Goal: Task Accomplishment & Management: Manage account settings

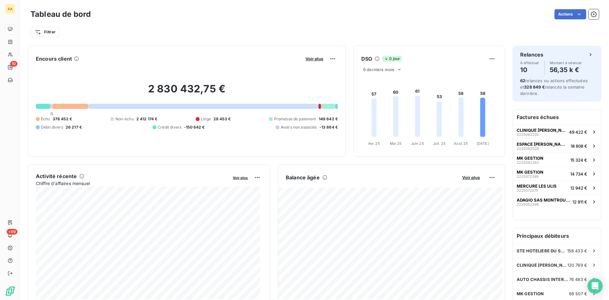
click at [102, 147] on div "2 830 432,75 € 0 Échu 378 452 € Non-échu 2 412 174 € Litige 28 453 € Promesse d…" at bounding box center [187, 106] width 302 height 85
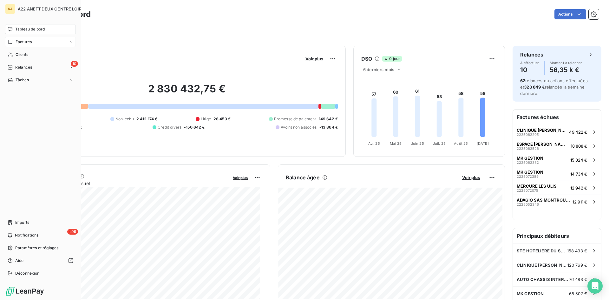
click at [19, 42] on span "Factures" at bounding box center [24, 42] width 16 height 6
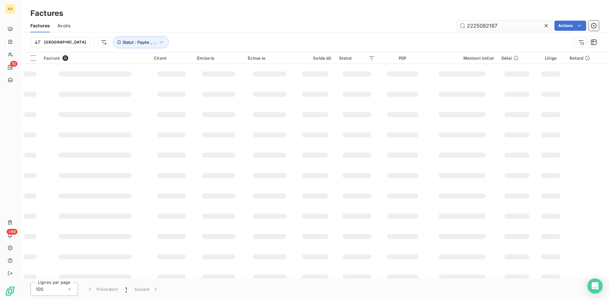
drag, startPoint x: 496, startPoint y: 24, endPoint x: 476, endPoint y: 29, distance: 20.7
click at [480, 25] on input "2225082187" at bounding box center [504, 26] width 95 height 10
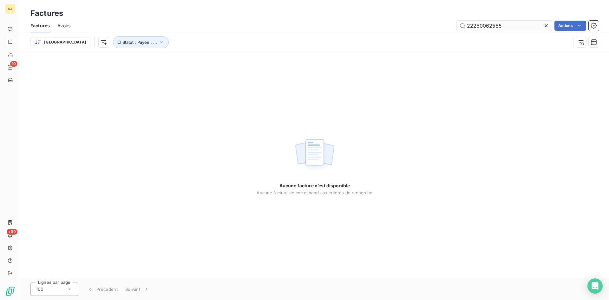
click at [482, 23] on input "22250062555" at bounding box center [504, 26] width 95 height 10
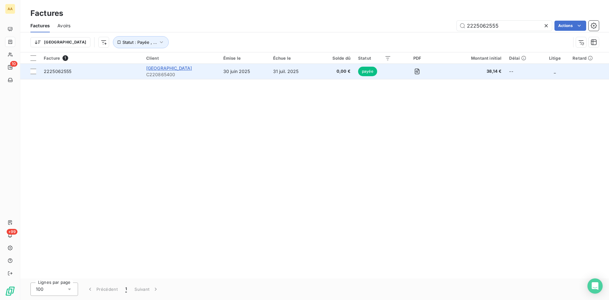
type input "2225062555"
click at [174, 69] on span "[GEOGRAPHIC_DATA]" at bounding box center [169, 67] width 46 height 5
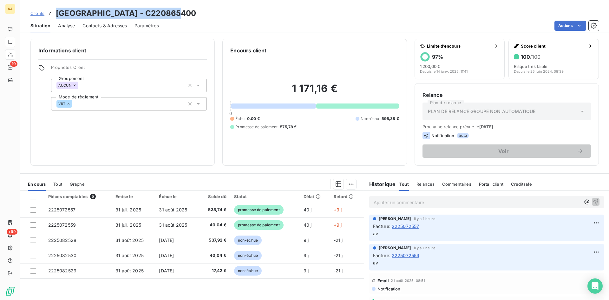
drag, startPoint x: 177, startPoint y: 15, endPoint x: 61, endPoint y: 12, distance: 116.7
click at [57, 14] on div "Clients MAIRIE DE LOUE - C220865400" at bounding box center [314, 13] width 589 height 11
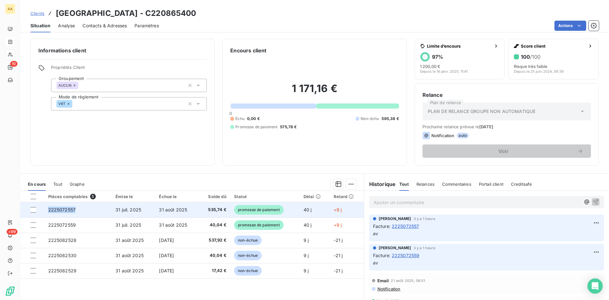
drag, startPoint x: 76, startPoint y: 208, endPoint x: 47, endPoint y: 210, distance: 29.2
click at [47, 210] on td "2225072557" at bounding box center [78, 209] width 68 height 15
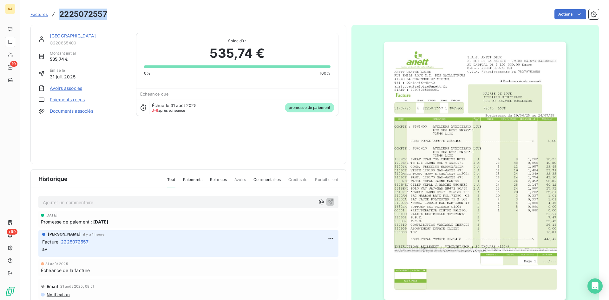
drag, startPoint x: 47, startPoint y: 210, endPoint x: 56, endPoint y: 14, distance: 196.2
click at [56, 14] on div "Factures 2225072557 Actions" at bounding box center [314, 14] width 568 height 13
copy h3 "2225072557"
click at [71, 38] on link "[GEOGRAPHIC_DATA]" at bounding box center [73, 35] width 46 height 5
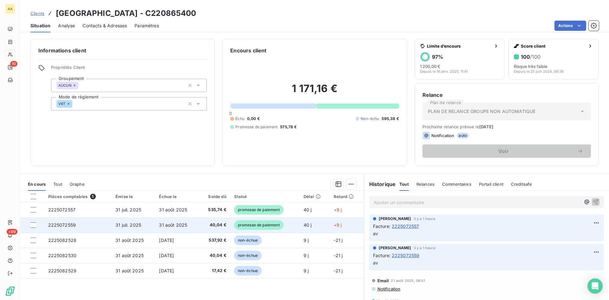
click at [70, 223] on span "2225072559" at bounding box center [62, 224] width 28 height 5
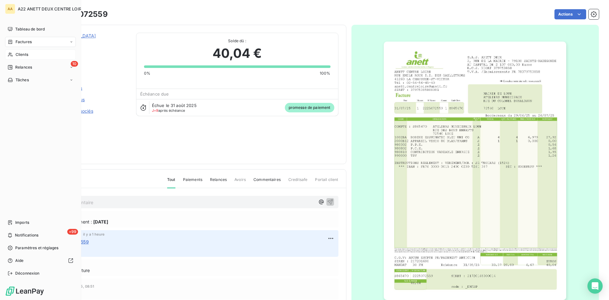
click at [24, 54] on span "Clients" at bounding box center [22, 55] width 13 height 6
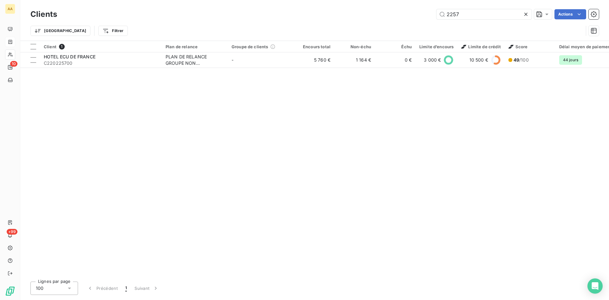
drag, startPoint x: 458, startPoint y: 17, endPoint x: 404, endPoint y: 17, distance: 54.2
click at [404, 17] on div "2257 Actions" at bounding box center [332, 14] width 534 height 10
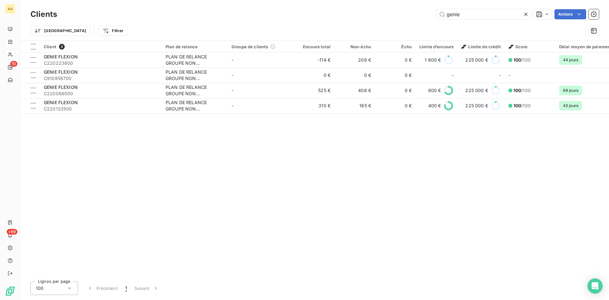
type input "genie"
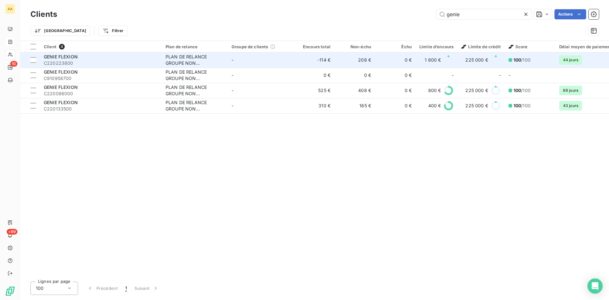
click at [64, 60] on span "C220223800" at bounding box center [101, 63] width 114 height 6
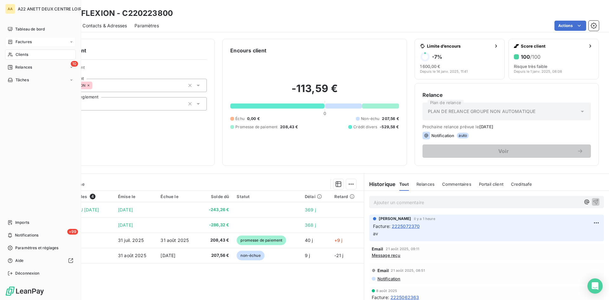
click at [17, 54] on span "Clients" at bounding box center [22, 55] width 13 height 6
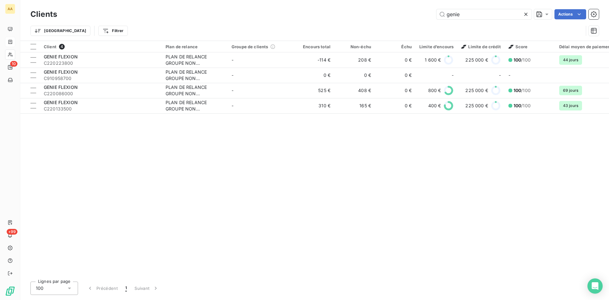
drag, startPoint x: 460, startPoint y: 17, endPoint x: 411, endPoint y: 16, distance: 48.8
click at [411, 16] on div "genie Actions" at bounding box center [332, 14] width 534 height 10
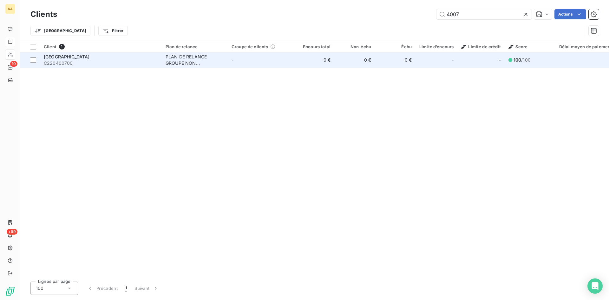
type input "4007"
click at [188, 60] on div "PLAN DE RELANCE GROUPE NON AUTOMATIQUE" at bounding box center [195, 60] width 58 height 13
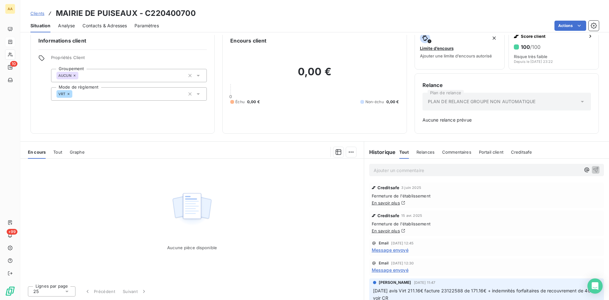
click at [390, 251] on span "Message envoyé" at bounding box center [390, 249] width 37 height 7
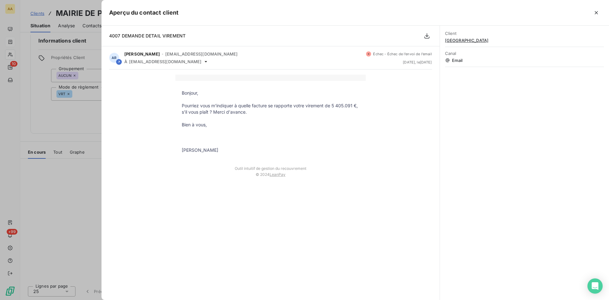
click at [48, 188] on div at bounding box center [304, 150] width 609 height 300
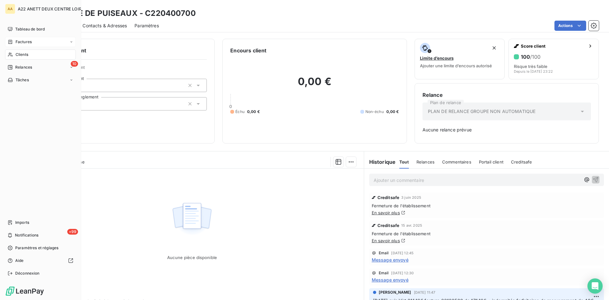
click at [18, 43] on span "Factures" at bounding box center [24, 42] width 16 height 6
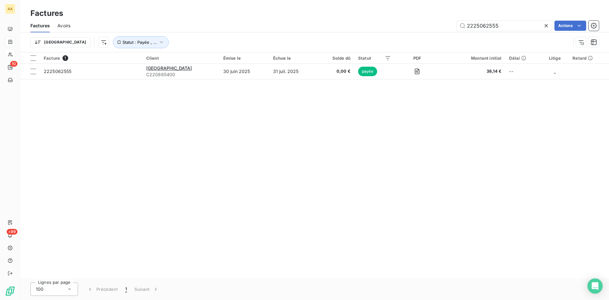
drag, startPoint x: 484, startPoint y: 28, endPoint x: 324, endPoint y: 31, distance: 159.5
click at [324, 31] on div "Factures Avoirs 2225062555 Actions" at bounding box center [314, 25] width 589 height 13
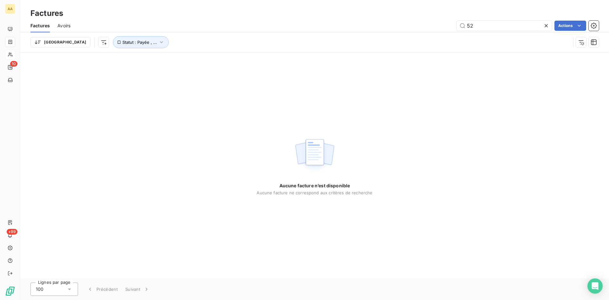
type input "5"
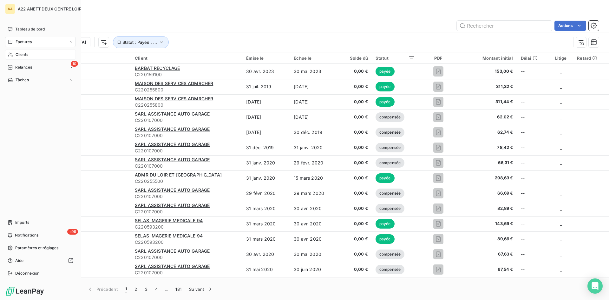
click at [13, 54] on icon at bounding box center [10, 54] width 5 height 5
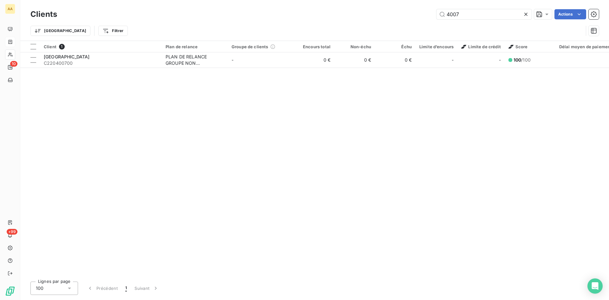
drag, startPoint x: 465, startPoint y: 15, endPoint x: 421, endPoint y: 15, distance: 44.1
click at [423, 14] on div "4007 Actions" at bounding box center [332, 14] width 534 height 10
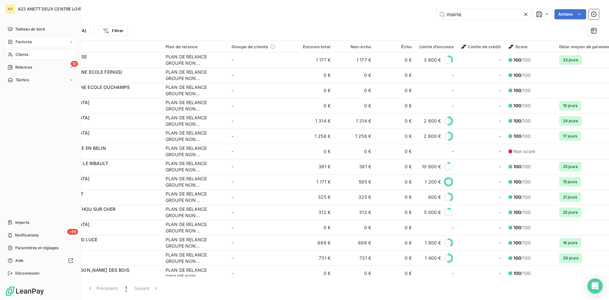
drag, startPoint x: 17, startPoint y: 52, endPoint x: 33, endPoint y: 51, distance: 16.5
click at [17, 52] on span "Clients" at bounding box center [22, 55] width 13 height 6
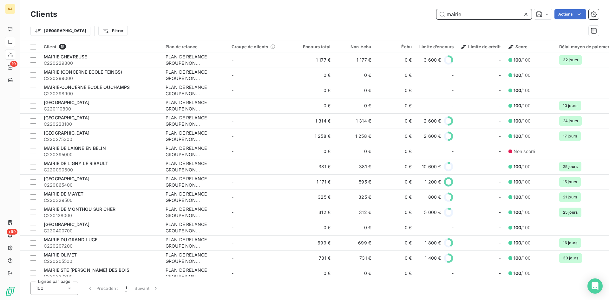
drag, startPoint x: 472, startPoint y: 10, endPoint x: 415, endPoint y: 12, distance: 56.1
click at [416, 12] on div "mairie Actions" at bounding box center [332, 14] width 534 height 10
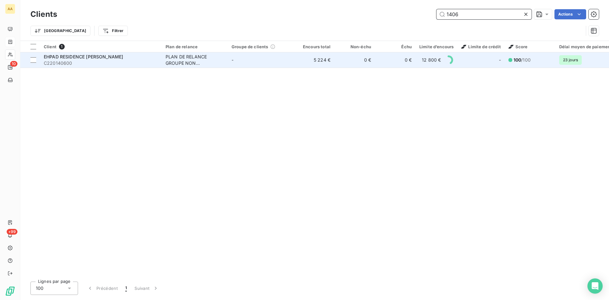
type input "1406"
click at [188, 58] on div "PLAN DE RELANCE GROUPE NON AUTOMATIQUE" at bounding box center [195, 60] width 58 height 13
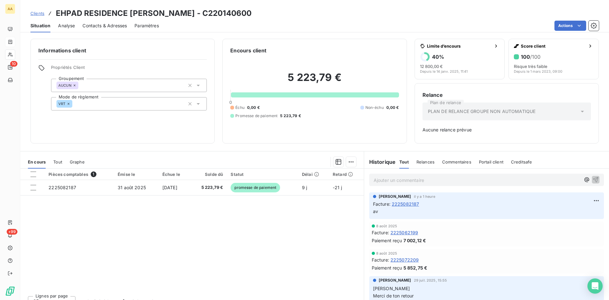
drag, startPoint x: 156, startPoint y: 8, endPoint x: 56, endPoint y: 9, distance: 100.2
click at [56, 9] on div "Clients EHPAD RESIDENCE [PERSON_NAME] - C220140600" at bounding box center [314, 13] width 589 height 11
copy h3 "EHPAD RESIDENCE [PERSON_NAME] - C220140600"
click at [380, 178] on p "Ajouter un commentaire ﻿" at bounding box center [477, 180] width 207 height 8
click at [592, 176] on button "button" at bounding box center [596, 179] width 8 height 8
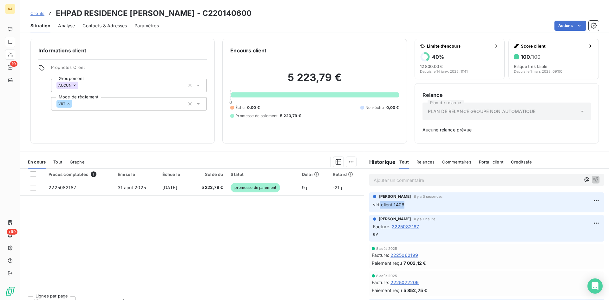
drag, startPoint x: 418, startPoint y: 203, endPoint x: 377, endPoint y: 203, distance: 40.9
click at [376, 203] on p "virt client 1406" at bounding box center [486, 204] width 227 height 7
click at [589, 200] on html "AA 10 +99 Clients EHPAD RESIDENCE [PERSON_NAME] - C220140600 Situation Analyse …" at bounding box center [304, 150] width 609 height 300
click at [570, 224] on div "Supprimer" at bounding box center [572, 226] width 36 height 10
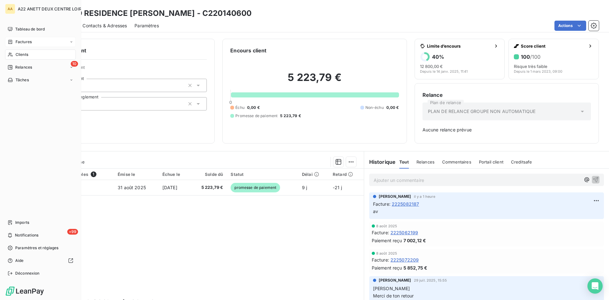
click at [16, 55] on span "Clients" at bounding box center [22, 55] width 13 height 6
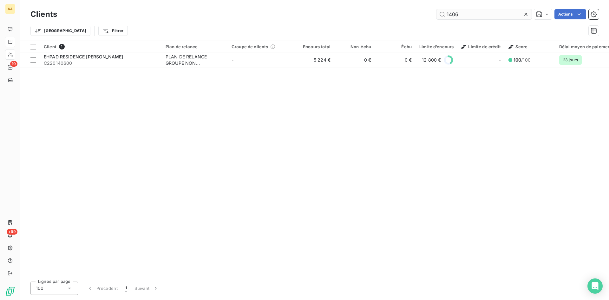
drag, startPoint x: 451, startPoint y: 15, endPoint x: 442, endPoint y: 14, distance: 9.0
click at [445, 14] on input "1406" at bounding box center [483, 14] width 95 height 10
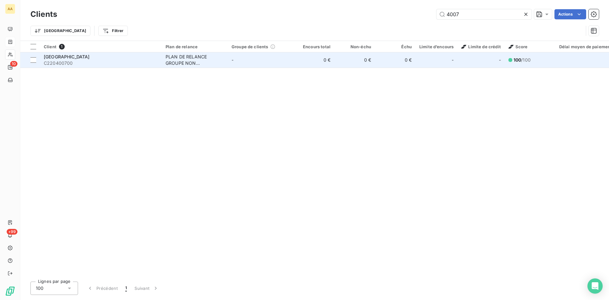
type input "4007"
click at [186, 62] on div "PLAN DE RELANCE GROUPE NON AUTOMATIQUE" at bounding box center [195, 60] width 58 height 13
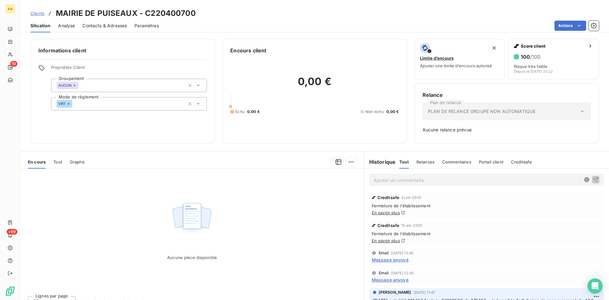
click at [394, 176] on p "Ajouter un commentaire ﻿" at bounding box center [477, 180] width 207 height 8
click at [593, 178] on icon "button" at bounding box center [595, 179] width 5 height 5
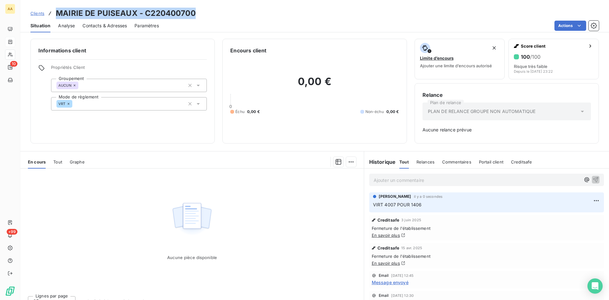
drag, startPoint x: 182, startPoint y: 17, endPoint x: 57, endPoint y: 15, distance: 124.3
click at [57, 15] on div "Clients MAIRIE DE PUISEAUX - C220400700" at bounding box center [314, 13] width 589 height 11
copy h3 "MAIRIE DE PUISEAUX - C220400700"
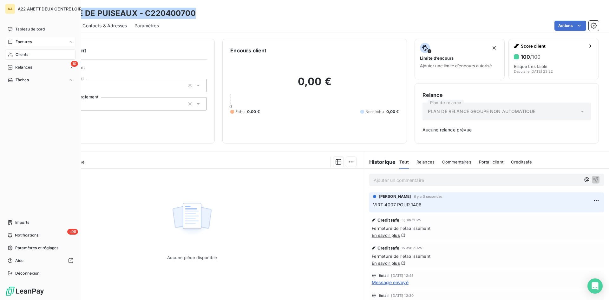
click at [18, 52] on span "Clients" at bounding box center [22, 55] width 13 height 6
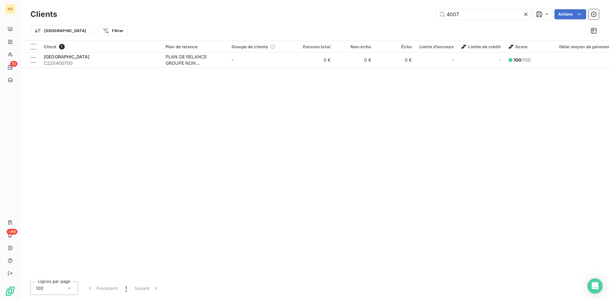
drag, startPoint x: 470, startPoint y: 13, endPoint x: 391, endPoint y: 13, distance: 79.6
click at [391, 13] on div "4007 Actions" at bounding box center [332, 14] width 534 height 10
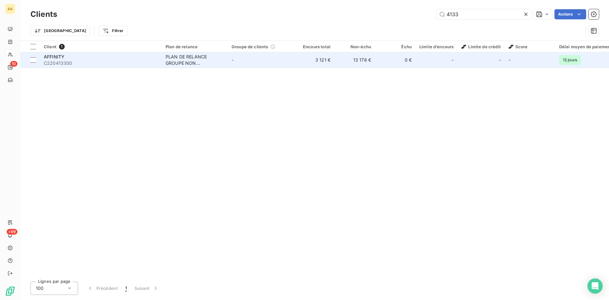
type input "4133"
click at [182, 56] on div "PLAN DE RELANCE GROUPE NON AUTOMATIQUE" at bounding box center [195, 60] width 58 height 13
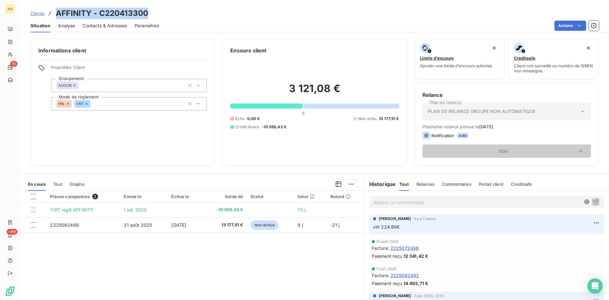
drag, startPoint x: 150, startPoint y: 11, endPoint x: 55, endPoint y: 12, distance: 95.5
click at [55, 12] on div "Clients AFFINITY - C220413300" at bounding box center [314, 13] width 589 height 11
copy h3 "AFFINITY - C220413300"
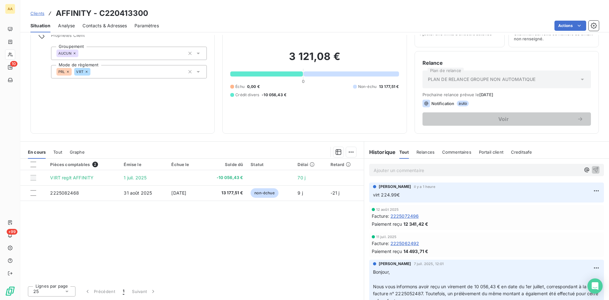
click at [380, 169] on p "Ajouter un commentaire ﻿" at bounding box center [477, 170] width 207 height 8
click at [374, 169] on span "[EMAIL_ADDRESS][DOMAIN_NAME]" at bounding box center [413, 169] width 78 height 5
click at [403, 170] on span "Mme LECLEVE - [EMAIL_ADDRESS][DOMAIN_NAME]" at bounding box center [431, 169] width 114 height 5
click at [592, 169] on icon "button" at bounding box center [595, 169] width 6 height 6
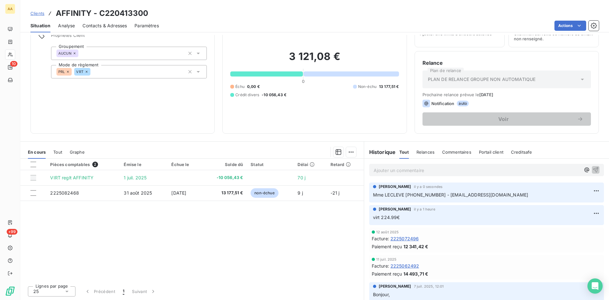
scroll to position [0, 0]
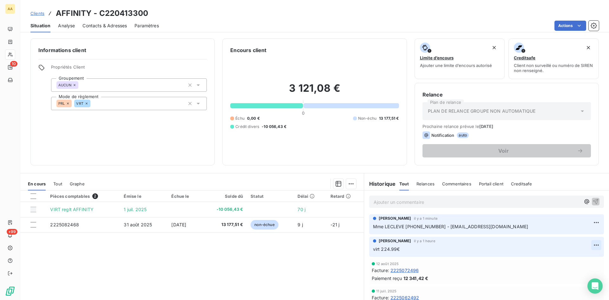
click at [585, 244] on html "AA 10 +99 Clients AFFINITY - C220413300 Situation Analyse Contacts & Adresses P…" at bounding box center [304, 150] width 609 height 300
click at [568, 256] on div "Editer" at bounding box center [572, 259] width 36 height 10
click at [384, 247] on span "virt 224.99€" at bounding box center [386, 248] width 27 height 5
click at [594, 247] on icon "button" at bounding box center [596, 248] width 5 height 5
click at [584, 222] on html "AA 10 +99 Clients AFFINITY - C220413300 Situation Analyse Contacts & Adresses P…" at bounding box center [304, 150] width 609 height 300
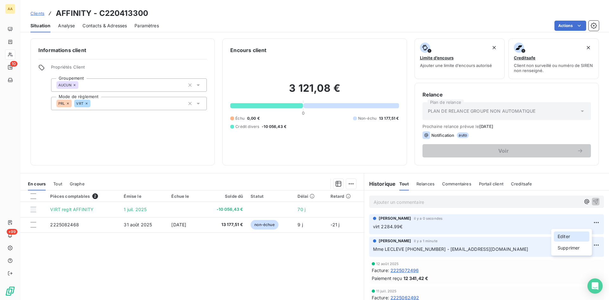
click at [562, 234] on div "Editer" at bounding box center [572, 236] width 36 height 10
drag, startPoint x: 586, startPoint y: 227, endPoint x: 572, endPoint y: 227, distance: 14.0
click at [593, 226] on icon "button" at bounding box center [596, 226] width 6 height 6
click at [587, 245] on html "AA 10 +99 Clients AFFINITY - C220413300 Situation Analyse Contacts & Adresses P…" at bounding box center [304, 150] width 609 height 300
click at [563, 257] on div "Editer" at bounding box center [572, 259] width 36 height 10
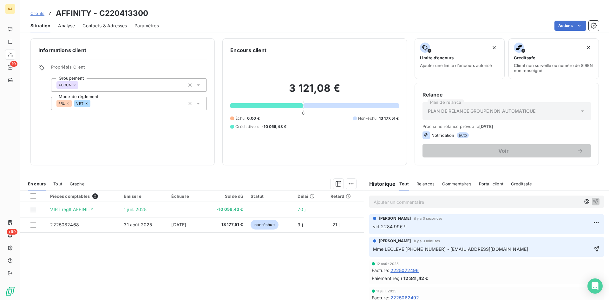
drag, startPoint x: 518, startPoint y: 252, endPoint x: 516, endPoint y: 248, distance: 4.6
click at [519, 251] on p "Mme LECLEVE [PHONE_NUMBER] - [EMAIL_ADDRESS][DOMAIN_NAME]" at bounding box center [482, 248] width 218 height 7
drag, startPoint x: 573, startPoint y: 248, endPoint x: 556, endPoint y: 247, distance: 16.8
click at [557, 245] on p "Mme LECLEVE [PHONE_NUMBER] - [EMAIL_ADDRESS][DOMAIN_NAME] - indisponible elle m…" at bounding box center [482, 248] width 218 height 7
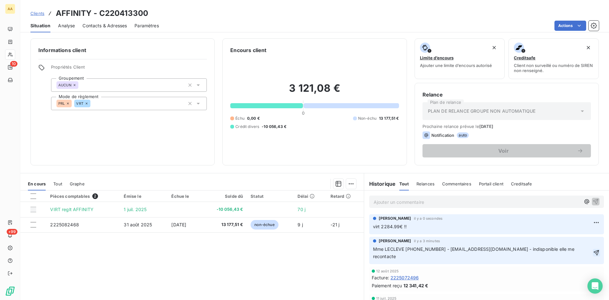
click at [593, 249] on icon "button" at bounding box center [596, 252] width 6 height 6
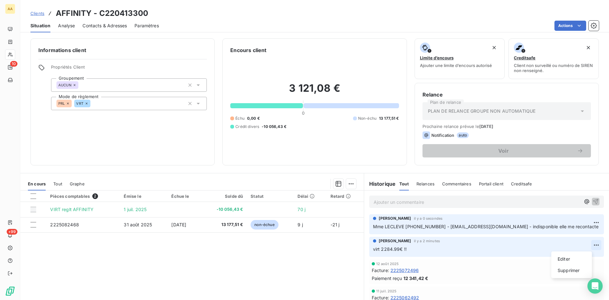
click at [587, 244] on html "AA 10 +99 Clients AFFINITY - C220413300 Situation Analyse Contacts & Adresses P…" at bounding box center [304, 150] width 609 height 300
click at [563, 258] on div "Editer" at bounding box center [572, 259] width 36 height 10
click at [421, 248] on p "virt 2284.99€ !!" at bounding box center [482, 248] width 218 height 7
click at [424, 248] on span "virt 2284.99€ !! client en oprélèvement" at bounding box center [414, 248] width 83 height 5
click at [593, 247] on icon "button" at bounding box center [596, 248] width 6 height 6
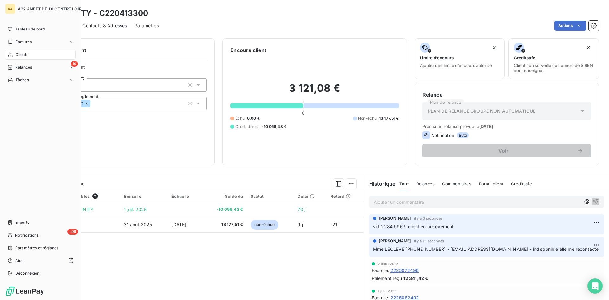
click at [17, 53] on span "Clients" at bounding box center [22, 55] width 13 height 6
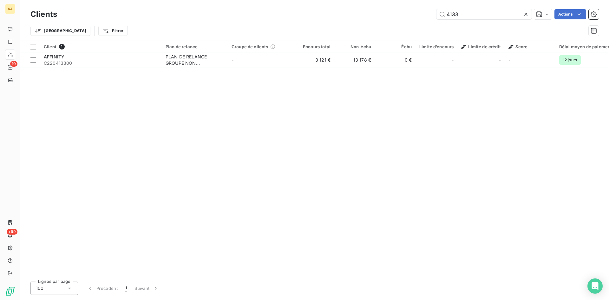
drag, startPoint x: 459, startPoint y: 17, endPoint x: 422, endPoint y: 17, distance: 36.8
click at [422, 17] on div "4133 Actions" at bounding box center [332, 14] width 534 height 10
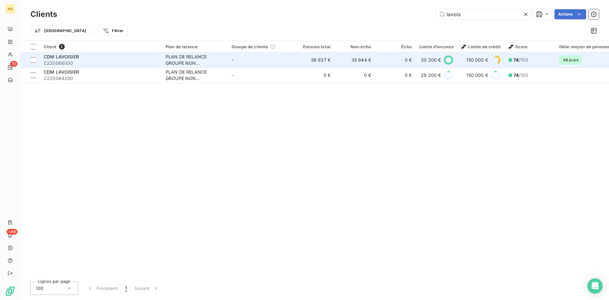
type input "lavois"
click at [196, 59] on div "PLAN DE RELANCE GROUPE NON AUTOMATIQUE" at bounding box center [195, 60] width 58 height 13
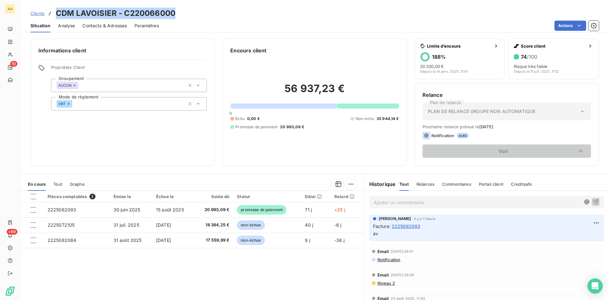
drag, startPoint x: 174, startPoint y: 13, endPoint x: 54, endPoint y: 16, distance: 120.9
click at [54, 16] on div "Clients CDM LAVOISIER - C220066000" at bounding box center [314, 13] width 589 height 11
copy h3 "CDM LAVOISIER - C220066000"
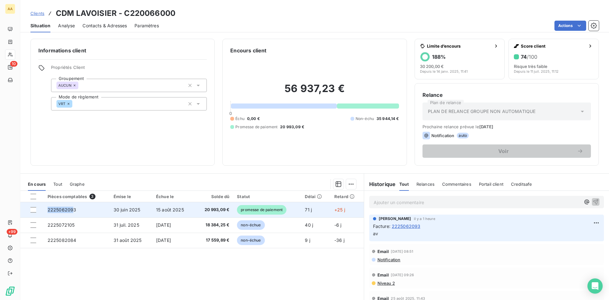
drag, startPoint x: 74, startPoint y: 212, endPoint x: 42, endPoint y: 212, distance: 31.7
click at [42, 212] on tr "2225062093 [DATE] [DATE] 20 993,09 € promesse de paiement 71 j +25 j" at bounding box center [191, 209] width 343 height 15
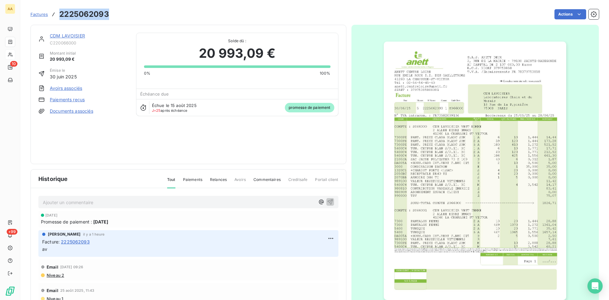
drag, startPoint x: 108, startPoint y: 16, endPoint x: 68, endPoint y: 12, distance: 40.5
click at [55, 8] on div "Factures 2225062093 Actions" at bounding box center [314, 14] width 568 height 13
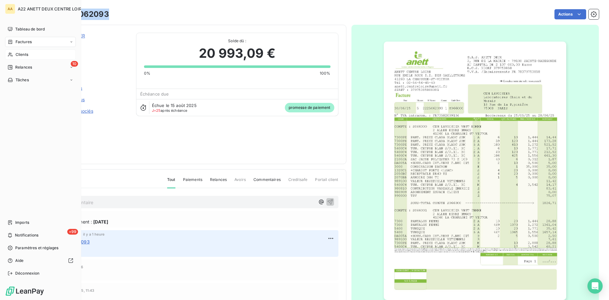
click at [27, 53] on span "Clients" at bounding box center [22, 55] width 13 height 6
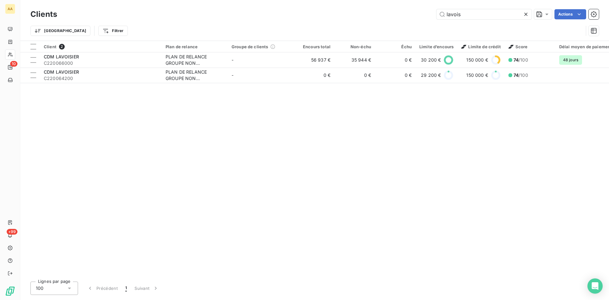
drag, startPoint x: 412, startPoint y: 17, endPoint x: 394, endPoint y: 22, distance: 19.1
click at [405, 18] on div "lavois Actions" at bounding box center [332, 14] width 534 height 10
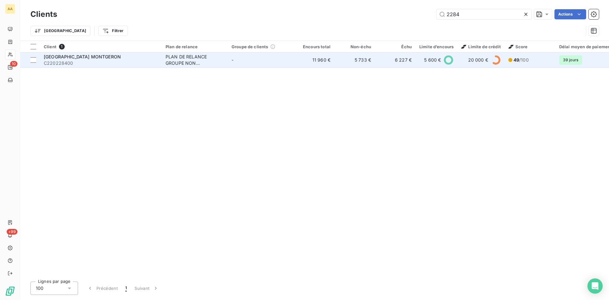
type input "2284"
click at [195, 56] on div "PLAN DE RELANCE GROUPE NON AUTOMATIQUE" at bounding box center [195, 60] width 58 height 13
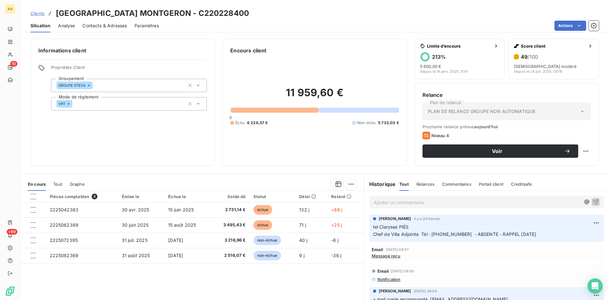
click at [387, 258] on span "Message reçu" at bounding box center [386, 255] width 29 height 5
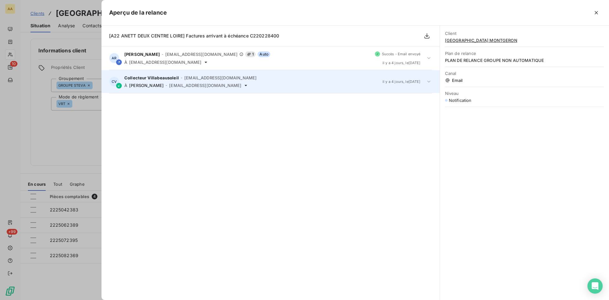
click at [164, 84] on span "[PERSON_NAME]" at bounding box center [146, 85] width 35 height 5
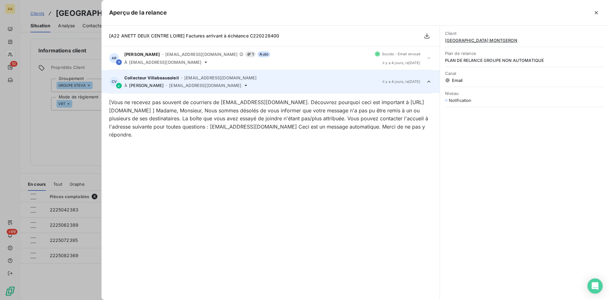
click at [164, 84] on span "[PERSON_NAME]" at bounding box center [146, 85] width 35 height 5
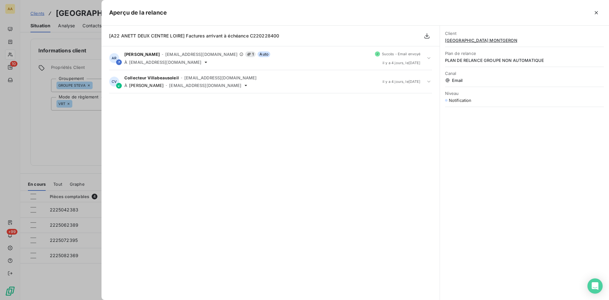
click at [65, 133] on div at bounding box center [304, 150] width 609 height 300
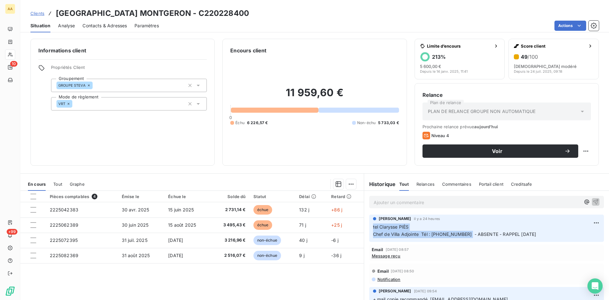
drag, startPoint x: 460, startPoint y: 235, endPoint x: 368, endPoint y: 227, distance: 92.3
click at [369, 227] on div "[PERSON_NAME] il y a 24 heures tel Clarysse PIÈS Chef de Villa Adjointe Tél : […" at bounding box center [486, 227] width 235 height 27
copy span "tel Clarysse PIÈS Chef de Villa Adjointe Tél : [PHONE_NUMBER]"
click at [383, 198] on div "Ajouter un commentaire ﻿" at bounding box center [477, 202] width 207 height 9
click at [383, 200] on p "Ajouter un commentaire ﻿" at bounding box center [477, 202] width 207 height 8
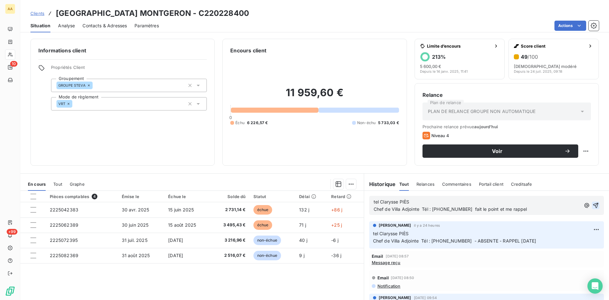
click at [592, 204] on button "button" at bounding box center [596, 205] width 8 height 8
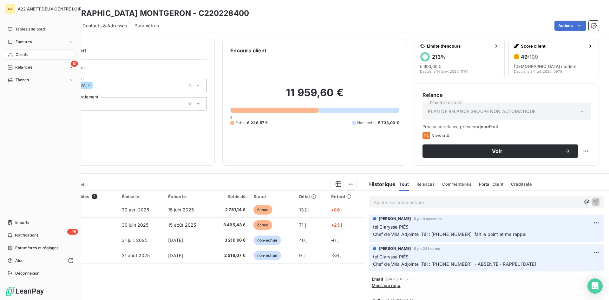
click at [14, 53] on div "Clients" at bounding box center [40, 54] width 71 height 10
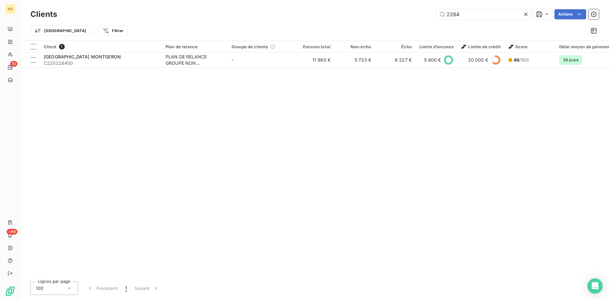
drag, startPoint x: 467, startPoint y: 15, endPoint x: 415, endPoint y: 16, distance: 52.3
click at [415, 16] on div "2284 Actions" at bounding box center [332, 14] width 534 height 10
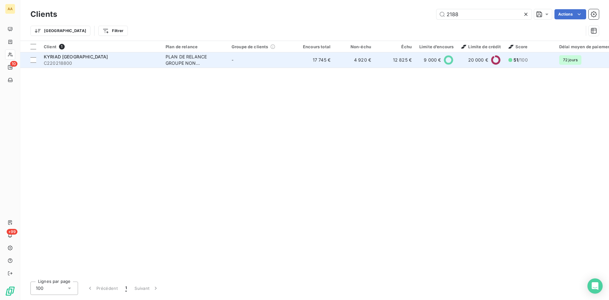
type input "2188"
click at [193, 58] on div "PLAN DE RELANCE GROUPE NON AUTOMATIQUE" at bounding box center [195, 60] width 58 height 13
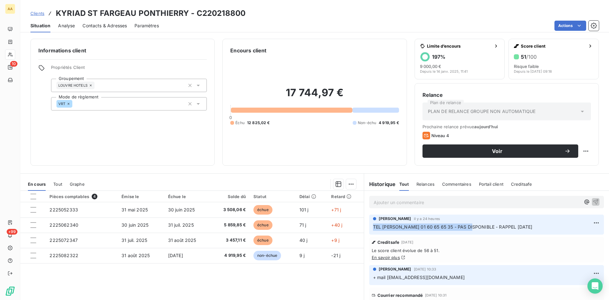
drag, startPoint x: 471, startPoint y: 229, endPoint x: 367, endPoint y: 229, distance: 104.0
click at [369, 229] on div "[PERSON_NAME] il y a 24 heures TEL [PERSON_NAME] 01 60 65 65 35 - PAS DISPONIBL…" at bounding box center [486, 224] width 235 height 20
copy span "TEL [PERSON_NAME] 01 60 65 65 35"
click at [378, 201] on p "Ajouter un commentaire ﻿" at bounding box center [477, 202] width 207 height 8
click at [592, 198] on icon "button" at bounding box center [595, 201] width 6 height 6
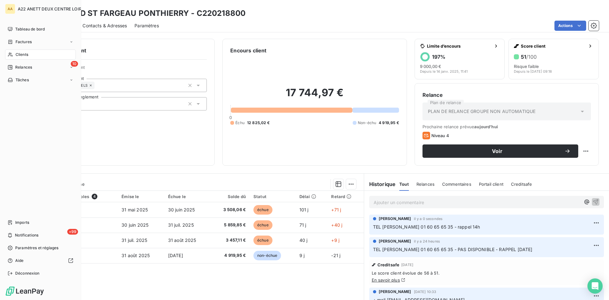
click at [18, 56] on span "Clients" at bounding box center [22, 55] width 13 height 6
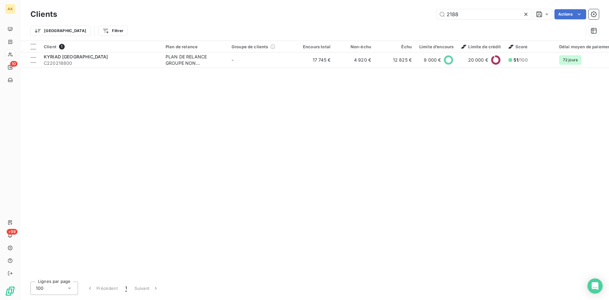
drag, startPoint x: 464, startPoint y: 16, endPoint x: 386, endPoint y: 23, distance: 78.9
click at [395, 15] on div "2188 Actions" at bounding box center [332, 14] width 534 height 10
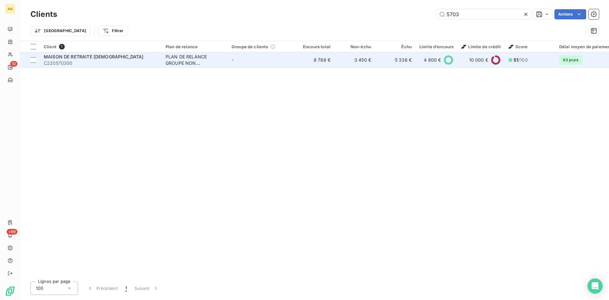
type input "5703"
click at [174, 59] on div "PLAN DE RELANCE GROUPE NON AUTOMATIQUE" at bounding box center [195, 60] width 58 height 13
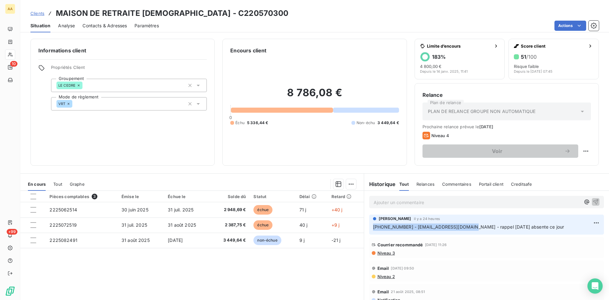
drag, startPoint x: 454, startPoint y: 225, endPoint x: 369, endPoint y: 231, distance: 84.9
click at [369, 231] on div "[PERSON_NAME] il y a 24 heures [PHONE_NUMBER] - [EMAIL_ADDRESS][DOMAIN_NAME] - …" at bounding box center [486, 224] width 235 height 20
copy span "[PHONE_NUMBER] - [EMAIL_ADDRESS][DOMAIN_NAME]"
click at [383, 203] on p "Ajouter un commentaire ﻿" at bounding box center [477, 202] width 207 height 8
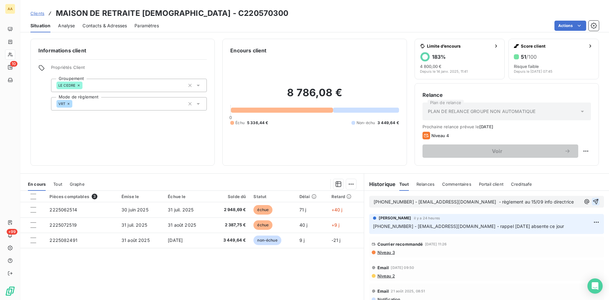
click at [592, 200] on icon "button" at bounding box center [595, 201] width 6 height 6
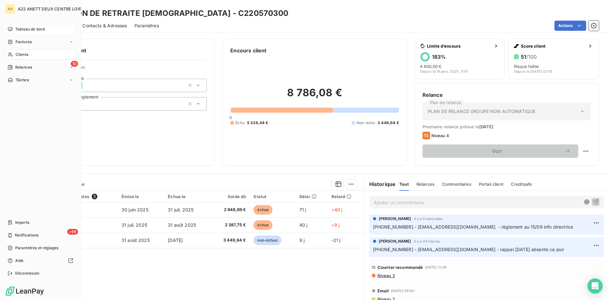
click at [28, 28] on span "Tableau de bord" at bounding box center [29, 29] width 29 height 6
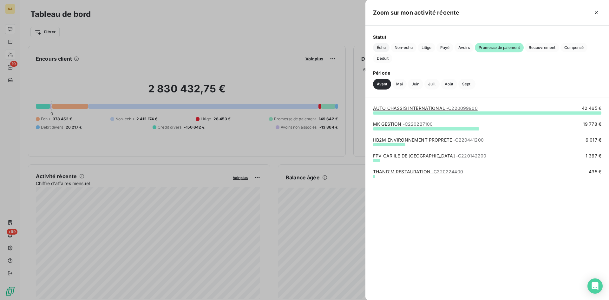
click at [380, 47] on span "Échu" at bounding box center [381, 48] width 16 height 10
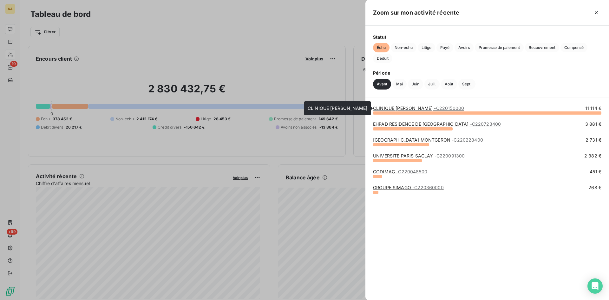
click at [399, 108] on link "CLINIQUE [PERSON_NAME] - C220150000" at bounding box center [418, 107] width 91 height 5
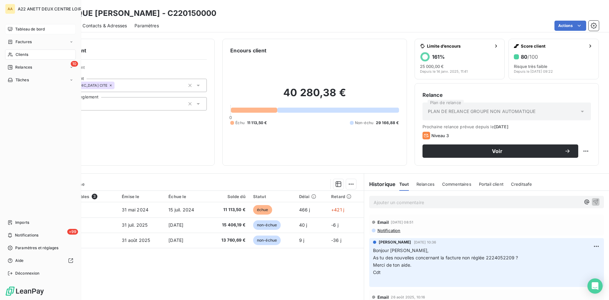
click at [24, 28] on span "Tableau de bord" at bounding box center [29, 29] width 29 height 6
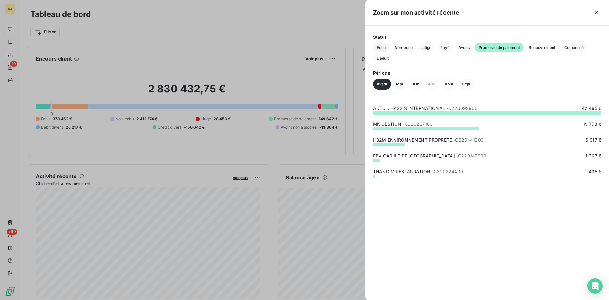
click at [380, 47] on span "Échu" at bounding box center [381, 48] width 16 height 10
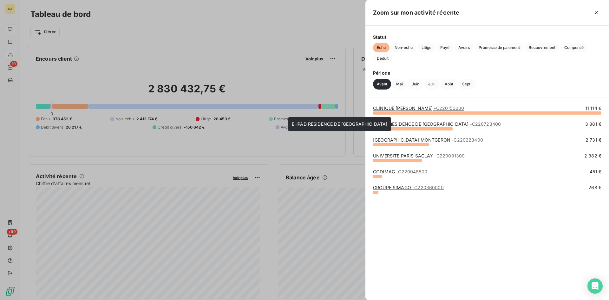
click at [408, 122] on link "EHPAD RESIDENCE DE [GEOGRAPHIC_DATA] - C220723400" at bounding box center [437, 123] width 128 height 5
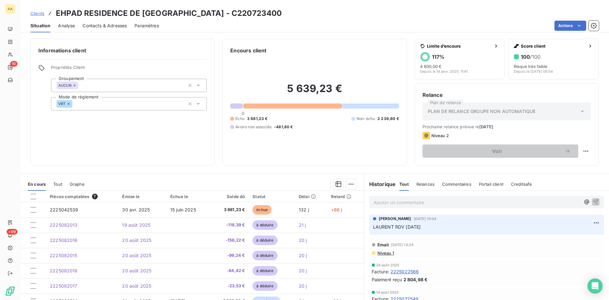
drag, startPoint x: 384, startPoint y: 201, endPoint x: 384, endPoint y: 197, distance: 3.9
click at [385, 201] on p "Ajouter un commentaire ﻿" at bounding box center [477, 202] width 207 height 8
drag, startPoint x: 383, startPoint y: 194, endPoint x: 381, endPoint y: 200, distance: 5.7
click at [381, 200] on p "Ajouter un commentaire ﻿" at bounding box center [477, 202] width 207 height 8
click at [422, 202] on p "[PERSON_NAME]" at bounding box center [477, 201] width 207 height 7
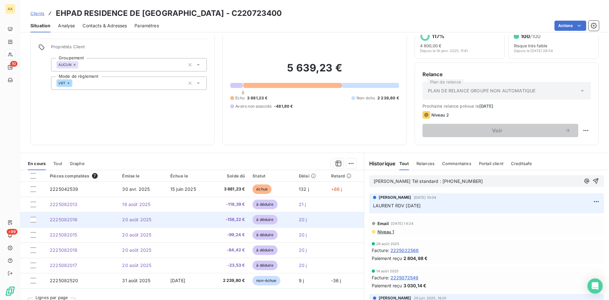
scroll to position [32, 0]
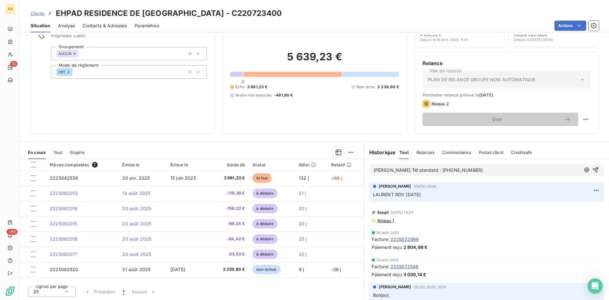
click at [489, 168] on p "[PERSON_NAME] Tél standard : [PHONE_NUMBER]" at bounding box center [477, 170] width 207 height 7
click at [496, 168] on p "[PERSON_NAME] Tél standard : [PHONE_NUMBER]" at bounding box center [477, 170] width 207 height 7
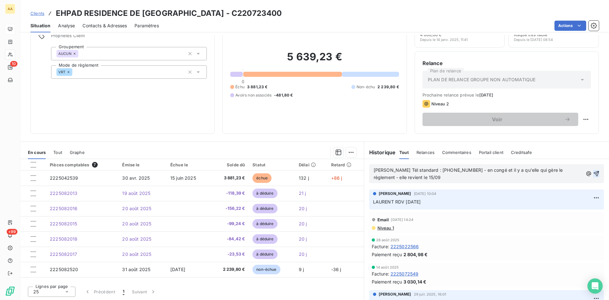
click at [593, 171] on icon "button" at bounding box center [596, 173] width 6 height 6
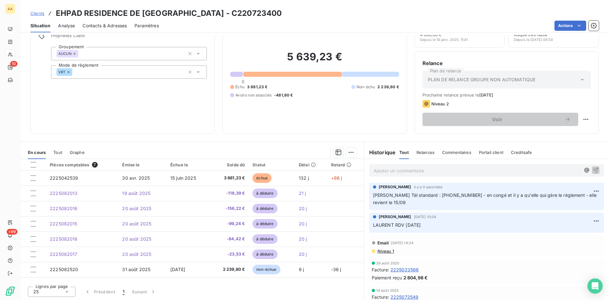
drag, startPoint x: 421, startPoint y: 204, endPoint x: 369, endPoint y: 196, distance: 52.6
click at [369, 196] on div "[PERSON_NAME] il y a 0 secondes [PERSON_NAME] Tél standard : [PHONE_NUMBER] - e…" at bounding box center [486, 196] width 235 height 27
copy span "[PERSON_NAME] Tél standard : [PHONE_NUMBER] - en congé et il y a qu'elle qui gè…"
click at [411, 205] on p "[PERSON_NAME] Tél standard : [PHONE_NUMBER] - en congé et il y a qu'elle qui gè…" at bounding box center [486, 199] width 227 height 15
click at [589, 190] on html "AA 10 +99 Clients EHPAD RESIDENCE DE FONTENAY - C220723400 Situation Analyse Co…" at bounding box center [304, 150] width 609 height 300
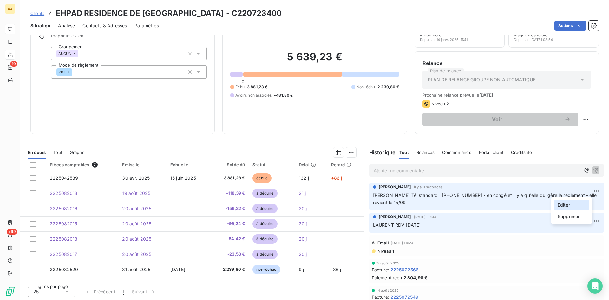
click at [568, 202] on div "Editer" at bounding box center [572, 205] width 36 height 10
drag, startPoint x: 442, startPoint y: 203, endPoint x: 384, endPoint y: 198, distance: 58.5
click at [364, 195] on div "[PERSON_NAME] il y a 33 secondes [PERSON_NAME] Tél standard : [PHONE_NUMBER] - …" at bounding box center [486, 196] width 245 height 30
click at [594, 199] on icon "button" at bounding box center [596, 198] width 5 height 5
click at [515, 248] on div "Niveau 1" at bounding box center [487, 250] width 230 height 5
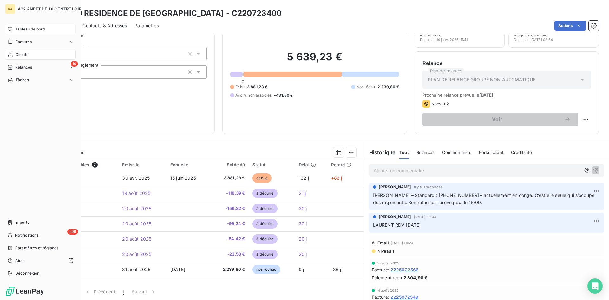
drag, startPoint x: 22, startPoint y: 28, endPoint x: 22, endPoint y: 32, distance: 3.8
click at [22, 28] on span "Tableau de bord" at bounding box center [29, 29] width 29 height 6
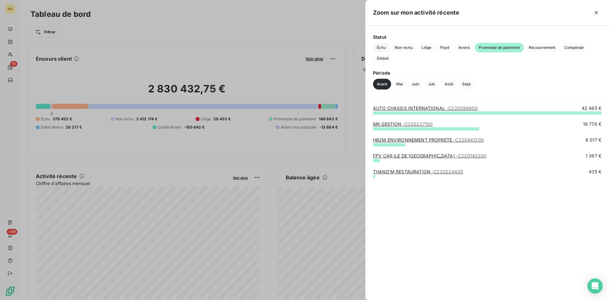
click at [378, 47] on span "Échu" at bounding box center [381, 48] width 16 height 10
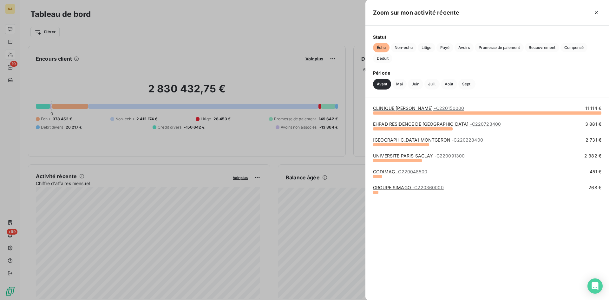
click at [406, 141] on link "[GEOGRAPHIC_DATA] MONTGERON - C220228400" at bounding box center [428, 139] width 110 height 5
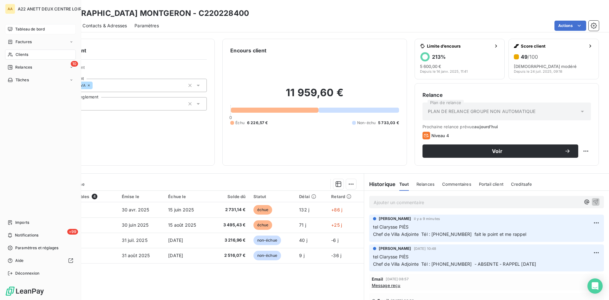
click at [24, 26] on div "Tableau de bord" at bounding box center [40, 29] width 71 height 10
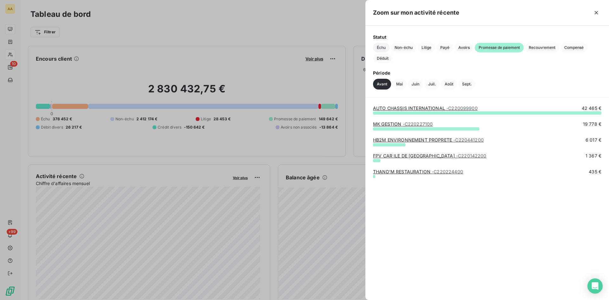
click at [377, 47] on span "Échu" at bounding box center [381, 48] width 16 height 10
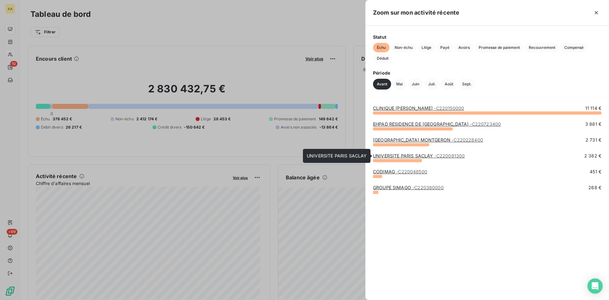
click at [409, 155] on link "UNIVERSITE PARIS SACLAY - C220091300" at bounding box center [419, 155] width 92 height 5
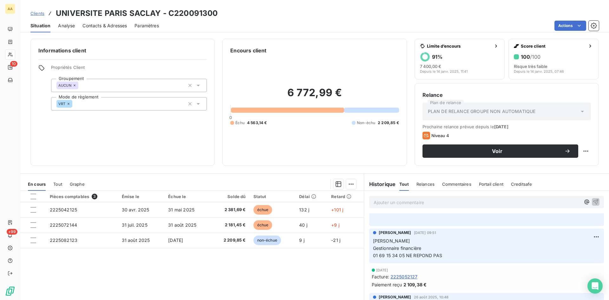
scroll to position [222, 0]
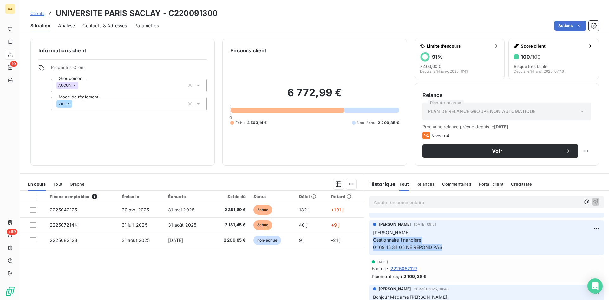
drag, startPoint x: 445, startPoint y: 246, endPoint x: 374, endPoint y: 241, distance: 71.5
click at [366, 239] on div "[PERSON_NAME] [DATE] 09:51 [PERSON_NAME] financière 01 69 15 34 05 NE REPOND PAS" at bounding box center [486, 237] width 245 height 37
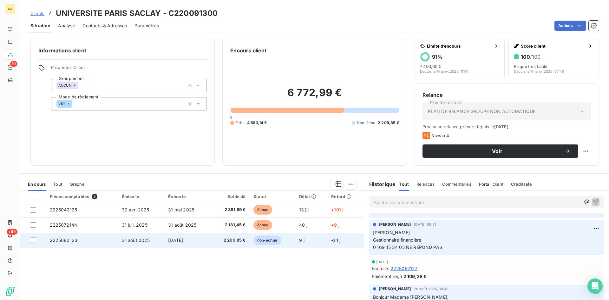
drag, startPoint x: 386, startPoint y: 244, endPoint x: 304, endPoint y: 244, distance: 82.1
click at [304, 244] on td "9 j" at bounding box center [311, 239] width 32 height 15
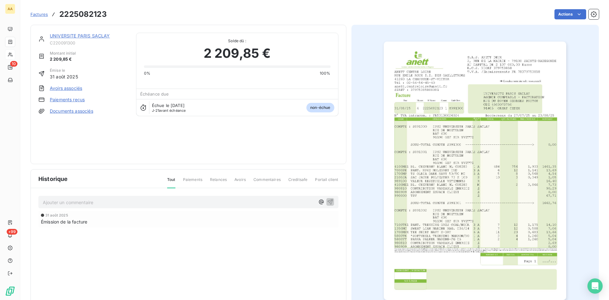
click at [66, 35] on link "UNIVERSITE PARIS SACLAY" at bounding box center [80, 35] width 60 height 5
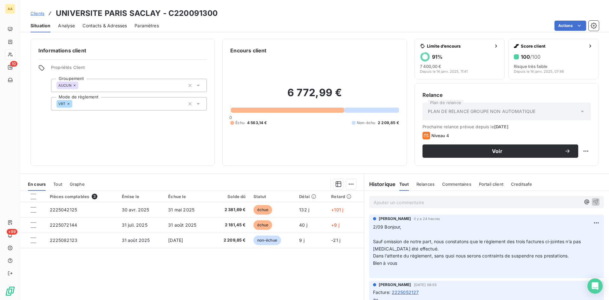
click at [379, 201] on p "Ajouter un commentaire ﻿" at bounding box center [477, 202] width 207 height 8
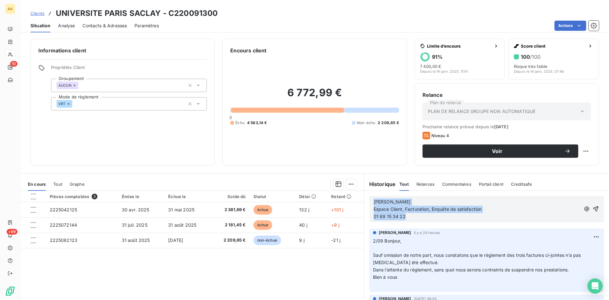
drag, startPoint x: 409, startPoint y: 216, endPoint x: 368, endPoint y: 202, distance: 43.7
click at [369, 202] on div "[PERSON_NAME] Espace Client, Facturation, Enquête de satisfaction 01 69 15 34 22" at bounding box center [486, 209] width 235 height 26
click at [593, 207] on icon "button" at bounding box center [595, 208] width 5 height 5
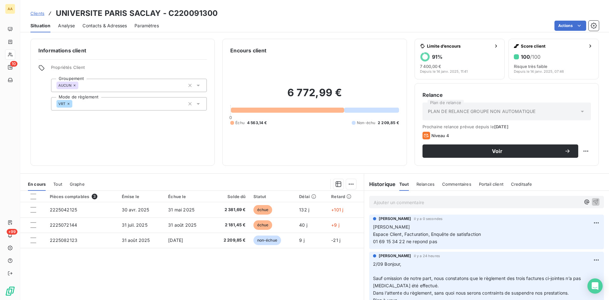
click at [374, 202] on p "Ajouter un commentaire ﻿" at bounding box center [477, 202] width 207 height 8
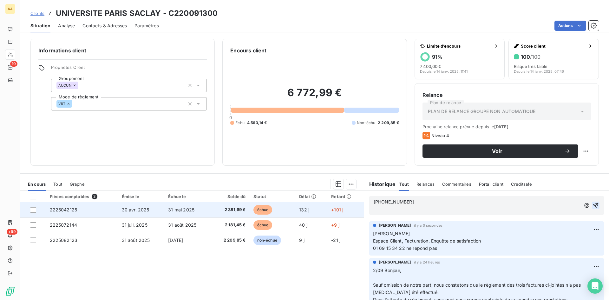
click at [61, 211] on span "2225042125" at bounding box center [64, 209] width 28 height 5
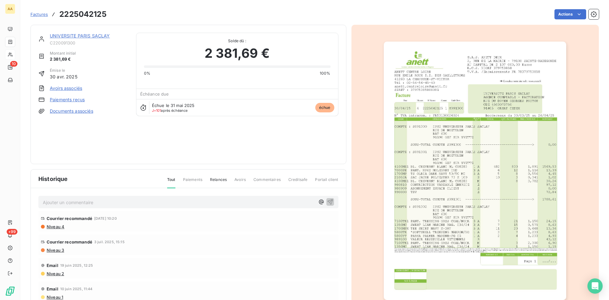
click at [467, 121] on img "button" at bounding box center [475, 171] width 182 height 258
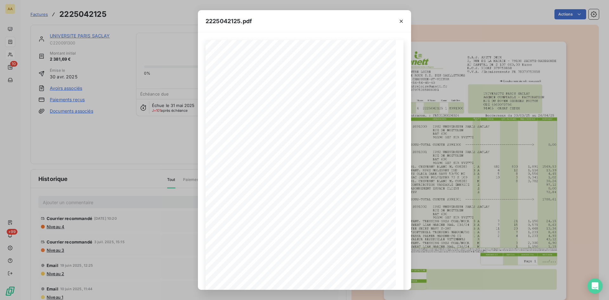
click at [87, 35] on div "2225042125.pdf S.A.S. ANETT DEUX [STREET_ADDRESS] AU CAPITAL DE 2 107 000,00 Eu…" at bounding box center [304, 150] width 609 height 300
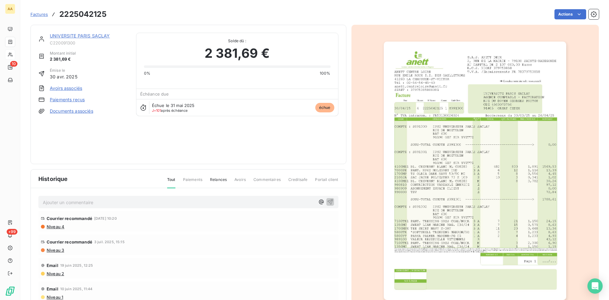
click at [71, 36] on link "UNIVERSITE PARIS SACLAY" at bounding box center [80, 35] width 60 height 5
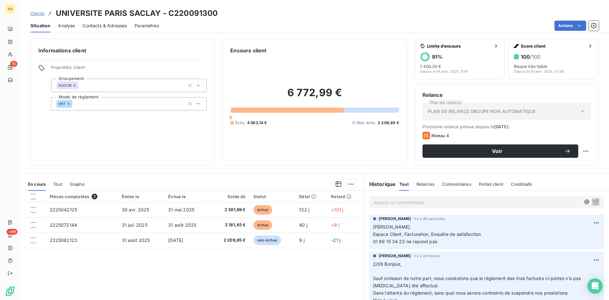
click at [383, 203] on p "Ajouter un commentaire ﻿" at bounding box center [477, 202] width 207 height 8
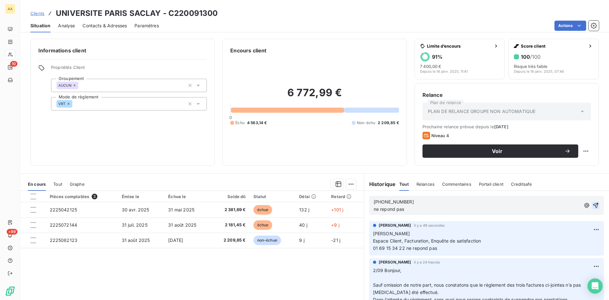
click at [592, 204] on icon "button" at bounding box center [595, 205] width 6 height 6
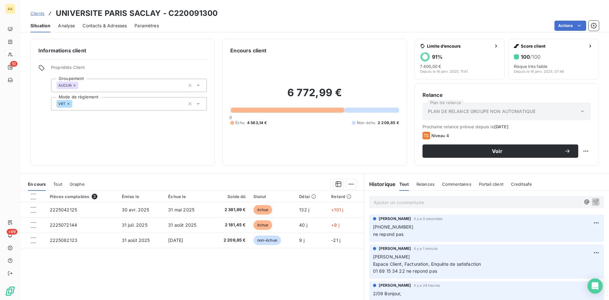
click at [404, 226] on p "[PHONE_NUMBER] ne repond pas" at bounding box center [486, 230] width 227 height 15
click at [403, 234] on p "[PHONE_NUMBER] ne repond pas" at bounding box center [486, 230] width 227 height 15
click at [586, 221] on html "AA 10 +99 Clients UNIVERSITE PARIS SACLAY - C220091300 Situation Analyse Contac…" at bounding box center [304, 150] width 609 height 300
click at [569, 235] on div "Editer" at bounding box center [572, 237] width 36 height 10
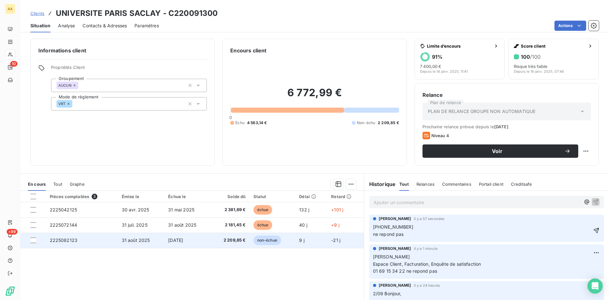
drag, startPoint x: 412, startPoint y: 233, endPoint x: 297, endPoint y: 235, distance: 114.8
click at [297, 235] on div "En cours Tout Graphe Pièces comptables 3 Émise le Échue le Solde dû Statut Déla…" at bounding box center [314, 252] width 589 height 159
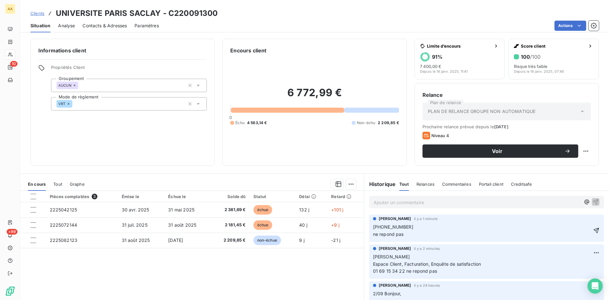
click at [404, 236] on p "[PHONE_NUMBER] ne repond pas" at bounding box center [482, 230] width 218 height 15
drag, startPoint x: 393, startPoint y: 234, endPoint x: 362, endPoint y: 230, distance: 31.0
click at [364, 230] on div "[PERSON_NAME] il y a 1 minute [PHONE_NUMBER] ne repond pas" at bounding box center [486, 228] width 245 height 30
drag, startPoint x: 391, startPoint y: 236, endPoint x: 396, endPoint y: 236, distance: 5.4
click at [391, 236] on span "ne repond pas" at bounding box center [388, 233] width 31 height 5
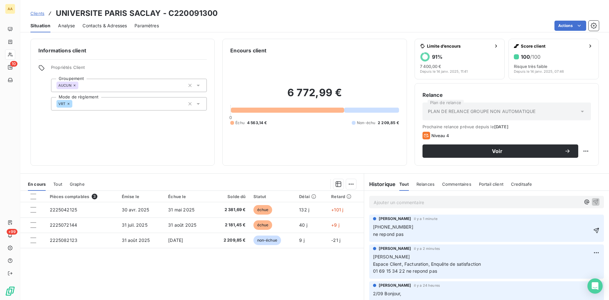
click at [404, 236] on p "[PHONE_NUMBER] ne repond pas" at bounding box center [482, 230] width 218 height 15
drag, startPoint x: 406, startPoint y: 235, endPoint x: 369, endPoint y: 233, distance: 36.8
click at [369, 233] on div "[PERSON_NAME] il y a 1 minute [PHONE_NUMBER] ne repond pas" at bounding box center [486, 227] width 235 height 27
click at [593, 230] on icon "button" at bounding box center [596, 230] width 6 height 6
click at [590, 223] on html "AA 10 +99 Clients UNIVERSITE PARIS SACLAY - C220091300 Situation Analyse Contac…" at bounding box center [304, 150] width 609 height 300
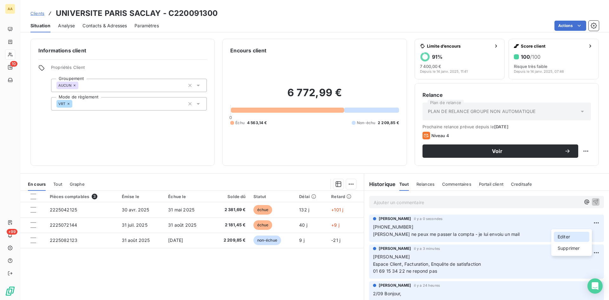
click at [566, 235] on div "Editer" at bounding box center [572, 237] width 36 height 10
click at [520, 233] on span "[PHONE_NUMBER] [PERSON_NAME] ne peux me passer la compta - je lui envoiu un mail" at bounding box center [446, 230] width 147 height 13
click at [593, 231] on icon "button" at bounding box center [596, 230] width 6 height 6
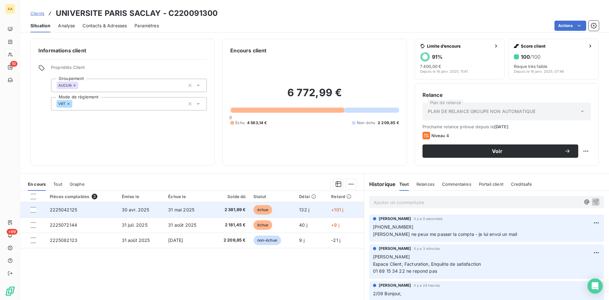
click at [69, 210] on span "2225042125" at bounding box center [64, 209] width 28 height 5
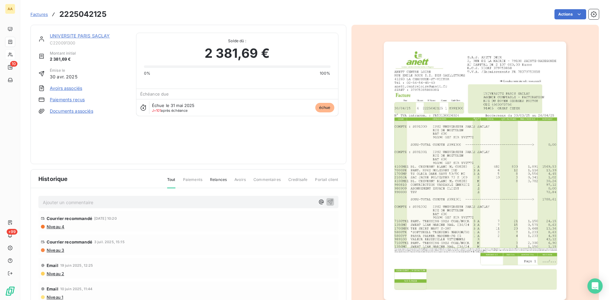
click at [492, 79] on img "button" at bounding box center [475, 171] width 182 height 258
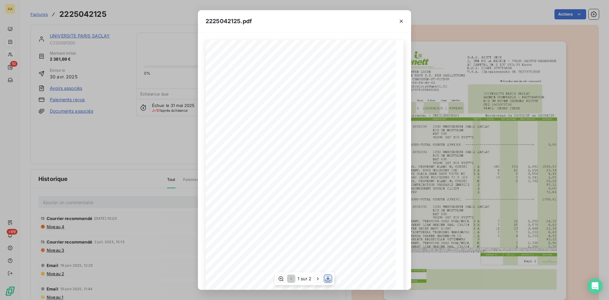
click at [327, 278] on icon "button" at bounding box center [328, 278] width 6 height 6
drag, startPoint x: 400, startPoint y: 20, endPoint x: 164, endPoint y: 219, distance: 308.5
click at [400, 20] on icon "button" at bounding box center [401, 21] width 6 height 6
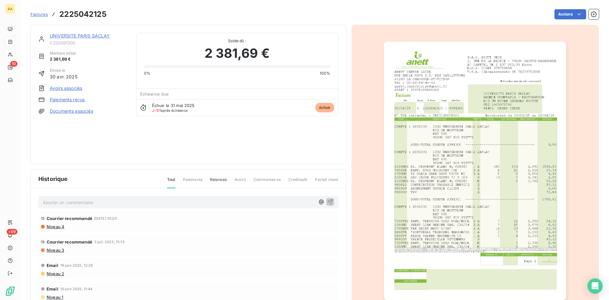
click at [93, 37] on link "UNIVERSITE PARIS SACLAY" at bounding box center [80, 35] width 60 height 5
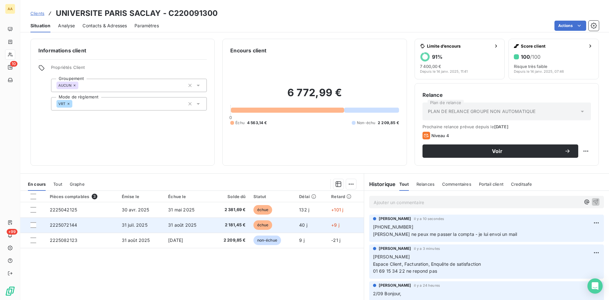
click at [62, 225] on span "2225072144" at bounding box center [64, 224] width 28 height 5
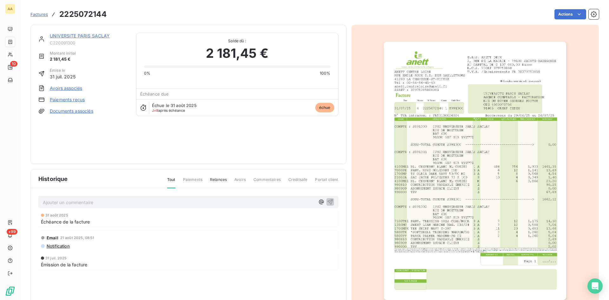
click at [447, 122] on img "button" at bounding box center [475, 171] width 182 height 258
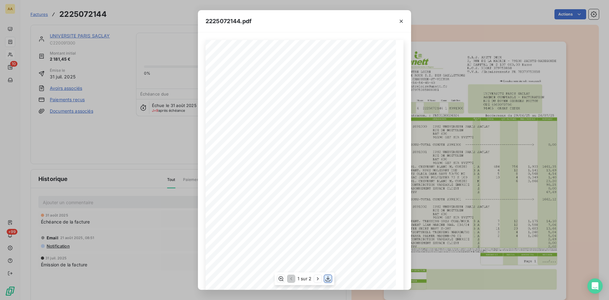
click at [327, 281] on icon "button" at bounding box center [327, 278] width 5 height 5
click at [402, 22] on icon "button" at bounding box center [401, 21] width 3 height 3
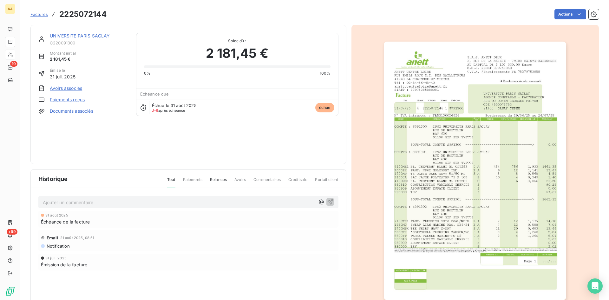
click at [73, 34] on link "UNIVERSITE PARIS SACLAY" at bounding box center [80, 35] width 60 height 5
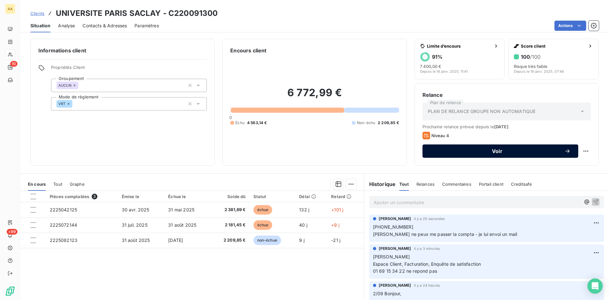
click at [490, 150] on span "Voir" at bounding box center [497, 150] width 134 height 5
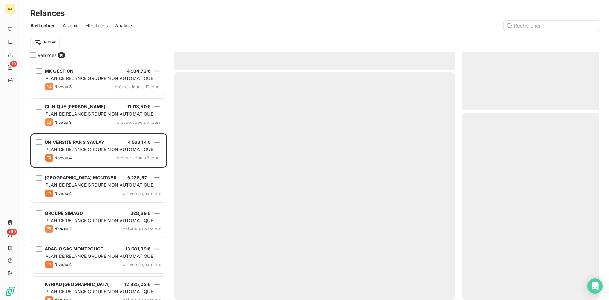
scroll to position [233, 132]
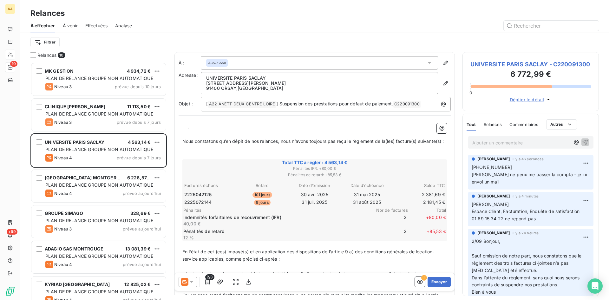
click at [194, 281] on icon at bounding box center [191, 281] width 6 height 6
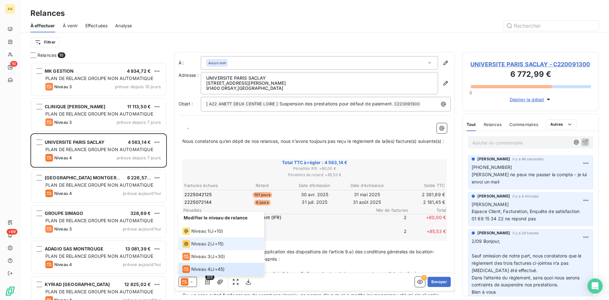
click at [199, 242] on span "Niveau 2" at bounding box center [200, 243] width 19 height 6
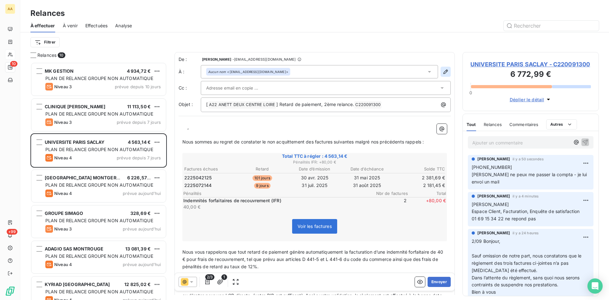
click at [442, 72] on icon "button" at bounding box center [445, 72] width 6 height 6
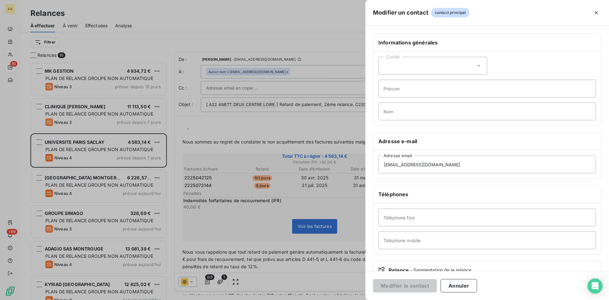
click at [256, 83] on div at bounding box center [304, 150] width 609 height 300
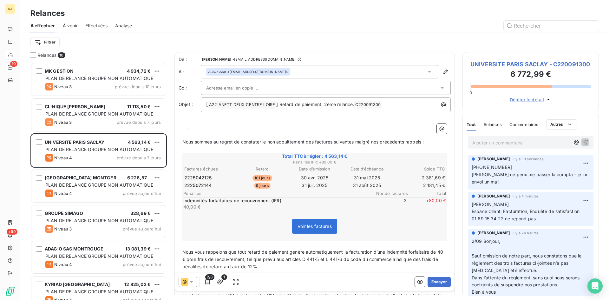
click at [234, 88] on input "text" at bounding box center [240, 88] width 68 height 10
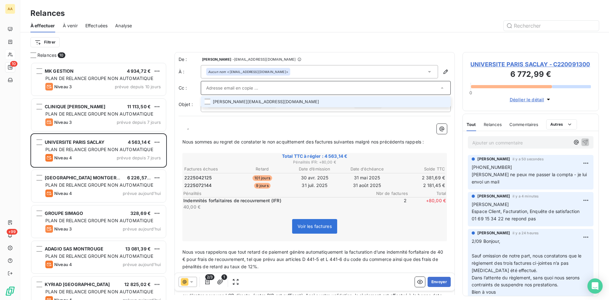
paste input "[PERSON_NAME][EMAIL_ADDRESS][DOMAIN_NAME]"
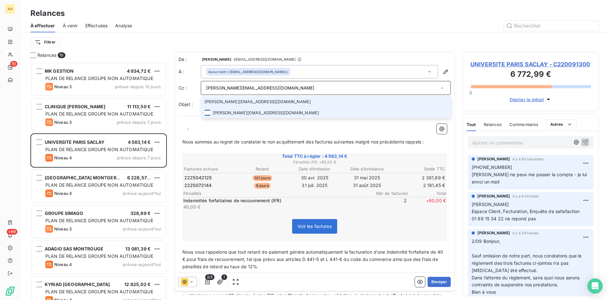
type input "[PERSON_NAME][EMAIL_ADDRESS][DOMAIN_NAME]"
click at [209, 112] on div at bounding box center [208, 113] width 6 height 6
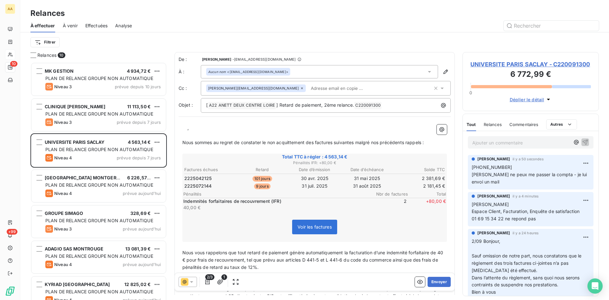
click at [187, 129] on p "﻿ ﻿ ﻿ ﻿ ," at bounding box center [314, 127] width 265 height 7
drag, startPoint x: 209, startPoint y: 127, endPoint x: 165, endPoint y: 133, distance: 45.0
click at [170, 127] on div "Relances 10 MK GESTION 4 934,72 € PLAN DE RELANCE GROUPE NON AUTOMATIQUE Niveau…" at bounding box center [314, 176] width 589 height 248
click at [183, 141] on span "Nous sommes au regret de constater le non acquittement des factures suivantes m…" at bounding box center [302, 142] width 241 height 5
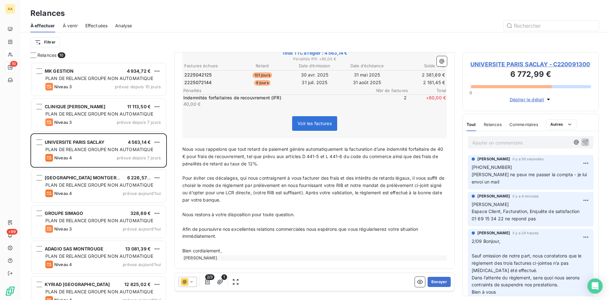
scroll to position [0, 0]
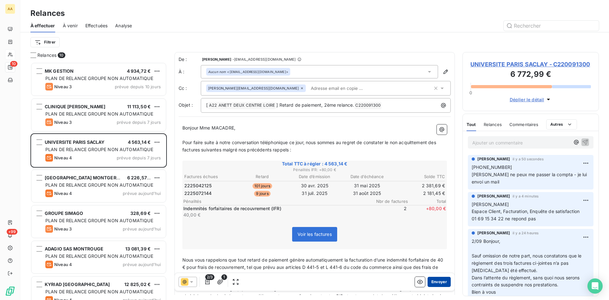
click at [434, 279] on button "Envoyer" at bounding box center [439, 282] width 23 height 10
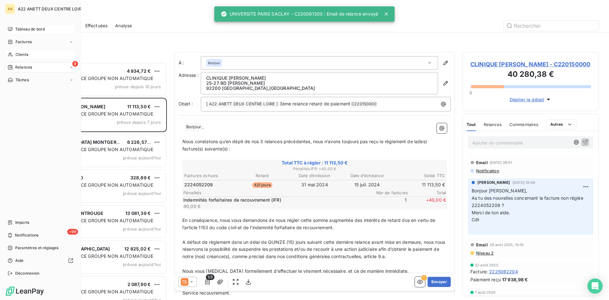
click at [24, 29] on span "Tableau de bord" at bounding box center [29, 29] width 29 height 6
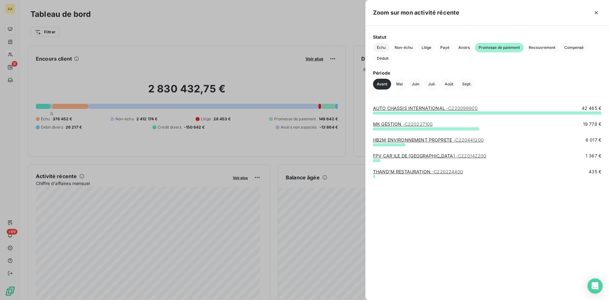
click at [380, 48] on span "Échu" at bounding box center [381, 48] width 16 height 10
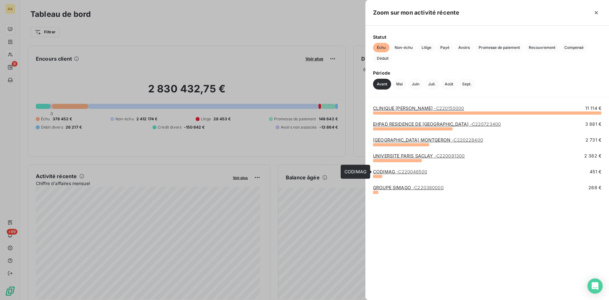
click at [396, 171] on span "- C220048500" at bounding box center [411, 171] width 31 height 5
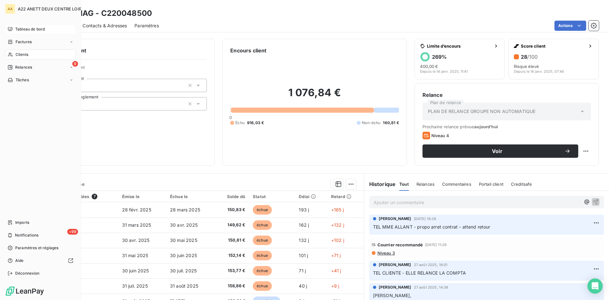
click at [27, 29] on span "Tableau de bord" at bounding box center [29, 29] width 29 height 6
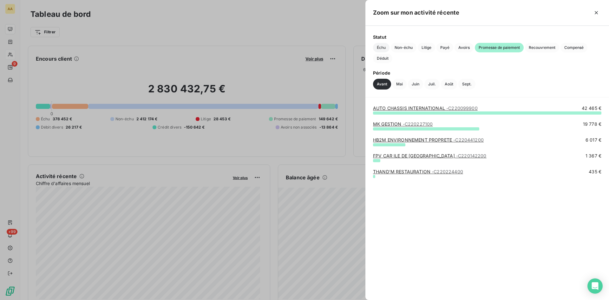
click at [378, 48] on span "Échu" at bounding box center [381, 48] width 16 height 10
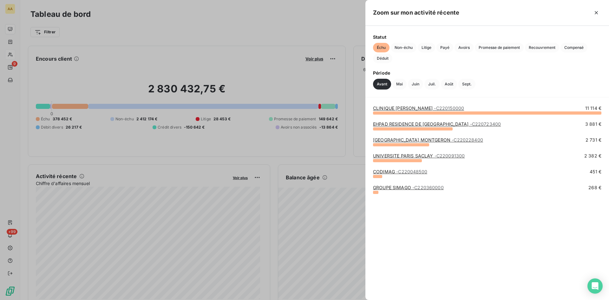
click at [387, 186] on link "GROUPE SIMAGO - C220360000" at bounding box center [408, 187] width 71 height 5
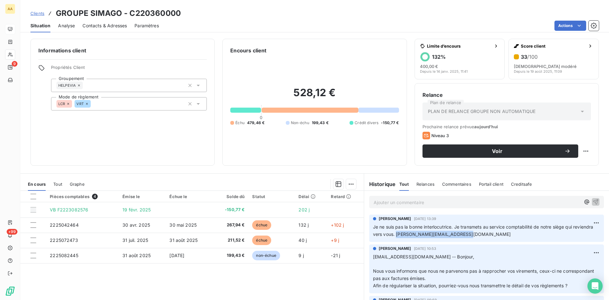
drag, startPoint x: 489, startPoint y: 235, endPoint x: 416, endPoint y: 236, distance: 72.6
click at [416, 235] on p "Je ne suis pas la bonne interlocutrice. Je transmets au service comptabilité de…" at bounding box center [486, 230] width 227 height 15
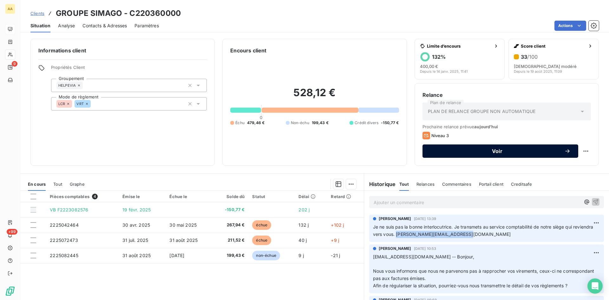
click at [453, 148] on span "Voir" at bounding box center [497, 150] width 134 height 5
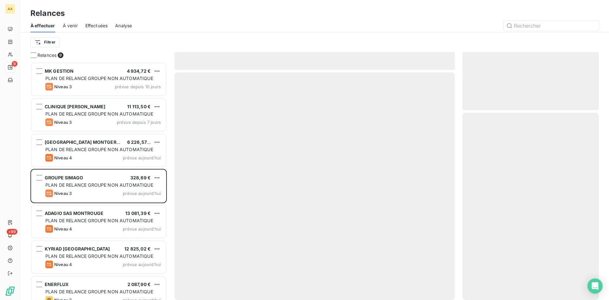
scroll to position [233, 132]
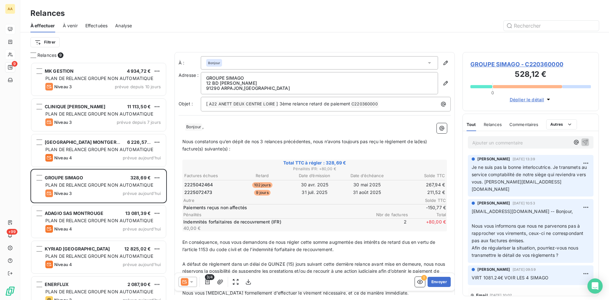
click at [192, 280] on icon at bounding box center [191, 281] width 6 height 6
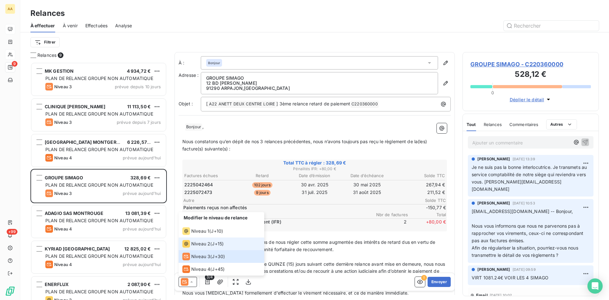
click at [198, 245] on span "Niveau 2" at bounding box center [200, 243] width 19 height 6
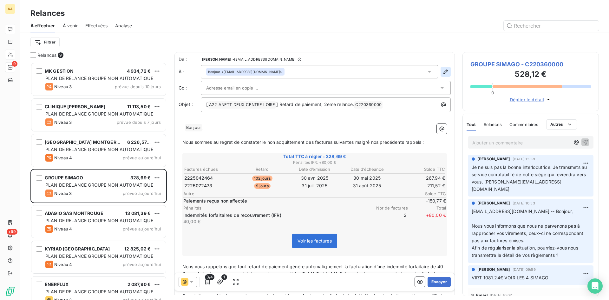
click at [442, 70] on icon "button" at bounding box center [445, 72] width 6 height 6
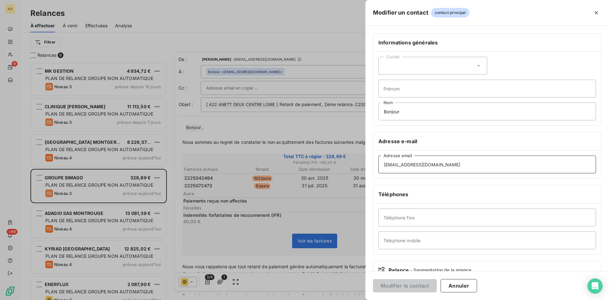
drag, startPoint x: 459, startPoint y: 165, endPoint x: 377, endPoint y: 164, distance: 81.5
click at [377, 164] on div "[EMAIL_ADDRESS][DOMAIN_NAME] Adresse email" at bounding box center [487, 164] width 228 height 28
click at [249, 87] on div at bounding box center [304, 150] width 609 height 300
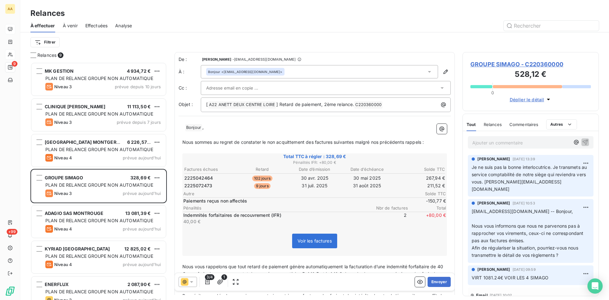
click at [247, 87] on input "text" at bounding box center [240, 88] width 68 height 10
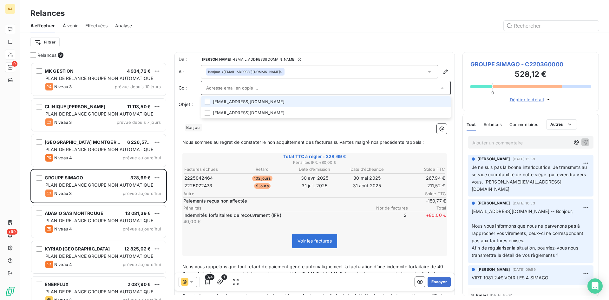
paste input "[PERSON_NAME][EMAIL_ADDRESS][DOMAIN_NAME]"
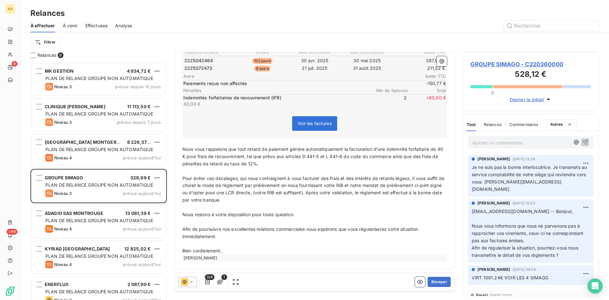
scroll to position [0, 0]
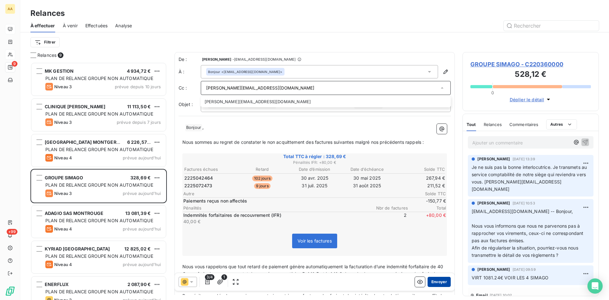
type input "[PERSON_NAME][EMAIL_ADDRESS][DOMAIN_NAME]"
click at [434, 282] on button "Envoyer" at bounding box center [439, 282] width 23 height 10
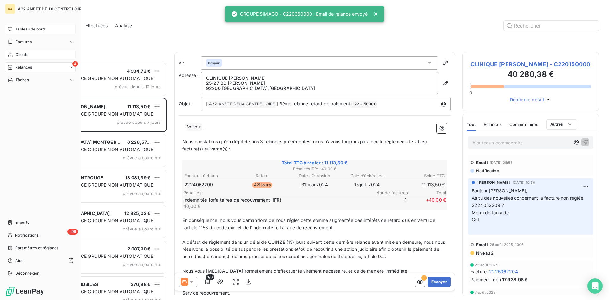
click at [28, 25] on div "Tableau de bord" at bounding box center [40, 29] width 71 height 10
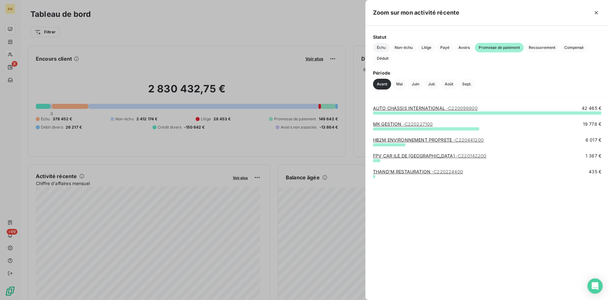
click at [385, 46] on span "Échu" at bounding box center [381, 48] width 16 height 10
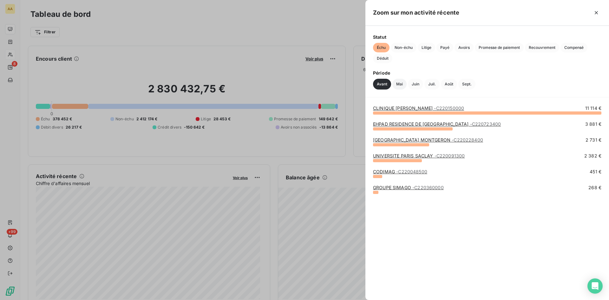
click at [400, 82] on button "Mai" at bounding box center [399, 84] width 14 height 11
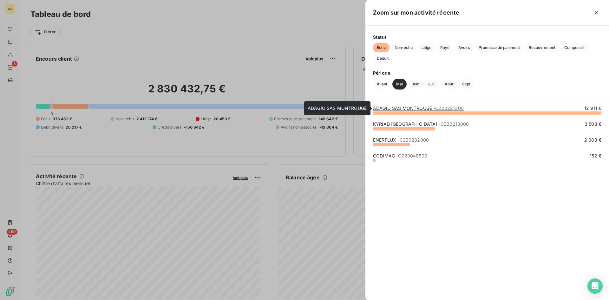
click at [392, 108] on link "ADAGIO SAS MONTROUGE - C220221300" at bounding box center [418, 107] width 91 height 5
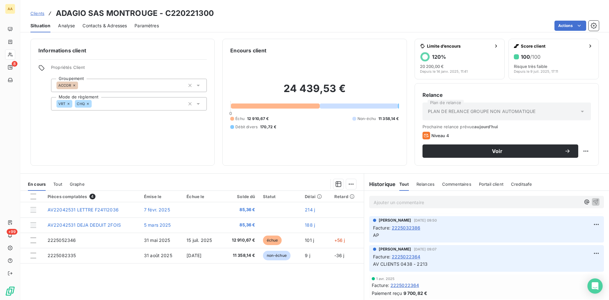
scroll to position [254, 0]
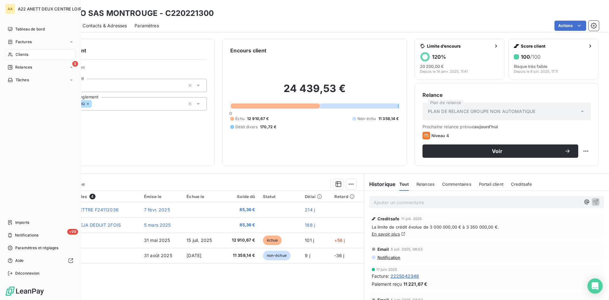
click at [20, 56] on span "Clients" at bounding box center [22, 55] width 13 height 6
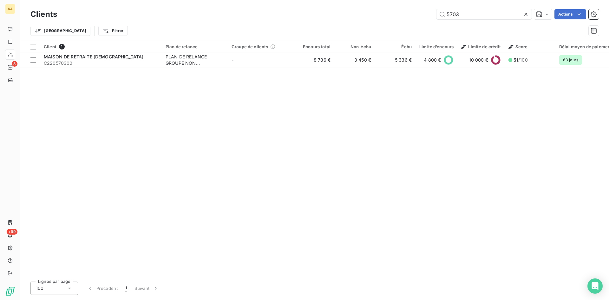
drag, startPoint x: 468, startPoint y: 17, endPoint x: 428, endPoint y: 10, distance: 40.6
click at [428, 10] on div "5703 Actions" at bounding box center [332, 14] width 534 height 10
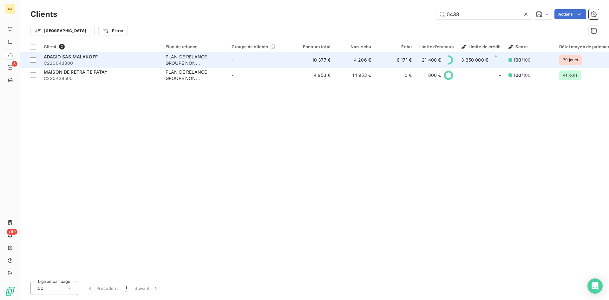
type input "0438"
click at [181, 57] on div "PLAN DE RELANCE GROUPE NON AUTOMATIQUE" at bounding box center [195, 60] width 58 height 13
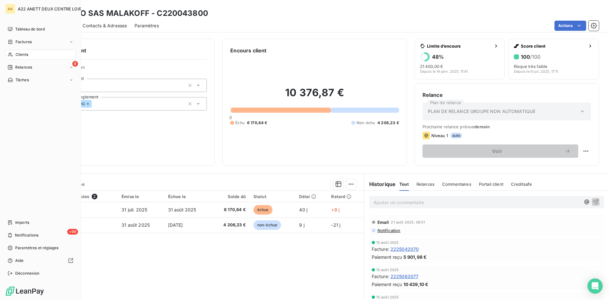
click at [19, 52] on span "Clients" at bounding box center [22, 55] width 13 height 6
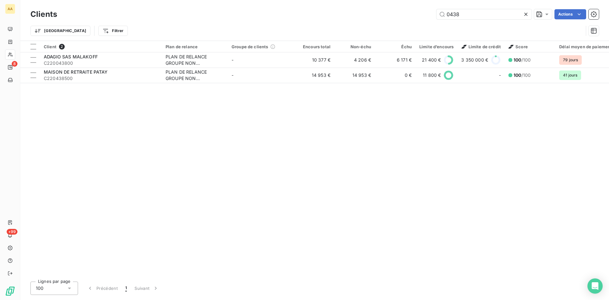
drag, startPoint x: 452, startPoint y: 17, endPoint x: 432, endPoint y: 17, distance: 20.0
click at [432, 17] on div "0438 Actions" at bounding box center [332, 14] width 534 height 10
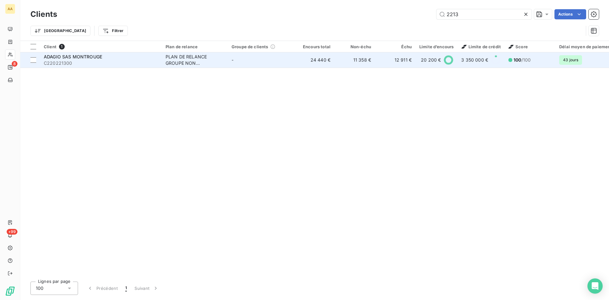
type input "2213"
click at [183, 56] on div "PLAN DE RELANCE GROUPE NON AUTOMATIQUE" at bounding box center [195, 60] width 58 height 13
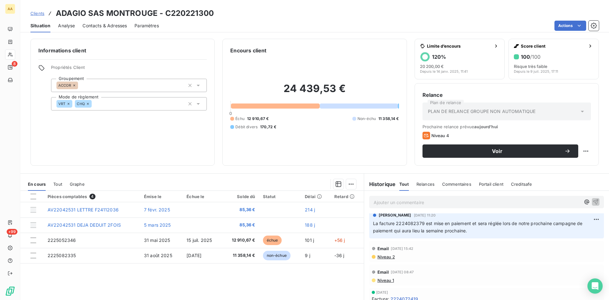
scroll to position [1047, 0]
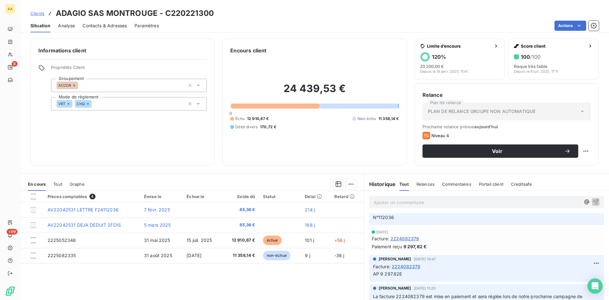
click at [381, 199] on p "Ajouter un commentaire ﻿" at bounding box center [477, 202] width 207 height 8
drag, startPoint x: 582, startPoint y: 204, endPoint x: 574, endPoint y: 204, distance: 8.0
click at [592, 204] on button "button" at bounding box center [596, 205] width 8 height 8
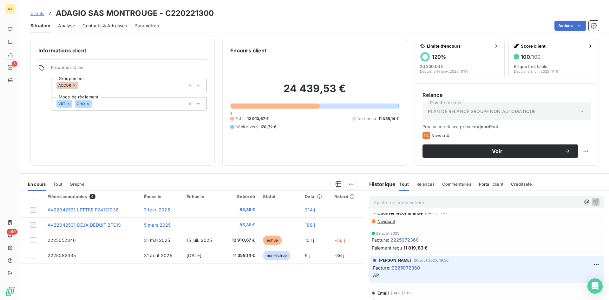
scroll to position [0, 0]
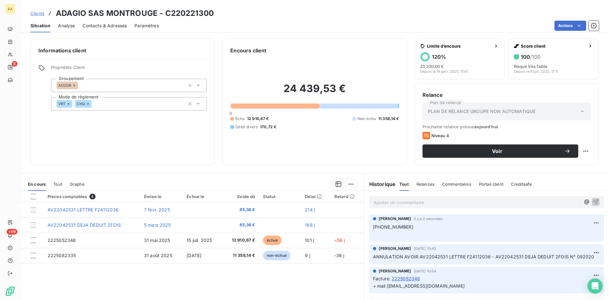
click at [408, 223] on div "[PHONE_NUMBER] ﻿" at bounding box center [486, 230] width 227 height 15
click at [406, 225] on p "[PHONE_NUMBER] ﻿" at bounding box center [486, 230] width 227 height 15
click at [590, 221] on html "AA 8 +99 Clients ADAGIO SAS MONTROUGE - C220221300 Situation Analyse Contacts &…" at bounding box center [304, 150] width 609 height 300
drag, startPoint x: 564, startPoint y: 236, endPoint x: 462, endPoint y: 227, distance: 101.9
click at [563, 236] on div "Editer" at bounding box center [572, 237] width 36 height 10
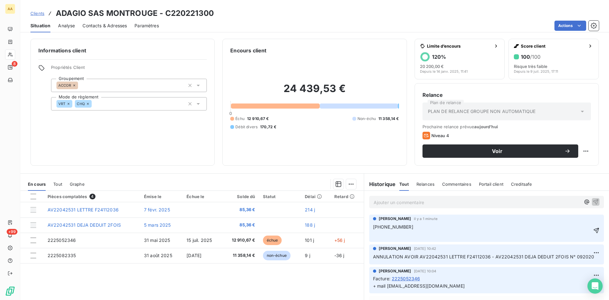
click at [408, 226] on p "[PHONE_NUMBER] ﻿" at bounding box center [482, 230] width 218 height 15
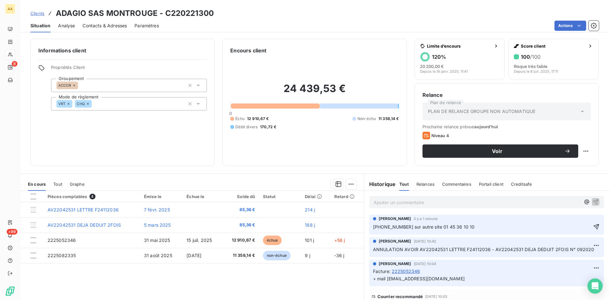
click at [398, 226] on span "[PHONE_NUMBER] sur autre site 01 45 36 10 10" at bounding box center [424, 226] width 102 height 5
click at [593, 230] on icon "button" at bounding box center [596, 226] width 6 height 6
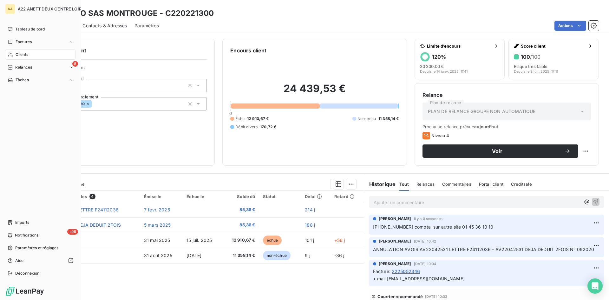
click at [22, 56] on span "Clients" at bounding box center [22, 55] width 13 height 6
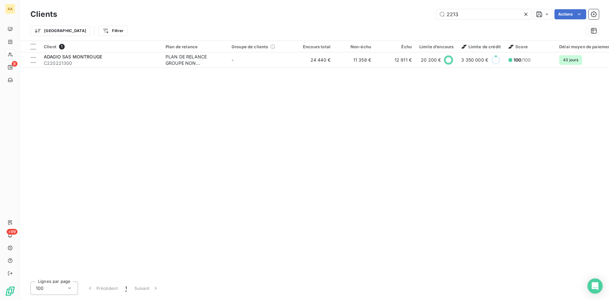
drag, startPoint x: 461, startPoint y: 17, endPoint x: 426, endPoint y: 22, distance: 36.2
click at [430, 19] on div "2213 Actions" at bounding box center [332, 14] width 534 height 10
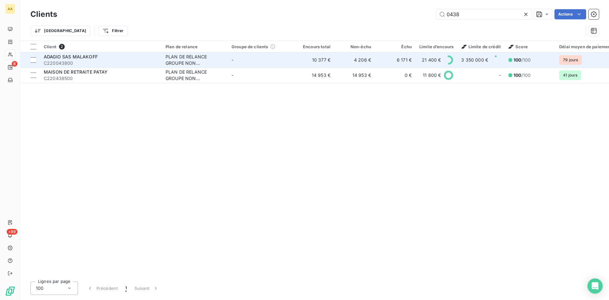
type input "0438"
click at [194, 62] on div "PLAN DE RELANCE GROUPE NON AUTOMATIQUE" at bounding box center [195, 60] width 58 height 13
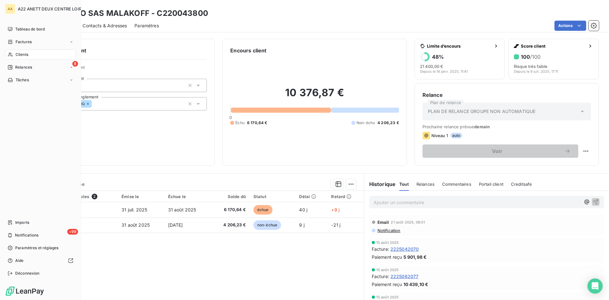
click at [19, 55] on span "Clients" at bounding box center [22, 55] width 13 height 6
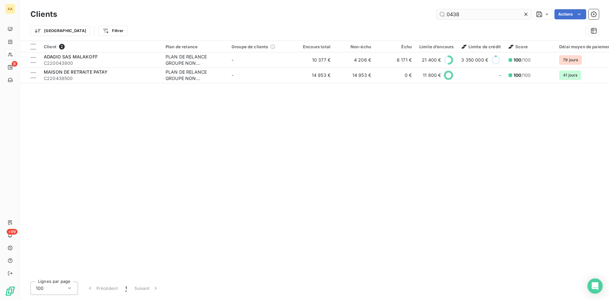
drag, startPoint x: 463, startPoint y: 15, endPoint x: 442, endPoint y: 18, distance: 21.5
click at [442, 18] on input "0438" at bounding box center [483, 14] width 95 height 10
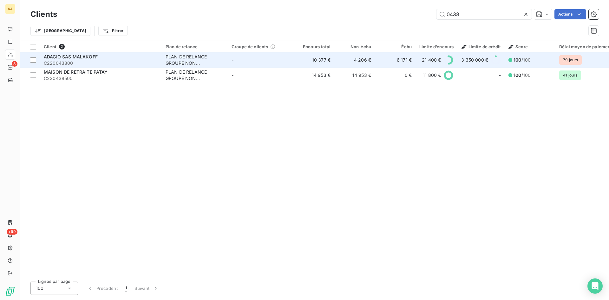
click at [196, 61] on div "PLAN DE RELANCE GROUPE NON AUTOMATIQUE" at bounding box center [195, 60] width 58 height 13
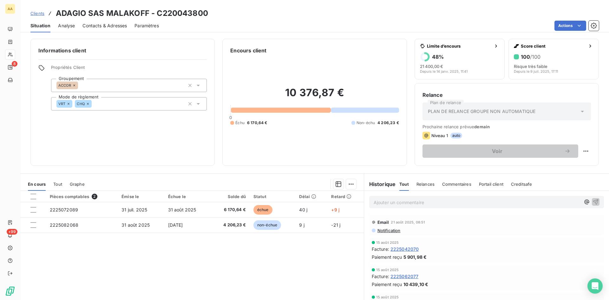
click at [388, 203] on p "Ajouter un commentaire ﻿" at bounding box center [477, 202] width 207 height 8
click at [592, 201] on icon "button" at bounding box center [595, 201] width 6 height 6
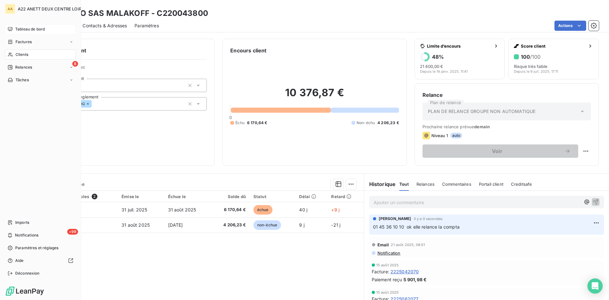
click at [17, 28] on span "Tableau de bord" at bounding box center [29, 29] width 29 height 6
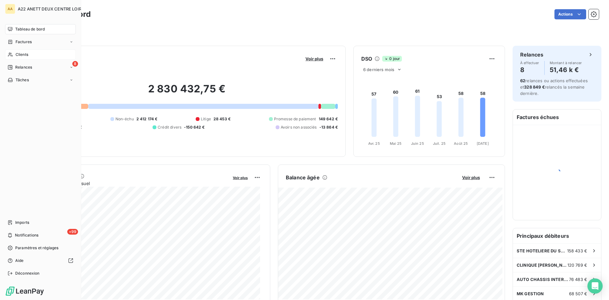
click at [22, 52] on span "Clients" at bounding box center [22, 55] width 13 height 6
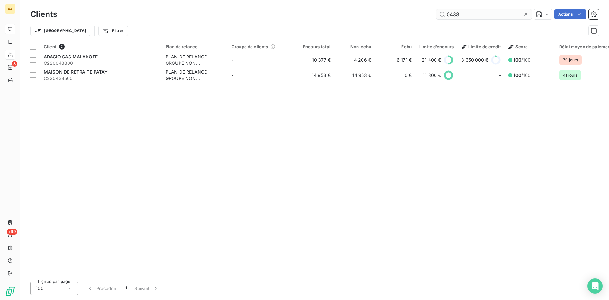
drag, startPoint x: 462, startPoint y: 16, endPoint x: 439, endPoint y: 16, distance: 23.2
click at [439, 16] on input "0438" at bounding box center [483, 14] width 95 height 10
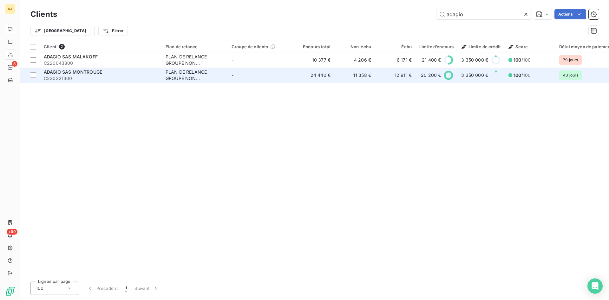
type input "adagio"
click at [183, 72] on div "PLAN DE RELANCE GROUPE NON AUTOMATIQUE" at bounding box center [195, 75] width 58 height 13
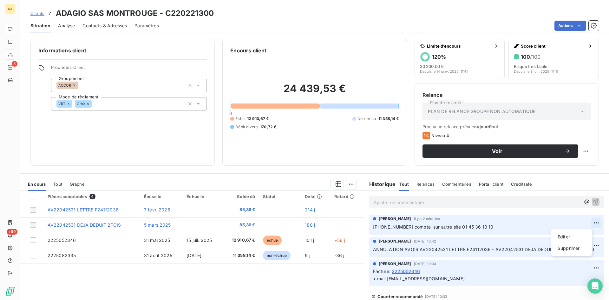
click at [588, 222] on html "AA 8 +99 Clients ADAGIO SAS MONTROUGE - C220221300 Situation Analyse Contacts &…" at bounding box center [304, 150] width 609 height 300
drag, startPoint x: 567, startPoint y: 237, endPoint x: 564, endPoint y: 237, distance: 3.8
click at [567, 237] on div "Editer" at bounding box center [572, 237] width 36 height 10
click at [491, 227] on p "[PHONE_NUMBER] compta sur autre site 01 45 36 10 10" at bounding box center [482, 226] width 218 height 7
click at [593, 230] on icon "button" at bounding box center [596, 226] width 6 height 6
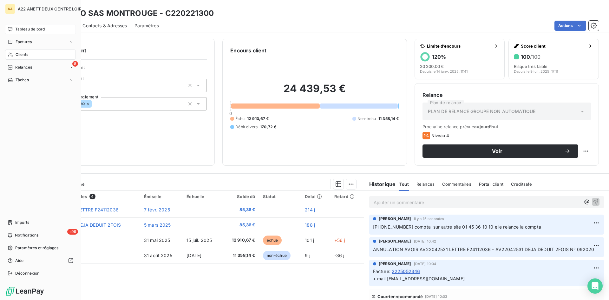
click at [19, 56] on span "Clients" at bounding box center [22, 55] width 13 height 6
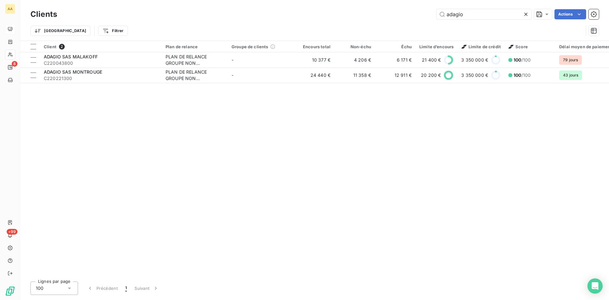
drag, startPoint x: 468, startPoint y: 13, endPoint x: 379, endPoint y: 21, distance: 89.2
click at [387, 16] on div "adagio Actions" at bounding box center [332, 14] width 534 height 10
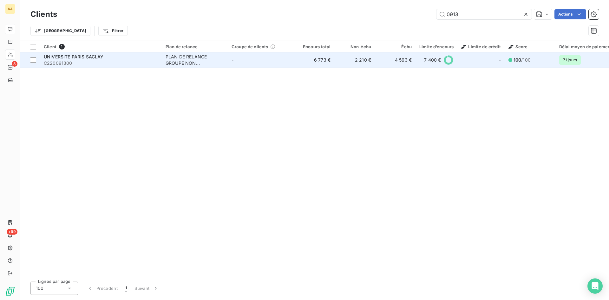
type input "0913"
click at [173, 58] on div "PLAN DE RELANCE GROUPE NON AUTOMATIQUE" at bounding box center [195, 60] width 58 height 13
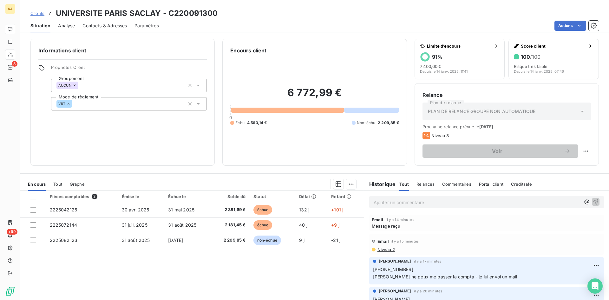
click at [376, 203] on p "Ajouter un commentaire ﻿" at bounding box center [477, 202] width 207 height 8
click at [592, 199] on icon "button" at bounding box center [595, 201] width 6 height 6
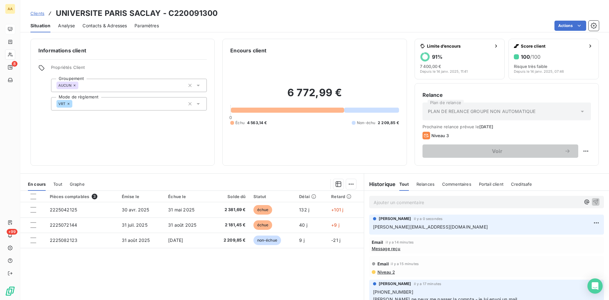
drag, startPoint x: 476, startPoint y: 228, endPoint x: 366, endPoint y: 230, distance: 109.4
click at [369, 230] on div "[PERSON_NAME] il y a 0 secondes [PERSON_NAME][EMAIL_ADDRESS][DOMAIN_NAME]" at bounding box center [486, 224] width 235 height 20
click at [380, 273] on span "Niveau 2" at bounding box center [386, 271] width 18 height 5
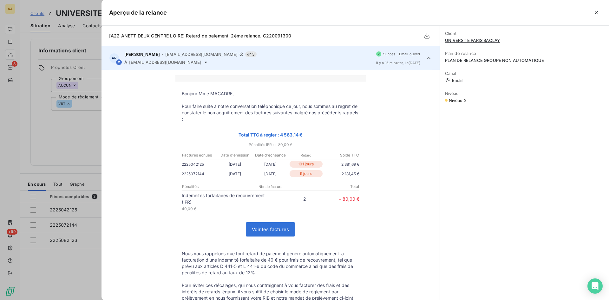
click at [59, 136] on div at bounding box center [304, 150] width 609 height 300
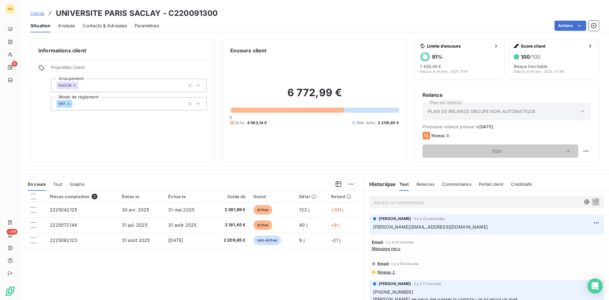
click at [383, 271] on span "Niveau 2" at bounding box center [386, 271] width 18 height 5
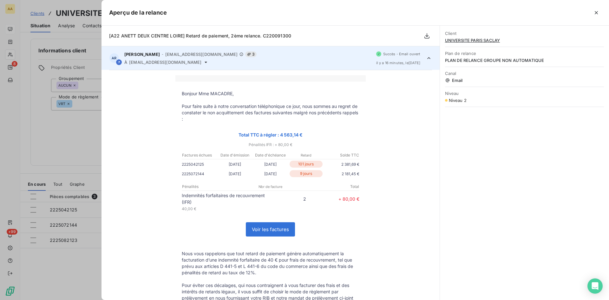
scroll to position [32, 0]
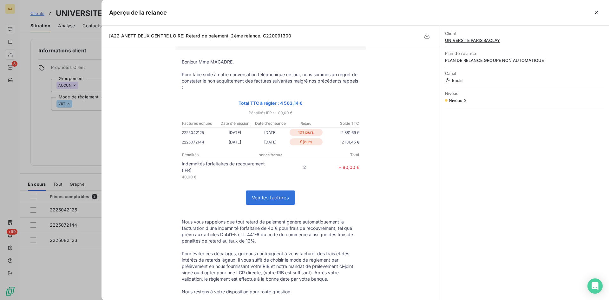
click at [331, 96] on p at bounding box center [271, 93] width 178 height 6
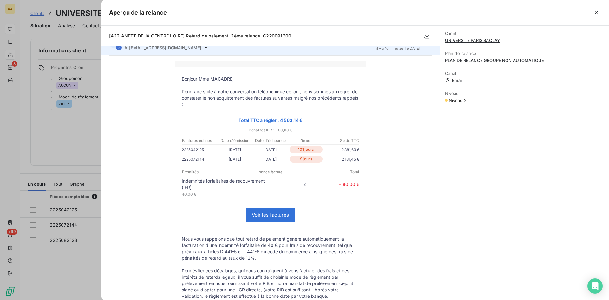
scroll to position [0, 0]
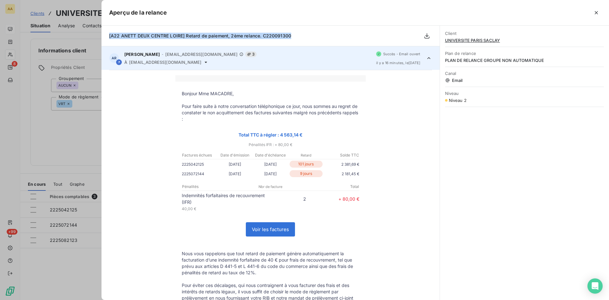
drag, startPoint x: 291, startPoint y: 36, endPoint x: 104, endPoint y: 35, distance: 187.4
click at [104, 35] on div "[A22 ANETT DEUX CENTRE LOIRE] Retard de paiement, 2ème relance. C220091300" at bounding box center [270, 36] width 338 height 21
click at [62, 145] on div at bounding box center [304, 150] width 609 height 300
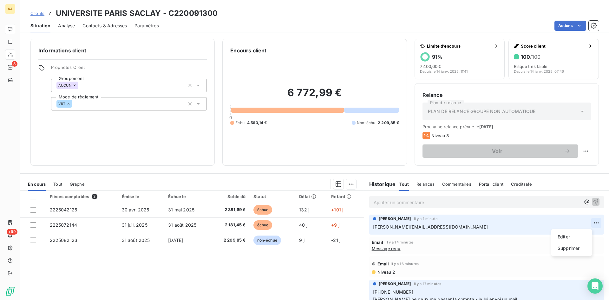
click at [586, 224] on html "AA 8 +99 Clients UNIVERSITE PARIS SACLAY - C220091300 Situation Analyse Contact…" at bounding box center [304, 150] width 609 height 300
drag, startPoint x: 572, startPoint y: 234, endPoint x: 544, endPoint y: 234, distance: 28.5
click at [572, 234] on div "Editer" at bounding box center [572, 237] width 36 height 10
click at [592, 223] on button "button" at bounding box center [596, 227] width 8 height 8
click at [380, 203] on p "Ajouter un commentaire ﻿" at bounding box center [477, 202] width 207 height 8
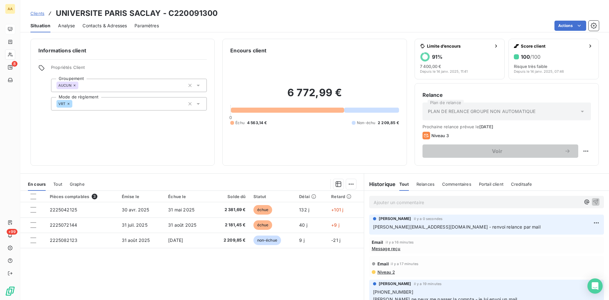
click at [384, 201] on p "Ajouter un commentaire ﻿" at bounding box center [477, 202] width 207 height 8
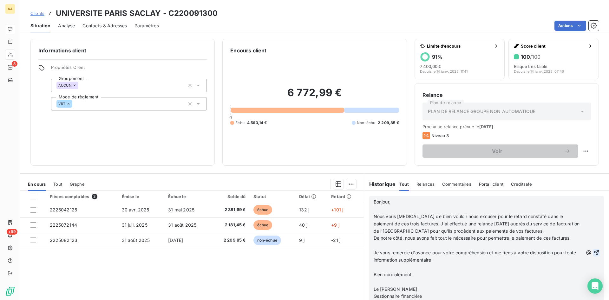
scroll to position [63, 0]
click at [427, 295] on p "Gestionnaire financière" at bounding box center [478, 295] width 209 height 7
click at [594, 251] on icon "button" at bounding box center [596, 252] width 5 height 5
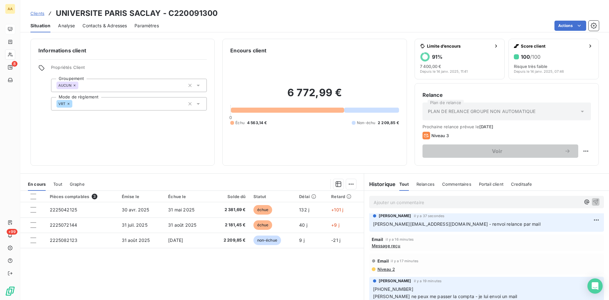
scroll to position [0, 0]
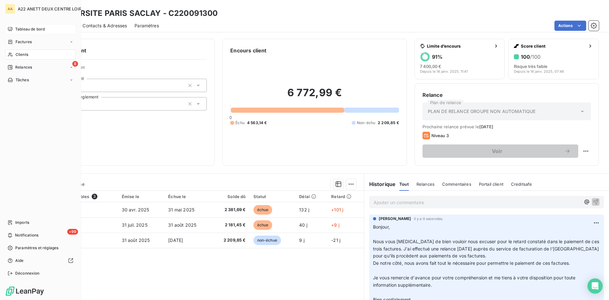
click at [18, 54] on span "Clients" at bounding box center [22, 55] width 13 height 6
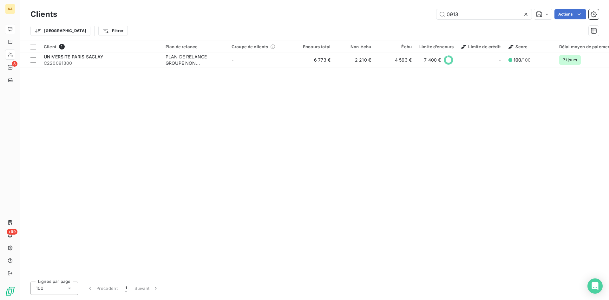
drag, startPoint x: 472, startPoint y: 15, endPoint x: 405, endPoint y: 20, distance: 66.8
click at [405, 20] on div "Clients 0913 Actions" at bounding box center [314, 14] width 568 height 13
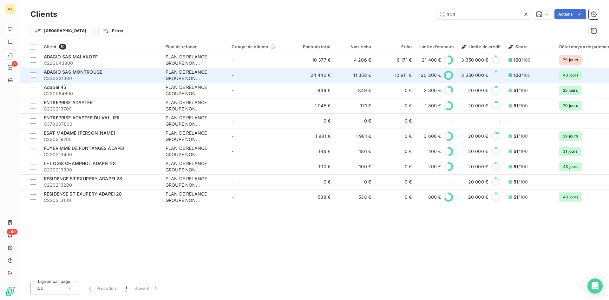
type input "ada"
click at [191, 74] on div "PLAN DE RELANCE GROUPE NON AUTOMATIQUE" at bounding box center [195, 75] width 58 height 13
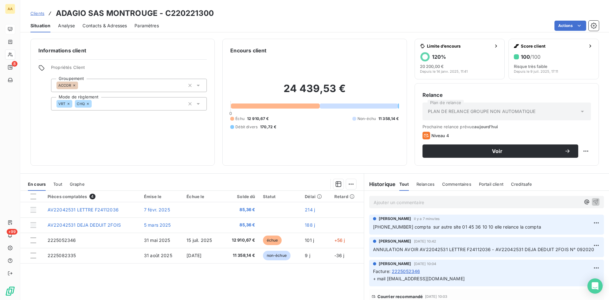
click at [382, 201] on p "Ajouter un commentaire ﻿" at bounding box center [477, 202] width 207 height 8
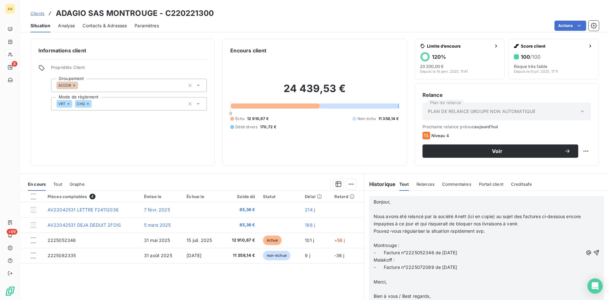
scroll to position [698, 0]
drag, startPoint x: 563, startPoint y: 267, endPoint x: 559, endPoint y: 266, distance: 3.9
click at [563, 267] on p "- Facture n°2225072089 de [DATE]" at bounding box center [478, 267] width 209 height 7
click at [433, 294] on p "Bien à vous / Best regards," at bounding box center [478, 295] width 209 height 7
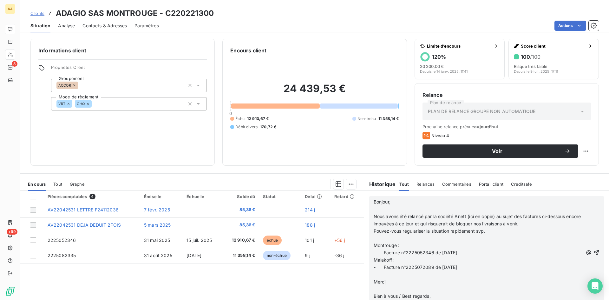
scroll to position [934, 0]
click at [594, 259] on icon "button" at bounding box center [596, 259] width 5 height 5
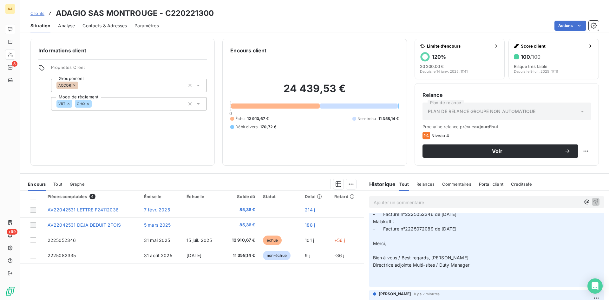
scroll to position [0, 0]
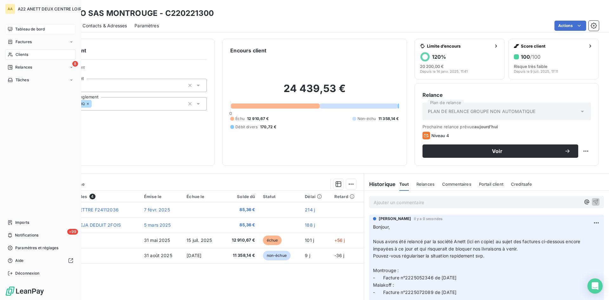
click at [18, 30] on span "Tableau de bord" at bounding box center [29, 29] width 29 height 6
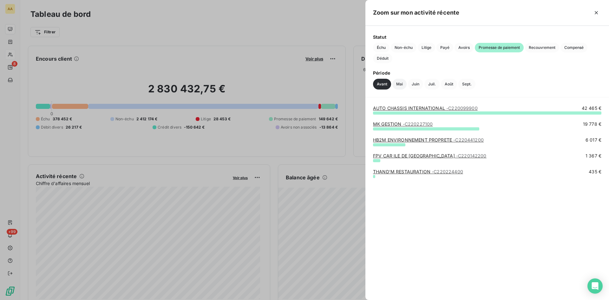
click at [398, 82] on button "Mai" at bounding box center [399, 84] width 14 height 11
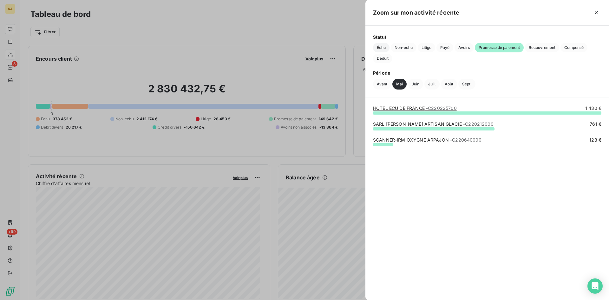
click at [376, 46] on span "Échu" at bounding box center [381, 48] width 16 height 10
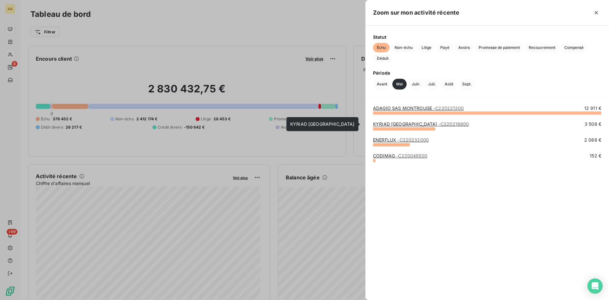
click at [419, 124] on link "KYRIAD ST FARGEAU PONTHIERRY - C220218800" at bounding box center [421, 123] width 96 height 5
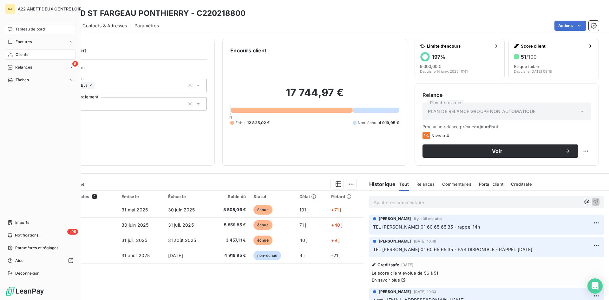
click at [20, 55] on span "Clients" at bounding box center [22, 55] width 13 height 6
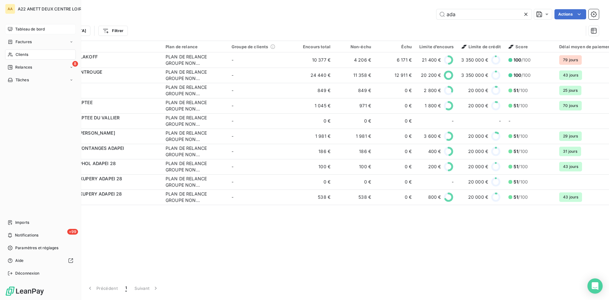
click at [22, 28] on span "Tableau de bord" at bounding box center [29, 29] width 29 height 6
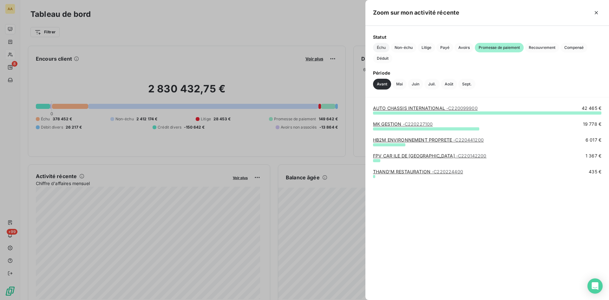
click at [378, 49] on span "Échu" at bounding box center [381, 48] width 16 height 10
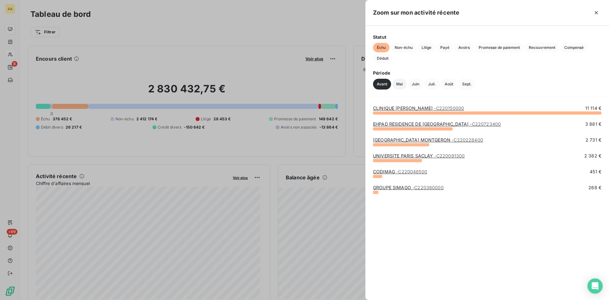
click at [400, 84] on button "Mai" at bounding box center [399, 84] width 14 height 11
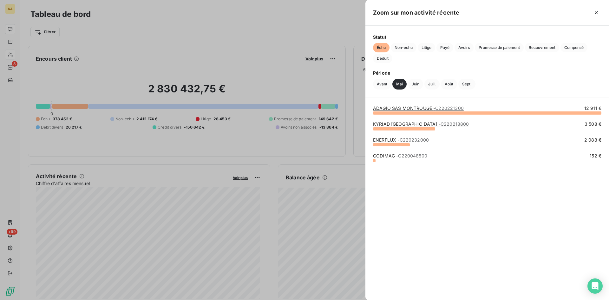
click at [399, 125] on link "KYRIAD ST FARGEAU PONTHIERRY - C220218800" at bounding box center [421, 123] width 96 height 5
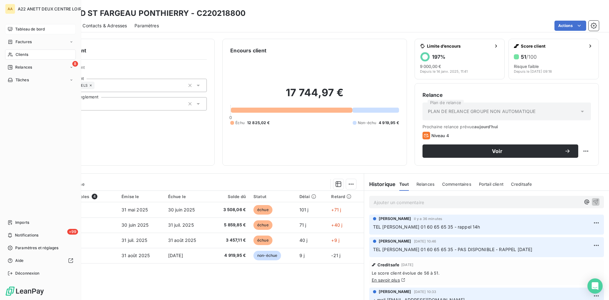
click at [18, 54] on span "Clients" at bounding box center [22, 55] width 13 height 6
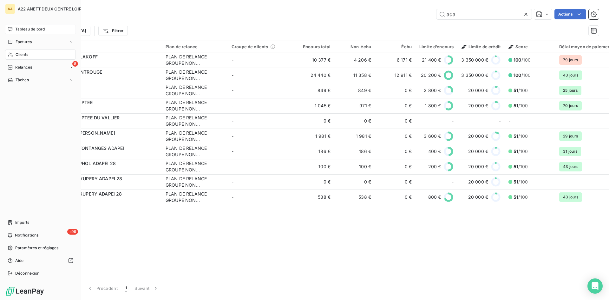
click at [26, 30] on span "Tableau de bord" at bounding box center [29, 29] width 29 height 6
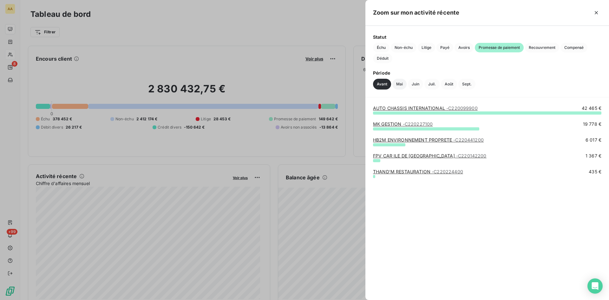
click at [402, 83] on button "Mai" at bounding box center [399, 84] width 14 height 11
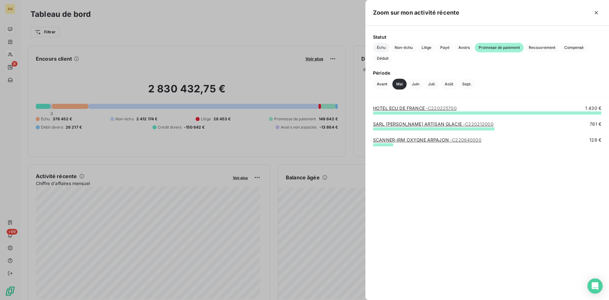
click at [381, 47] on span "Échu" at bounding box center [381, 48] width 16 height 10
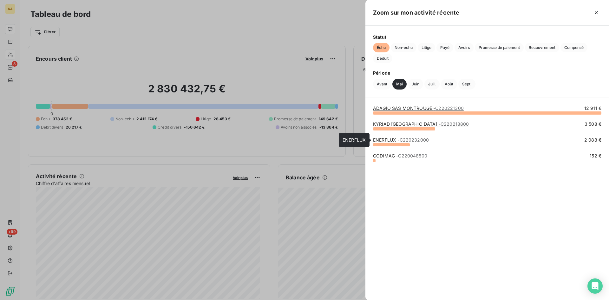
click at [383, 140] on link "ENERFLUX - C220232000" at bounding box center [401, 139] width 56 height 5
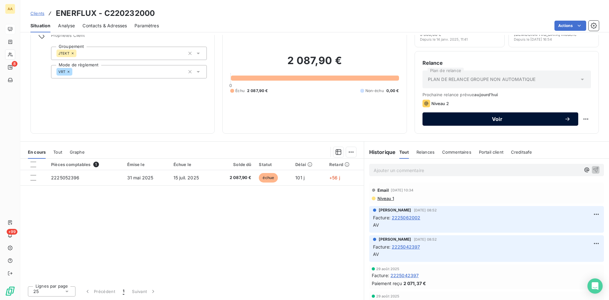
click at [477, 119] on span "Voir" at bounding box center [497, 118] width 134 height 5
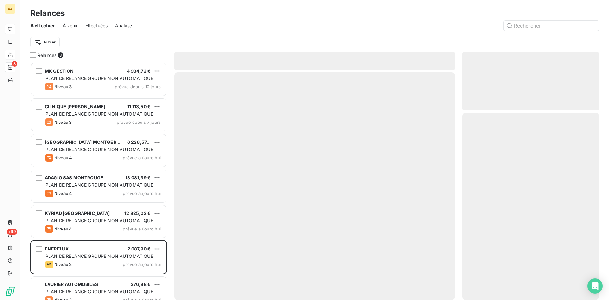
scroll to position [233, 132]
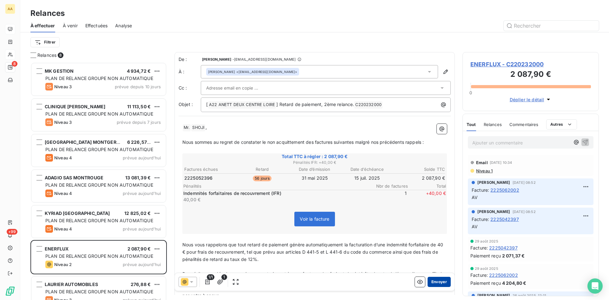
click at [432, 280] on button "Envoyer" at bounding box center [439, 282] width 23 height 10
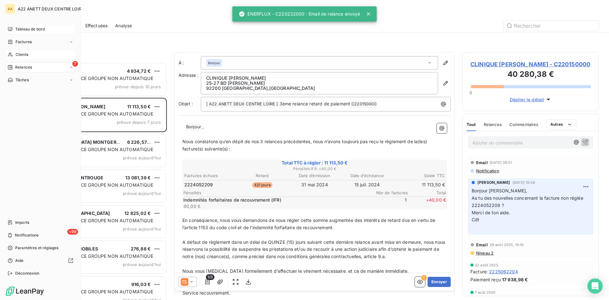
click at [23, 28] on span "Tableau de bord" at bounding box center [29, 29] width 29 height 6
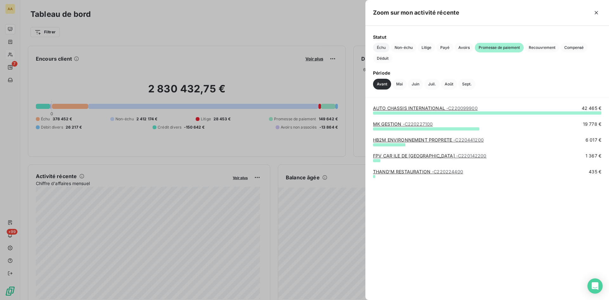
click at [382, 45] on span "Échu" at bounding box center [381, 48] width 16 height 10
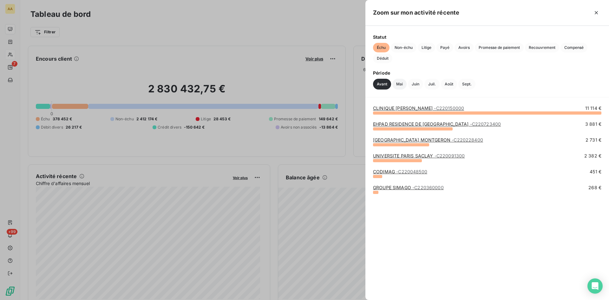
click at [401, 82] on button "Mai" at bounding box center [399, 84] width 14 height 11
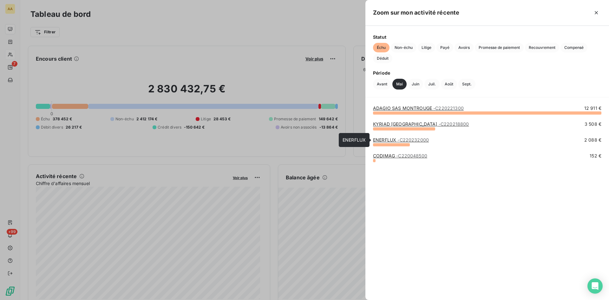
click at [389, 140] on link "ENERFLUX - C220232000" at bounding box center [401, 139] width 56 height 5
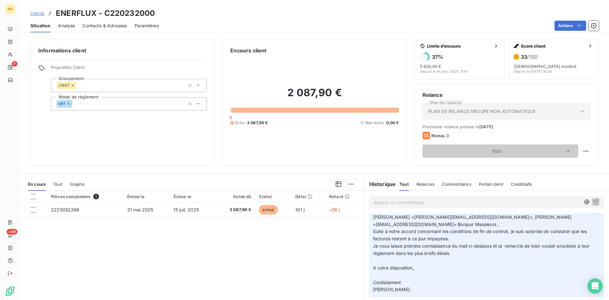
scroll to position [159, 0]
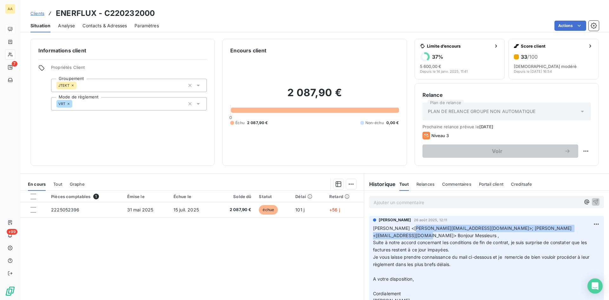
drag, startPoint x: 443, startPoint y: 235, endPoint x: 410, endPoint y: 228, distance: 33.8
click at [410, 228] on span "[PERSON_NAME] <[PERSON_NAME][EMAIL_ADDRESS][DOMAIN_NAME]>; [PERSON_NAME] <[EMAI…" at bounding box center [473, 231] width 200 height 13
click at [389, 205] on p "Ajouter un commentaire ﻿" at bounding box center [477, 202] width 207 height 8
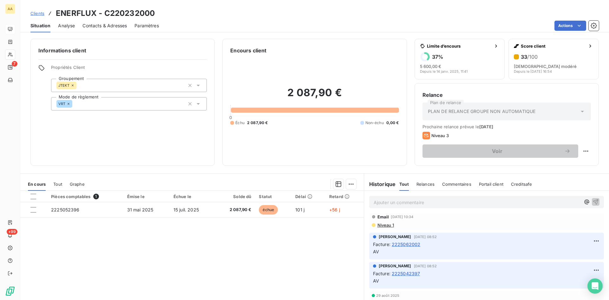
scroll to position [0, 0]
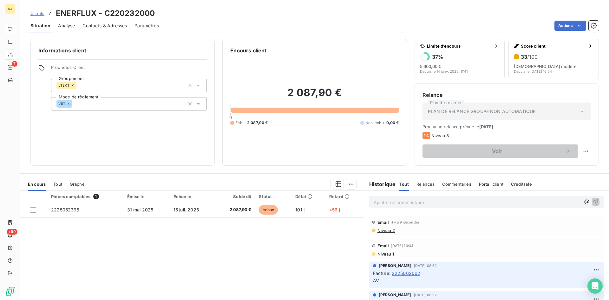
click at [377, 202] on p "Ajouter un commentaire ﻿" at bounding box center [477, 202] width 207 height 8
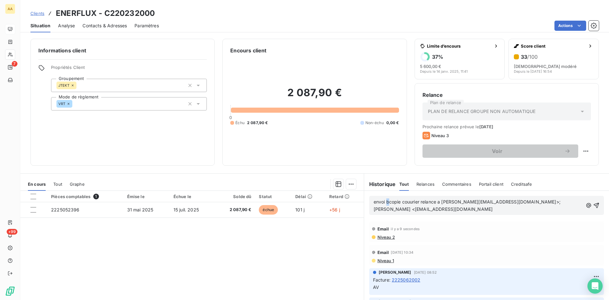
click at [384, 202] on span "envoi bcopie couurier relance a [PERSON_NAME][EMAIL_ADDRESS][DOMAIN_NAME]>; [PE…" at bounding box center [468, 205] width 188 height 13
click at [593, 203] on icon "button" at bounding box center [596, 205] width 6 height 6
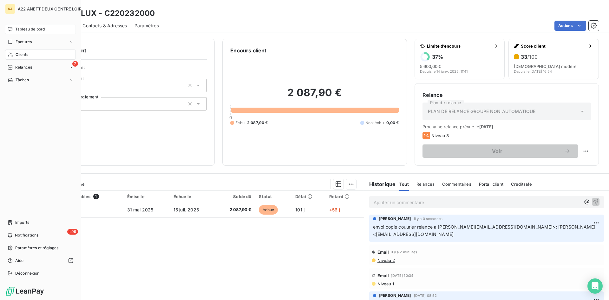
click at [30, 27] on span "Tableau de bord" at bounding box center [29, 29] width 29 height 6
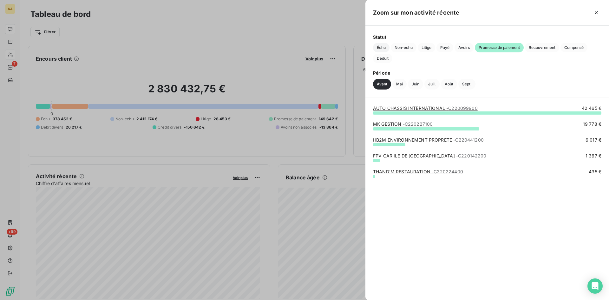
click at [379, 49] on span "Échu" at bounding box center [381, 48] width 16 height 10
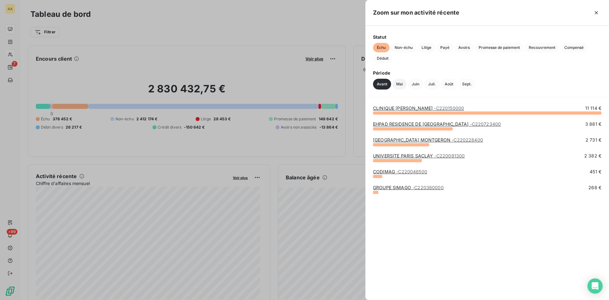
click at [399, 82] on button "Mai" at bounding box center [399, 84] width 14 height 11
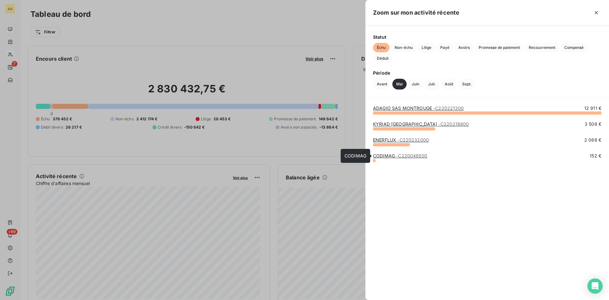
click at [385, 154] on link "CODIMAG - C220048500" at bounding box center [400, 155] width 54 height 5
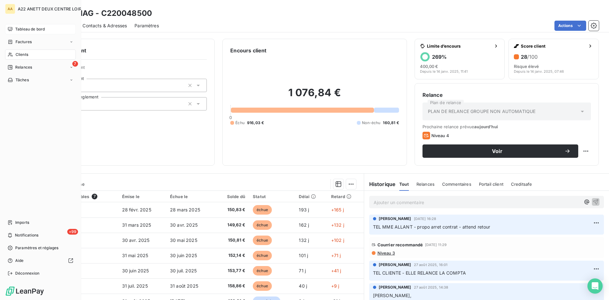
click at [23, 28] on span "Tableau de bord" at bounding box center [29, 29] width 29 height 6
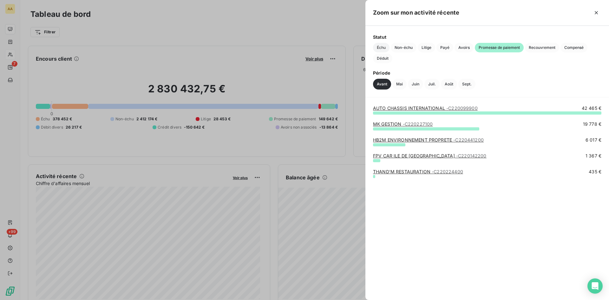
click at [384, 48] on span "Échu" at bounding box center [381, 48] width 16 height 10
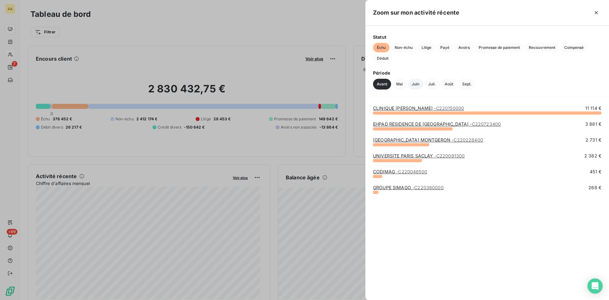
click at [415, 82] on button "Juin" at bounding box center [415, 84] width 15 height 11
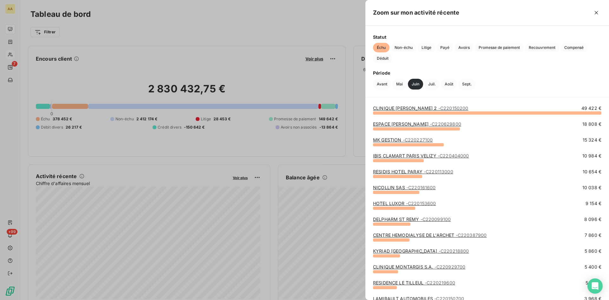
click at [405, 108] on link "CLINIQUE [PERSON_NAME] 2 - C220150200" at bounding box center [420, 107] width 95 height 5
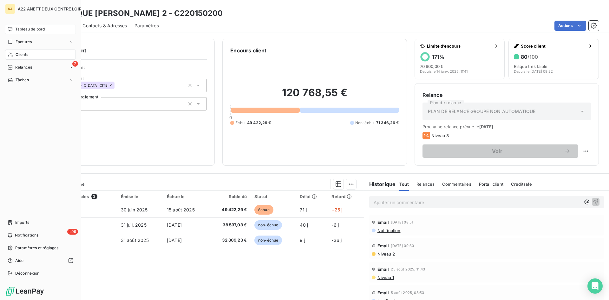
click at [17, 56] on span "Clients" at bounding box center [22, 55] width 13 height 6
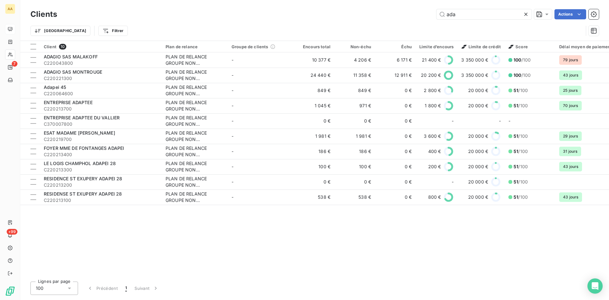
drag, startPoint x: 464, startPoint y: 14, endPoint x: 410, endPoint y: 15, distance: 53.3
click at [410, 15] on div "ada Actions" at bounding box center [332, 14] width 534 height 10
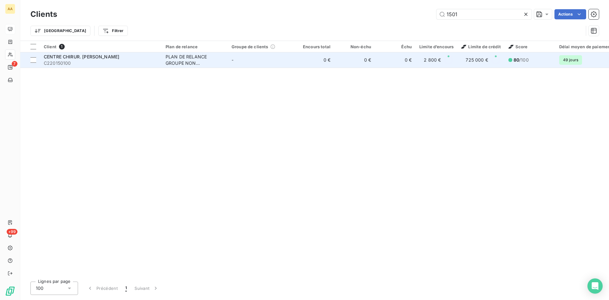
type input "1501"
click at [170, 60] on div "PLAN DE RELANCE GROUPE NON AUTOMATIQUE" at bounding box center [195, 60] width 58 height 13
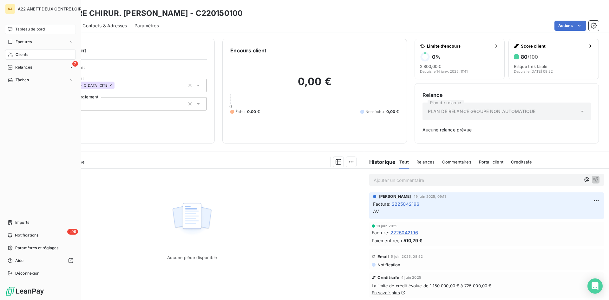
click at [16, 54] on span "Clients" at bounding box center [22, 55] width 13 height 6
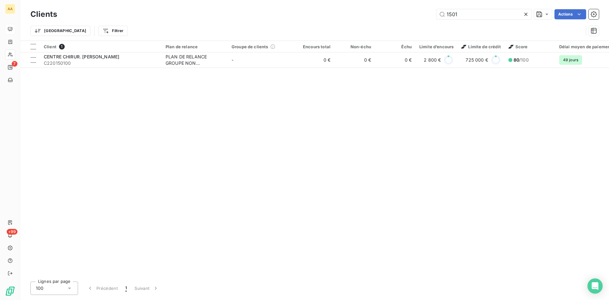
drag, startPoint x: 473, startPoint y: 15, endPoint x: 401, endPoint y: 23, distance: 72.1
click at [401, 23] on div "Clients 1501 Actions Trier Filtrer" at bounding box center [314, 24] width 568 height 33
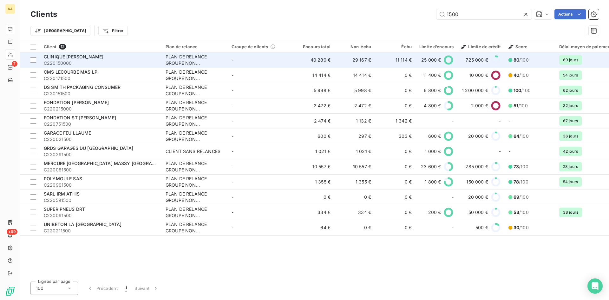
type input "1500"
click at [167, 60] on div "PLAN DE RELANCE GROUPE NON AUTOMATIQUE" at bounding box center [195, 60] width 58 height 13
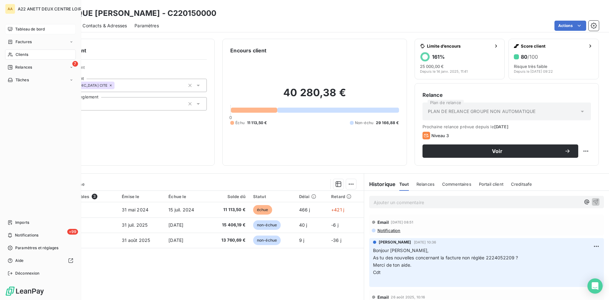
click at [17, 55] on span "Clients" at bounding box center [22, 55] width 13 height 6
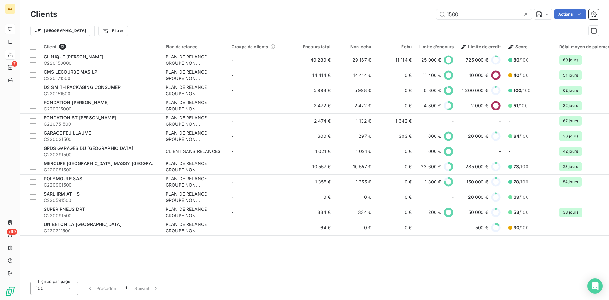
drag, startPoint x: 460, startPoint y: 15, endPoint x: 415, endPoint y: 15, distance: 44.1
click at [415, 15] on div "1500 Actions" at bounding box center [332, 14] width 534 height 10
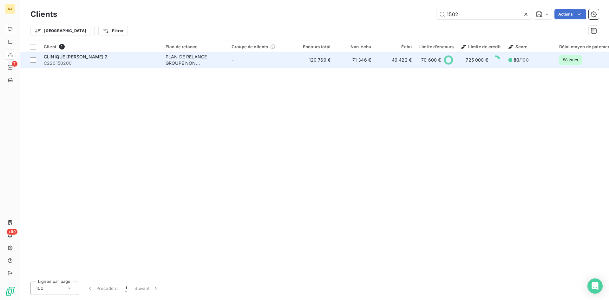
type input "1502"
click at [170, 56] on div "PLAN DE RELANCE GROUPE NON AUTOMATIQUE" at bounding box center [195, 60] width 58 height 13
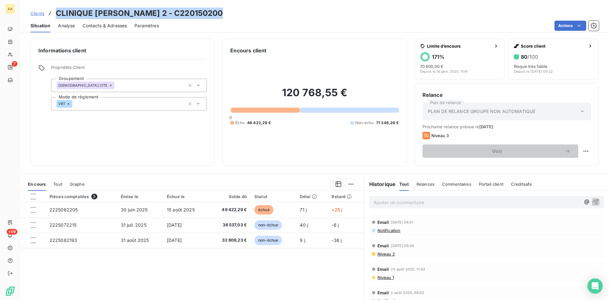
drag, startPoint x: 204, startPoint y: 14, endPoint x: 58, endPoint y: 11, distance: 145.9
click at [58, 11] on div "Clients CLINIQUE [PERSON_NAME] 2 - C220150200" at bounding box center [314, 13] width 589 height 11
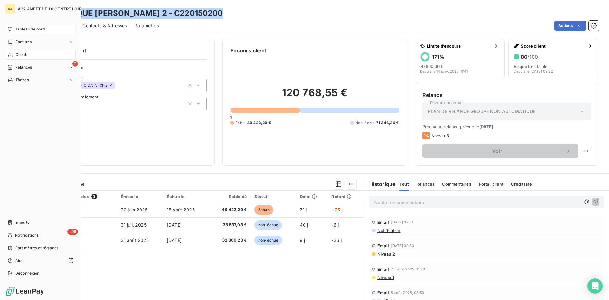
click at [21, 53] on span "Clients" at bounding box center [22, 55] width 13 height 6
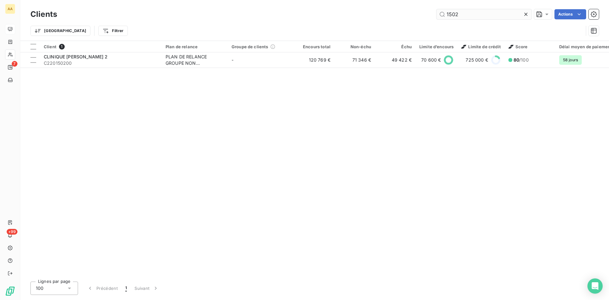
drag, startPoint x: 449, startPoint y: 19, endPoint x: 441, endPoint y: 19, distance: 8.2
click at [441, 19] on input "1502" at bounding box center [483, 14] width 95 height 10
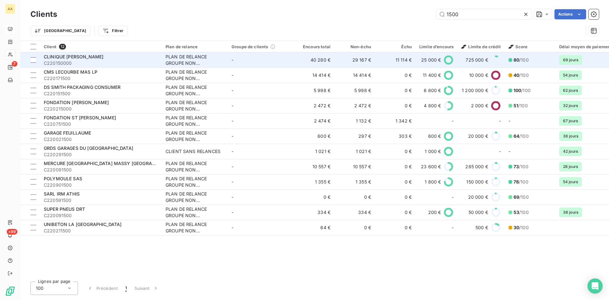
type input "1500"
click at [187, 56] on div "PLAN DE RELANCE GROUPE NON AUTOMATIQUE" at bounding box center [195, 60] width 58 height 13
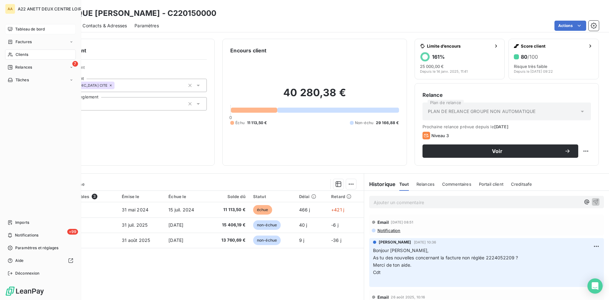
click at [18, 29] on span "Tableau de bord" at bounding box center [29, 29] width 29 height 6
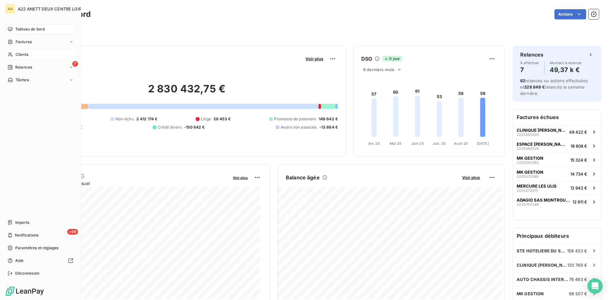
click at [32, 29] on span "Tableau de bord" at bounding box center [29, 29] width 29 height 6
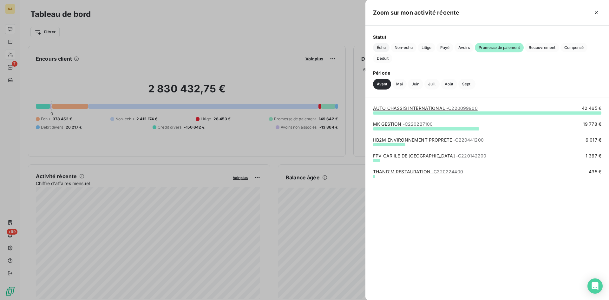
click at [382, 46] on span "Échu" at bounding box center [381, 48] width 16 height 10
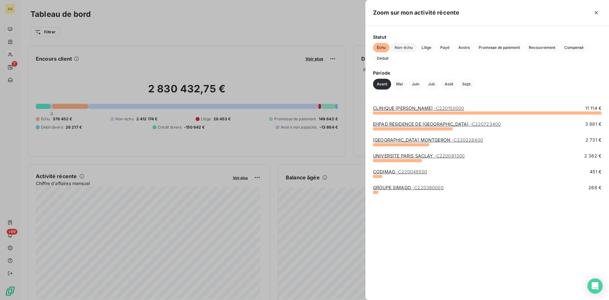
click at [411, 47] on span "Non-échu" at bounding box center [404, 48] width 26 height 10
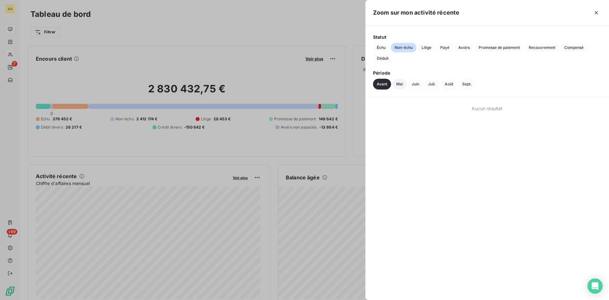
click at [398, 84] on button "Mai" at bounding box center [399, 84] width 14 height 11
click at [418, 83] on button "Juin" at bounding box center [415, 84] width 15 height 11
click at [379, 48] on span "Échu" at bounding box center [381, 48] width 16 height 10
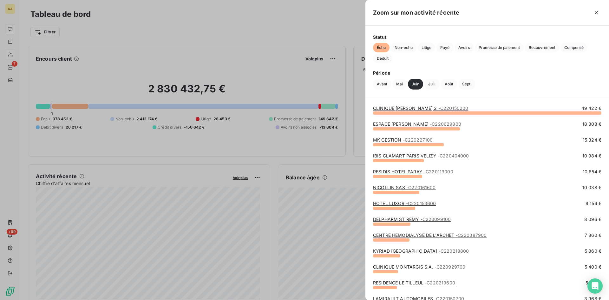
click at [419, 108] on link "CLINIQUE [PERSON_NAME] 2 - C220150200" at bounding box center [420, 107] width 95 height 5
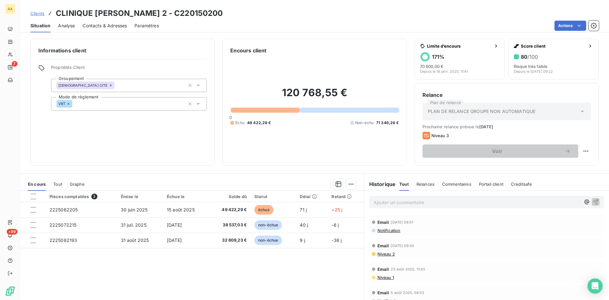
click at [392, 198] on div "Ajouter un commentaire ﻿" at bounding box center [477, 202] width 207 height 9
click at [389, 201] on p "Ajouter un commentaire ﻿" at bounding box center [477, 202] width 207 height 8
click at [592, 199] on icon "button" at bounding box center [595, 201] width 6 height 6
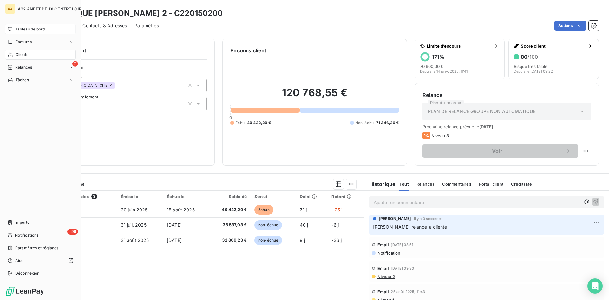
click at [23, 32] on span "Tableau de bord" at bounding box center [29, 29] width 29 height 6
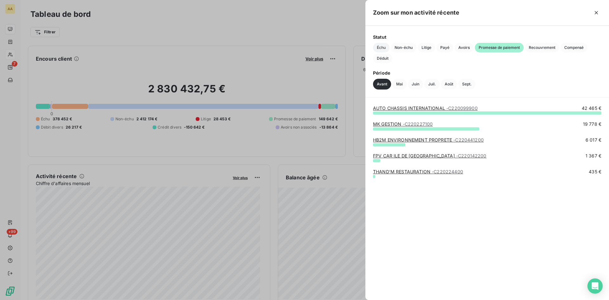
click at [382, 47] on span "Échu" at bounding box center [381, 48] width 16 height 10
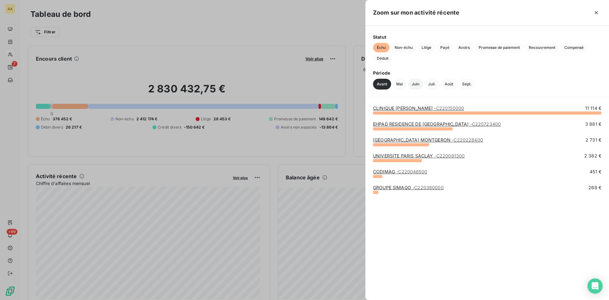
click at [416, 83] on button "Juin" at bounding box center [415, 84] width 15 height 11
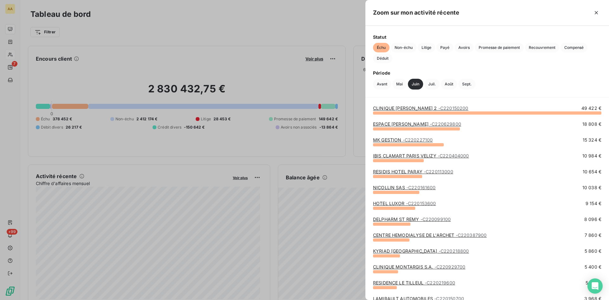
click at [402, 122] on link "ESPACE [PERSON_NAME] - C220629800" at bounding box center [417, 123] width 88 height 5
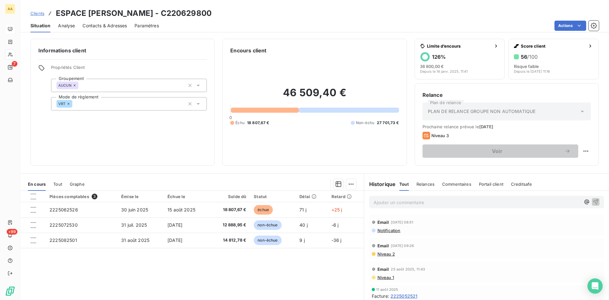
click at [381, 199] on p "Ajouter un commentaire ﻿" at bounding box center [477, 202] width 207 height 8
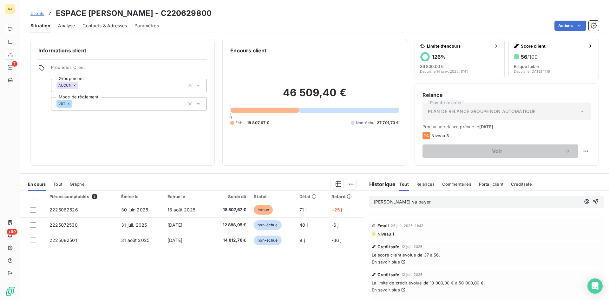
scroll to position [222, 0]
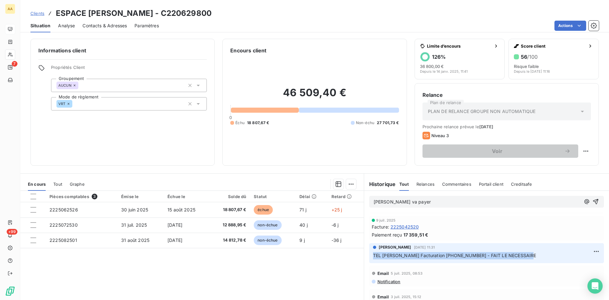
drag, startPoint x: 526, startPoint y: 256, endPoint x: 377, endPoint y: 253, distance: 149.1
click at [365, 253] on div "[PERSON_NAME] [DATE] 11:31 TEL [PERSON_NAME] Facturation [PHONE_NUMBER] - FAIT …" at bounding box center [486, 253] width 245 height 23
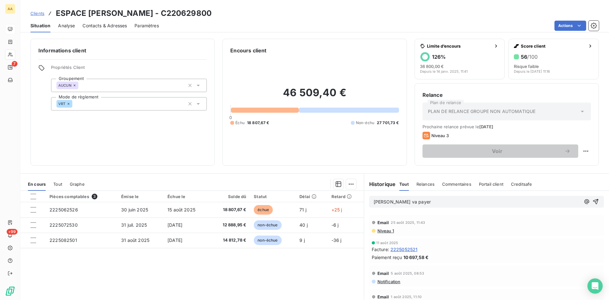
scroll to position [0, 0]
drag, startPoint x: 429, startPoint y: 201, endPoint x: 367, endPoint y: 201, distance: 61.8
click at [365, 201] on div "[PERSON_NAME] va payer" at bounding box center [486, 202] width 245 height 22
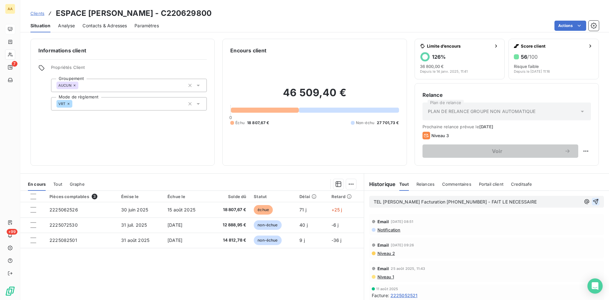
click at [592, 200] on icon "button" at bounding box center [595, 201] width 6 height 6
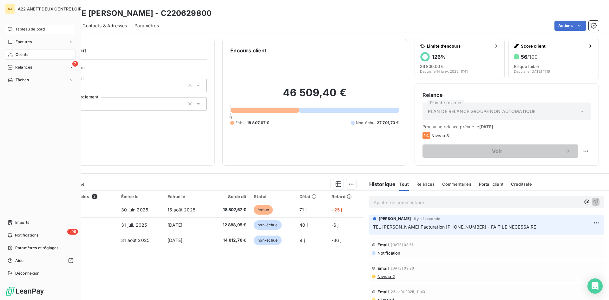
click at [22, 29] on span "Tableau de bord" at bounding box center [29, 29] width 29 height 6
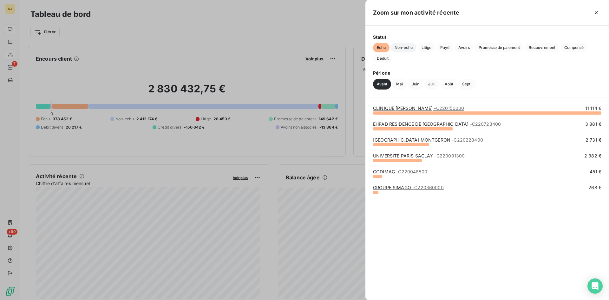
click at [401, 46] on span "Non-échu" at bounding box center [404, 48] width 26 height 10
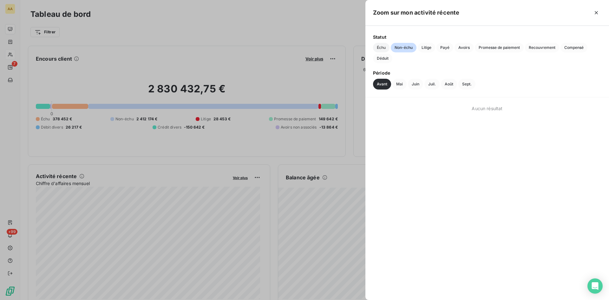
click at [381, 46] on span "Échu" at bounding box center [381, 48] width 16 height 10
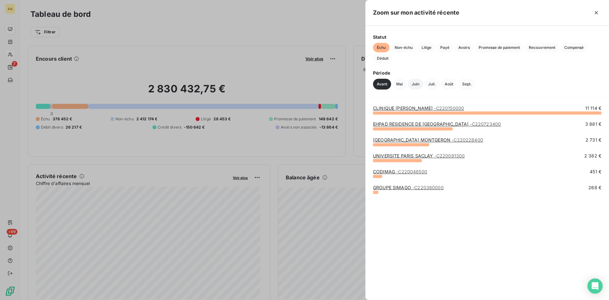
click at [416, 83] on button "Juin" at bounding box center [415, 84] width 15 height 11
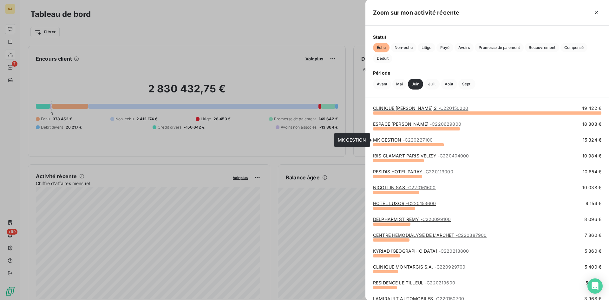
click at [387, 138] on link "MK GESTION - C220227100" at bounding box center [403, 139] width 60 height 5
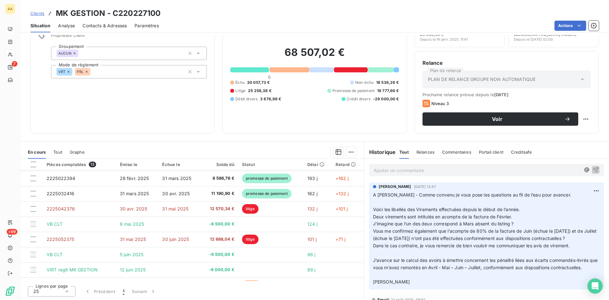
scroll to position [24, 0]
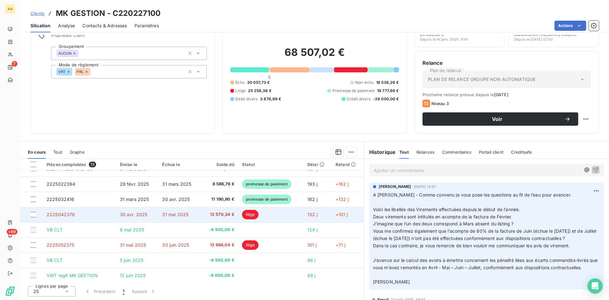
click at [64, 213] on span "2225042376" at bounding box center [61, 214] width 29 height 5
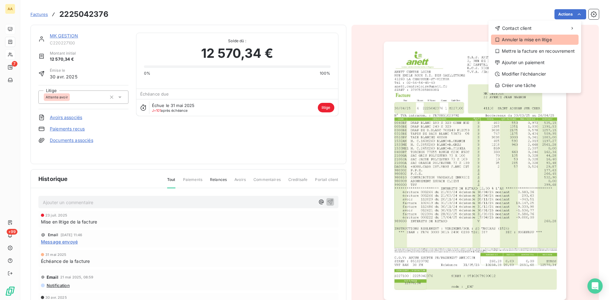
click at [517, 40] on div "Annuler la mise en litige" at bounding box center [535, 40] width 88 height 10
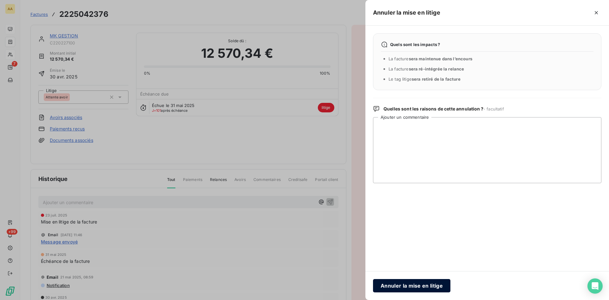
click at [417, 287] on button "Annuler la mise en litige" at bounding box center [411, 285] width 77 height 13
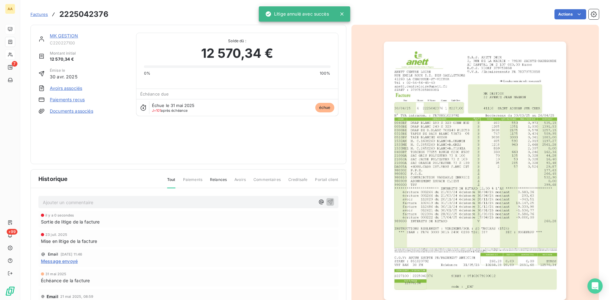
click at [70, 35] on link "MK GESTION" at bounding box center [64, 35] width 29 height 5
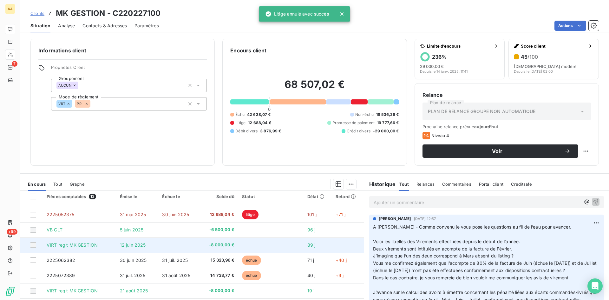
scroll to position [88, 0]
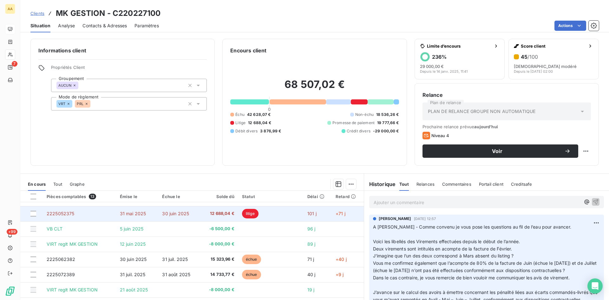
click at [58, 210] on td "2225052375" at bounding box center [79, 213] width 73 height 15
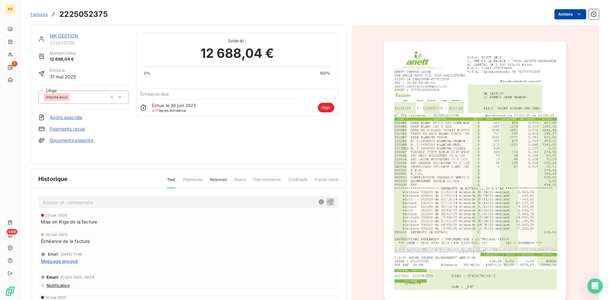
click at [560, 16] on html "AA 7 +99 Factures 2225052375 Actions MK GESTION C220227100 Montant initial 12 6…" at bounding box center [304, 150] width 609 height 300
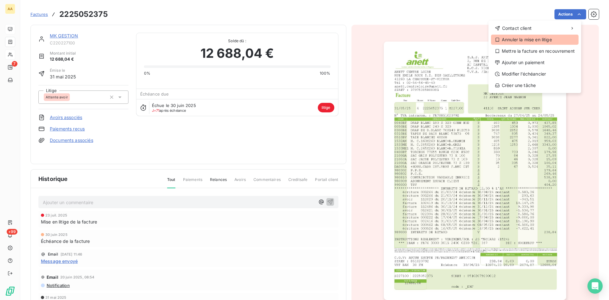
click at [525, 39] on div "Annuler la mise en litige" at bounding box center [535, 40] width 88 height 10
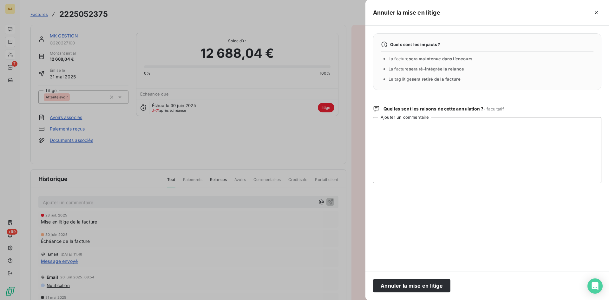
drag, startPoint x: 403, startPoint y: 284, endPoint x: 379, endPoint y: 273, distance: 25.9
click at [403, 284] on button "Annuler la mise en litige" at bounding box center [411, 285] width 77 height 13
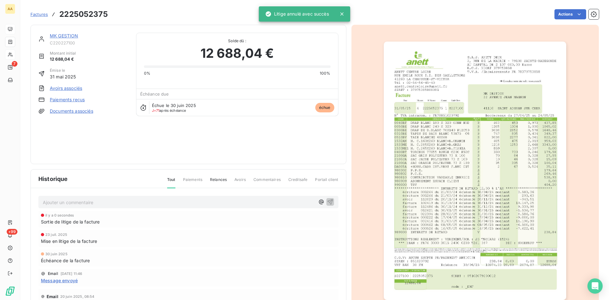
click at [64, 36] on link "MK GESTION" at bounding box center [64, 35] width 29 height 5
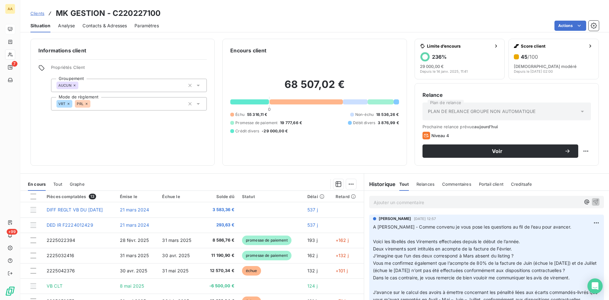
click at [384, 203] on p "Ajouter un commentaire ﻿" at bounding box center [477, 202] width 207 height 8
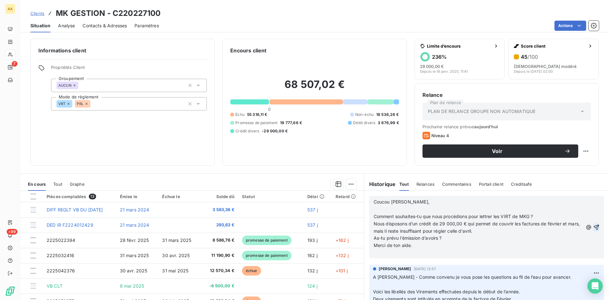
click at [593, 226] on icon "button" at bounding box center [596, 227] width 6 height 6
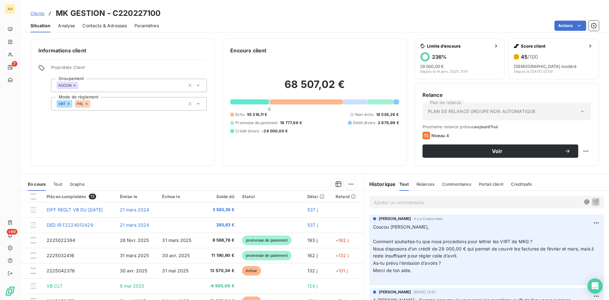
click at [252, 181] on div at bounding box center [224, 184] width 264 height 10
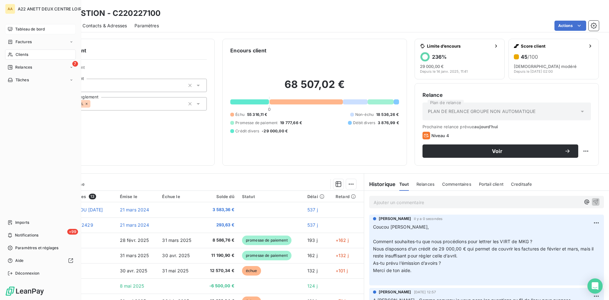
drag, startPoint x: 29, startPoint y: 55, endPoint x: 68, endPoint y: 49, distance: 38.4
click at [29, 55] on div "Clients" at bounding box center [40, 54] width 71 height 10
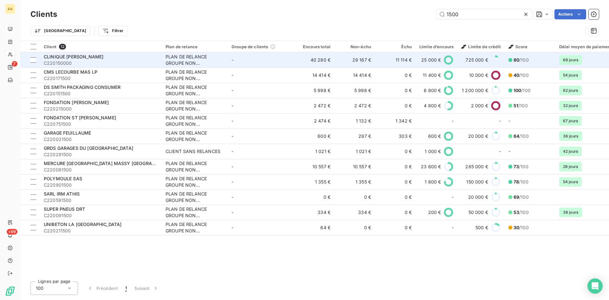
click at [210, 59] on div "PLAN DE RELANCE GROUPE NON AUTOMATIQUE" at bounding box center [195, 60] width 58 height 13
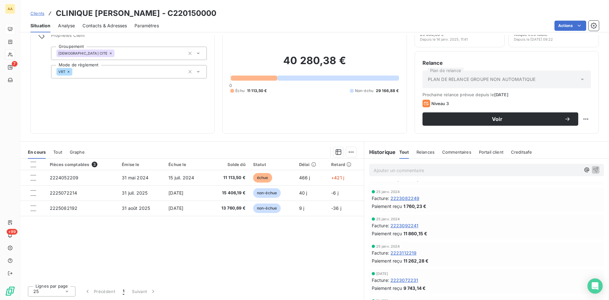
scroll to position [3522, 0]
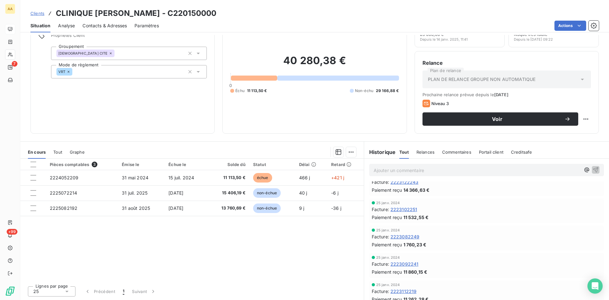
click at [382, 166] on span "Niveau 1" at bounding box center [385, 163] width 17 height 5
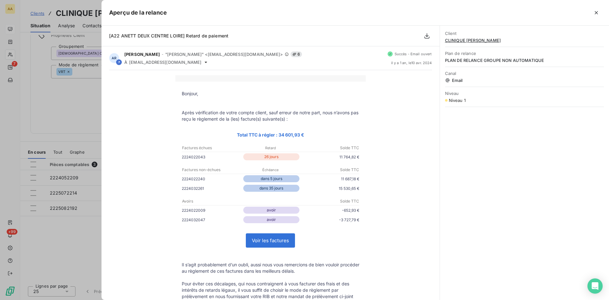
click at [84, 245] on div at bounding box center [304, 150] width 609 height 300
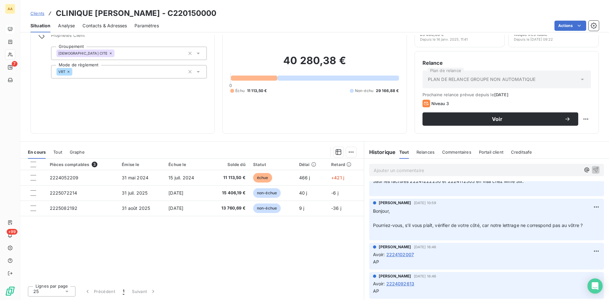
scroll to position [1650, 0]
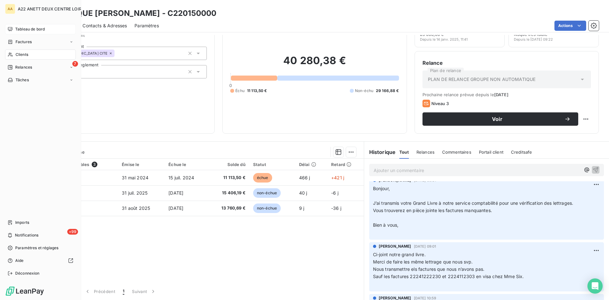
click at [18, 29] on span "Tableau de bord" at bounding box center [29, 29] width 29 height 6
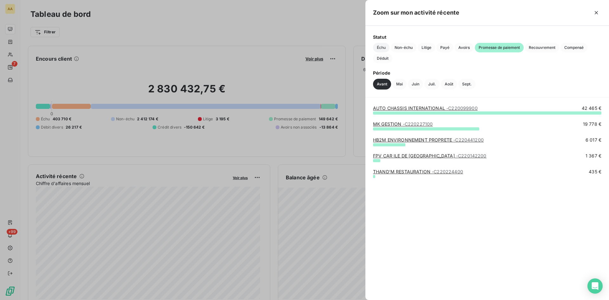
click at [375, 45] on span "Échu" at bounding box center [381, 48] width 16 height 10
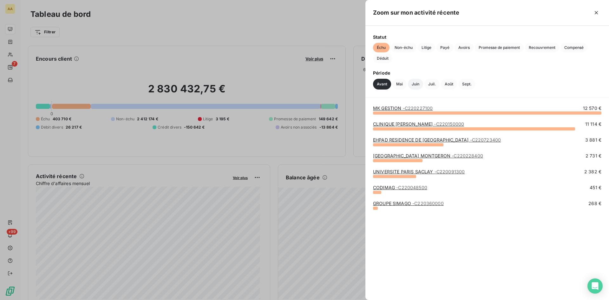
click at [417, 81] on button "Juin" at bounding box center [415, 84] width 15 height 11
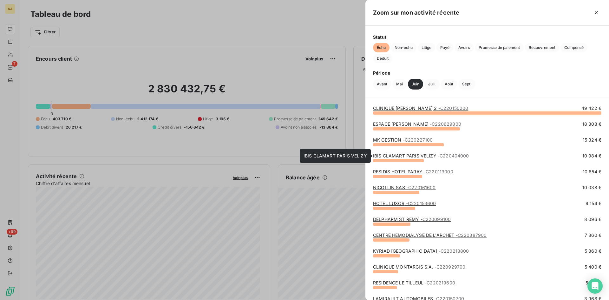
click at [394, 154] on link "IBIS CLAMART PARIS VELIZY - C220404000" at bounding box center [421, 155] width 96 height 5
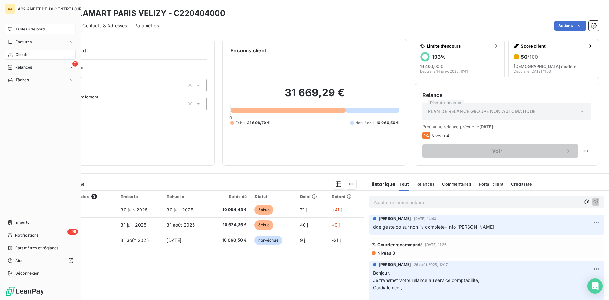
click at [25, 29] on span "Tableau de bord" at bounding box center [29, 29] width 29 height 6
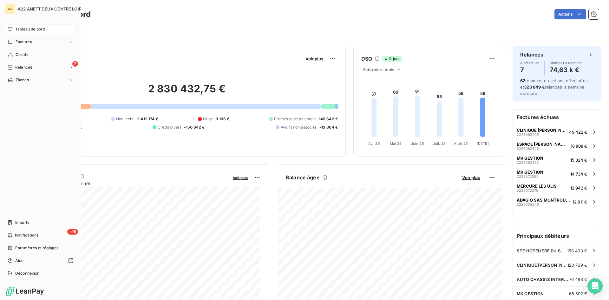
click at [22, 54] on span "Clients" at bounding box center [22, 55] width 13 height 6
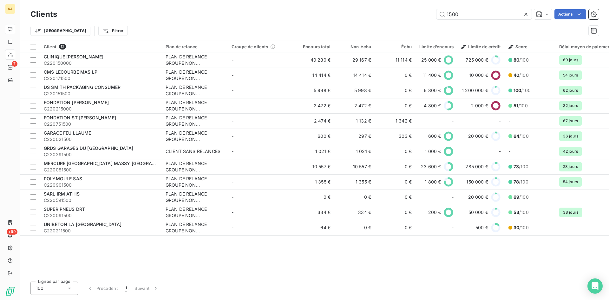
drag, startPoint x: 434, startPoint y: 16, endPoint x: 425, endPoint y: 16, distance: 8.9
click at [425, 16] on div "1500 Actions" at bounding box center [332, 14] width 534 height 10
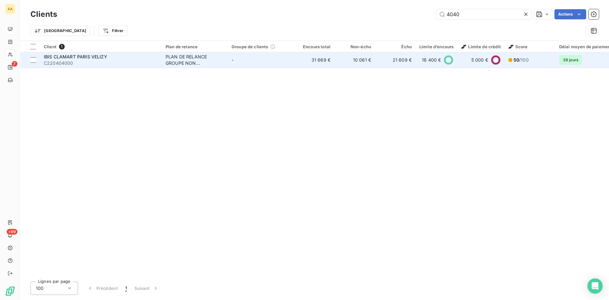
type input "4040"
click at [171, 61] on div "PLAN DE RELANCE GROUPE NON AUTOMATIQUE" at bounding box center [195, 60] width 58 height 13
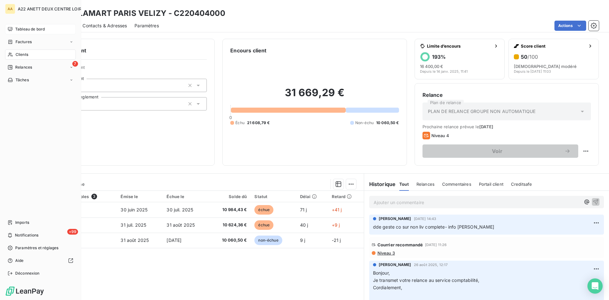
click at [25, 29] on span "Tableau de bord" at bounding box center [29, 29] width 29 height 6
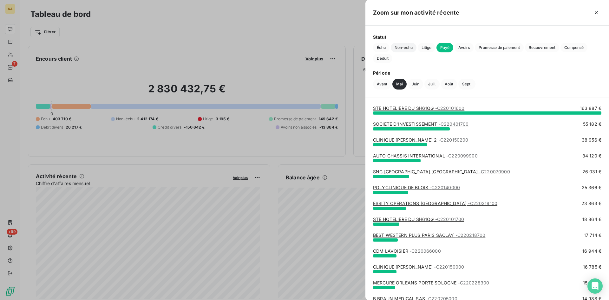
click at [406, 47] on span "Non-échu" at bounding box center [404, 48] width 26 height 10
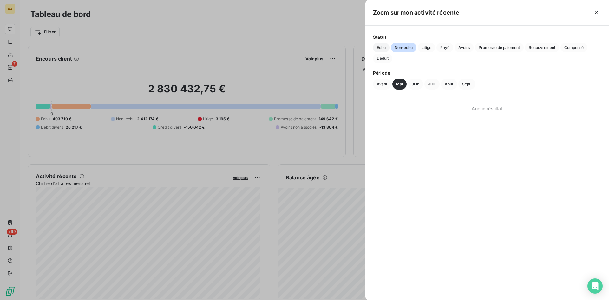
click at [376, 47] on span "Échu" at bounding box center [381, 48] width 16 height 10
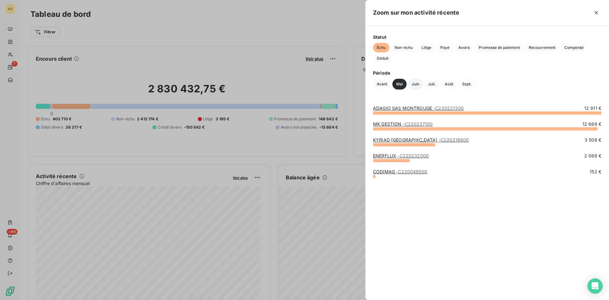
click at [414, 85] on button "Juin" at bounding box center [415, 84] width 15 height 11
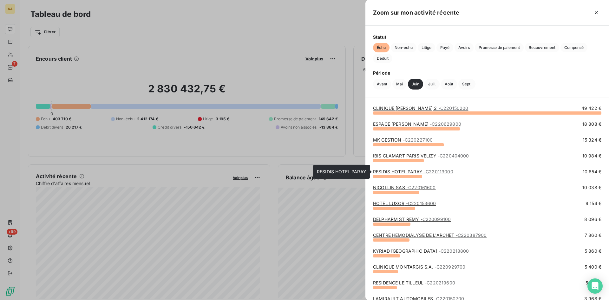
click at [397, 170] on link "RESIDIS HOTEL PARAY - C220113000" at bounding box center [413, 171] width 80 height 5
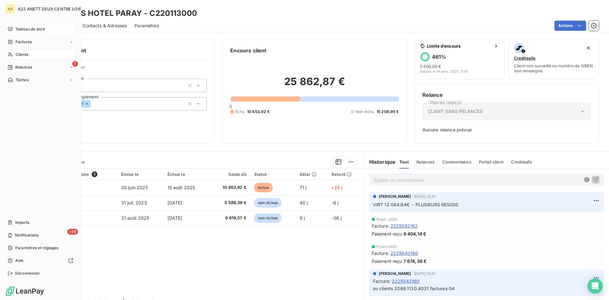
click at [19, 54] on span "Clients" at bounding box center [22, 55] width 13 height 6
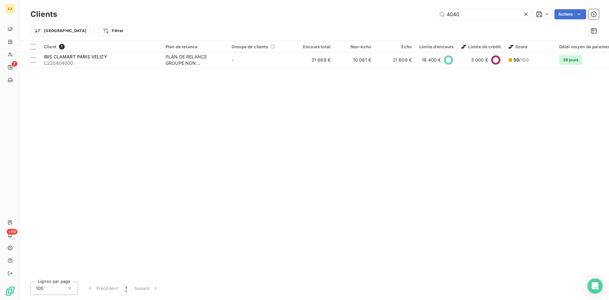
drag, startPoint x: 462, startPoint y: 14, endPoint x: 423, endPoint y: 24, distance: 39.8
click at [427, 16] on div "4040 Actions" at bounding box center [332, 14] width 534 height 10
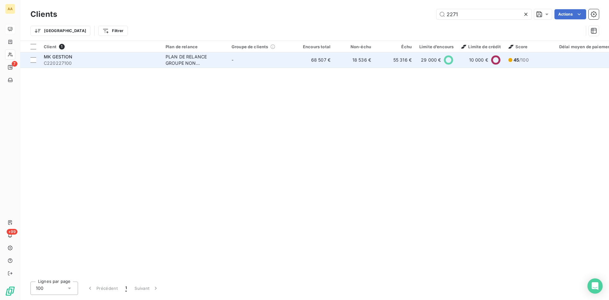
type input "2271"
click at [184, 65] on div "PLAN DE RELANCE GROUPE NON AUTOMATIQUE" at bounding box center [195, 60] width 58 height 13
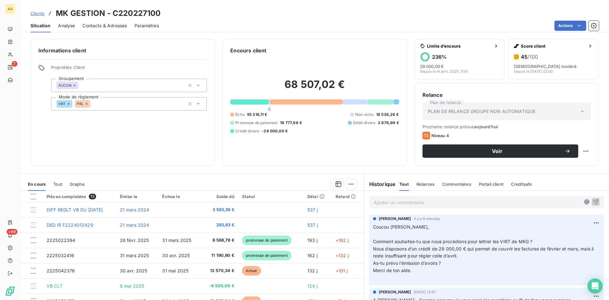
click at [393, 198] on div "Ajouter un commentaire ﻿" at bounding box center [477, 202] width 207 height 9
click at [388, 201] on p "Ajouter un commentaire ﻿" at bounding box center [477, 202] width 207 height 8
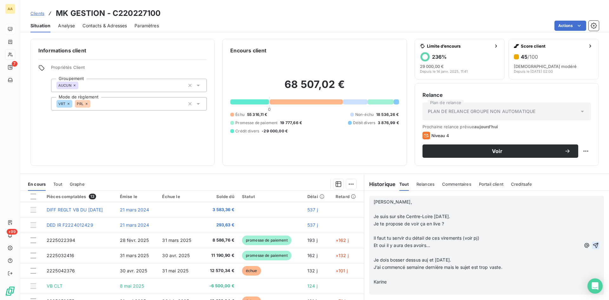
click at [593, 244] on icon "button" at bounding box center [595, 244] width 5 height 5
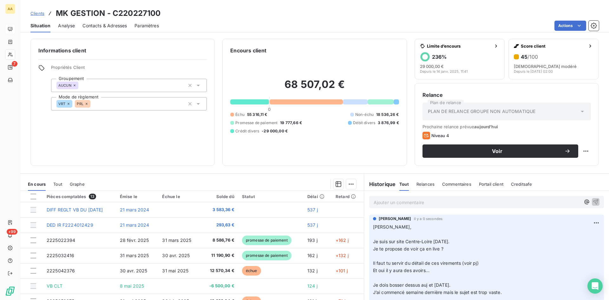
scroll to position [32, 0]
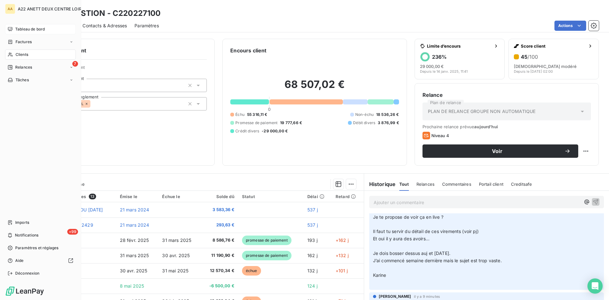
click at [23, 29] on span "Tableau de bord" at bounding box center [29, 29] width 29 height 6
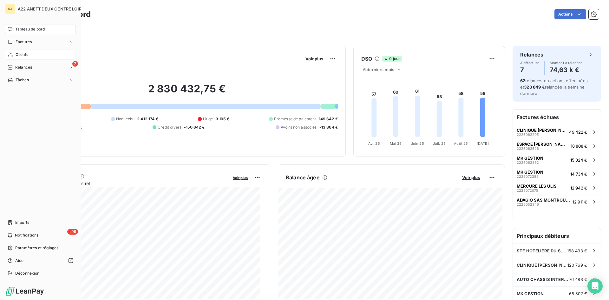
click at [23, 53] on span "Clients" at bounding box center [22, 55] width 13 height 6
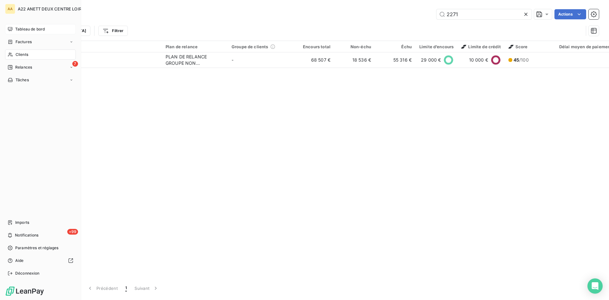
click at [18, 29] on span "Tableau de bord" at bounding box center [29, 29] width 29 height 6
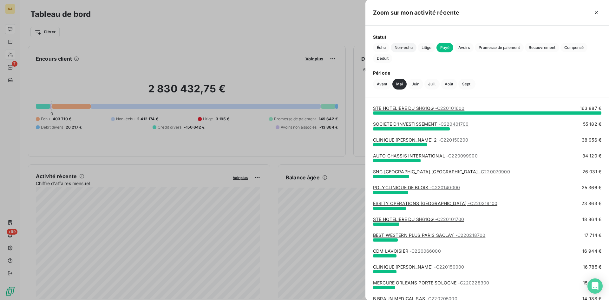
click at [406, 45] on span "Non-échu" at bounding box center [404, 48] width 26 height 10
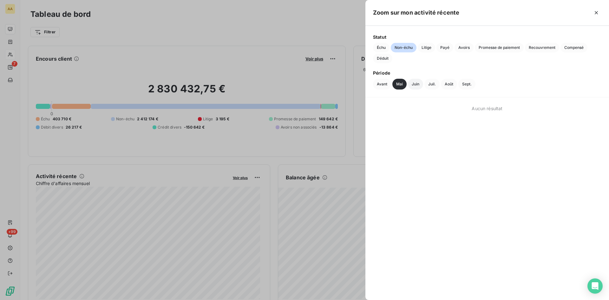
click at [417, 85] on button "Juin" at bounding box center [415, 84] width 15 height 11
click at [374, 48] on span "Échu" at bounding box center [381, 48] width 16 height 10
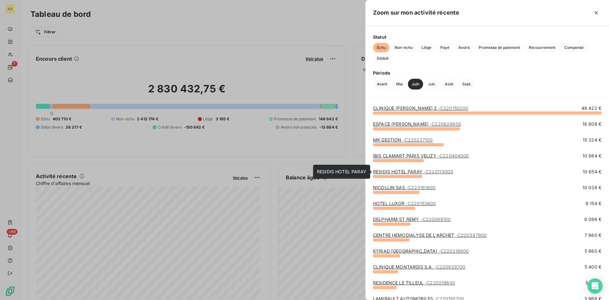
click at [399, 169] on link "RESIDIS HOTEL PARAY - C220113000" at bounding box center [413, 171] width 80 height 5
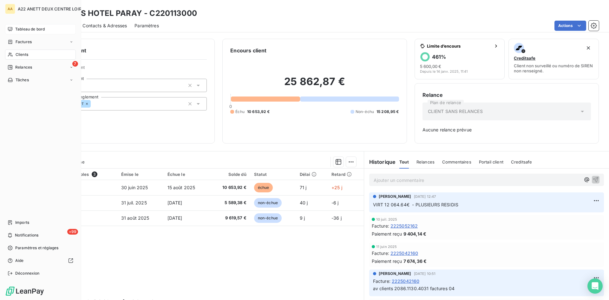
click at [24, 32] on span "Tableau de bord" at bounding box center [29, 29] width 29 height 6
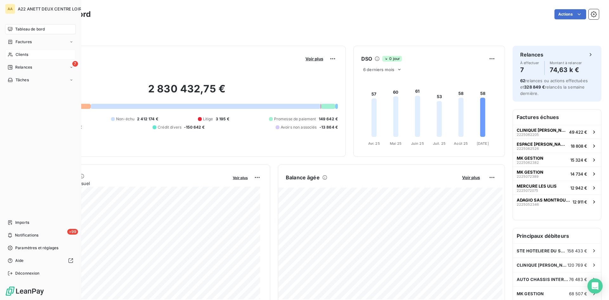
click at [25, 54] on span "Clients" at bounding box center [22, 55] width 13 height 6
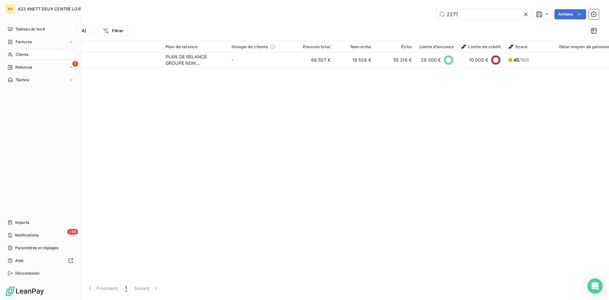
click at [16, 31] on span "Tableau de bord" at bounding box center [29, 29] width 29 height 6
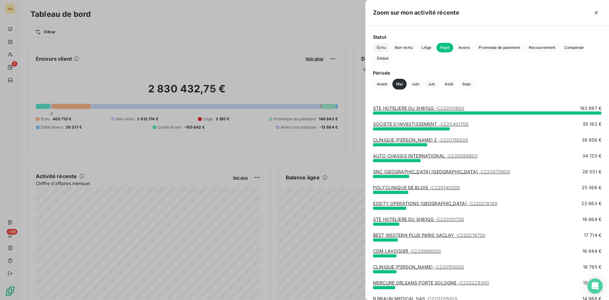
click at [381, 48] on span "Échu" at bounding box center [381, 48] width 16 height 10
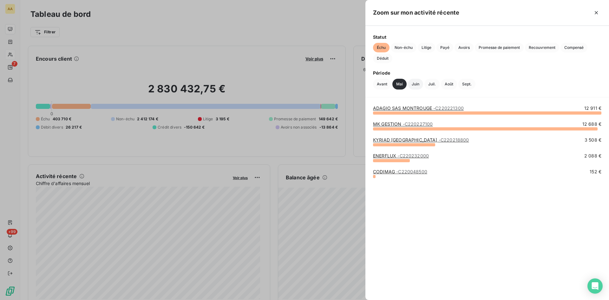
click at [415, 85] on button "Juin" at bounding box center [415, 84] width 15 height 11
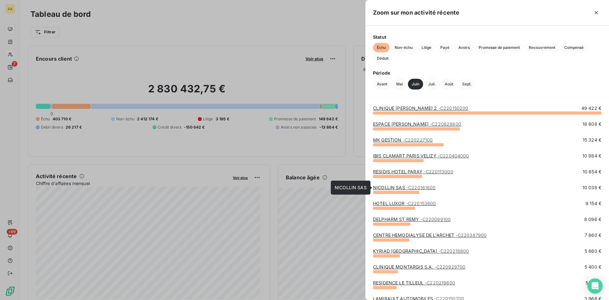
click at [399, 187] on link "NICOLLIN SAS - C220161600" at bounding box center [404, 187] width 63 height 5
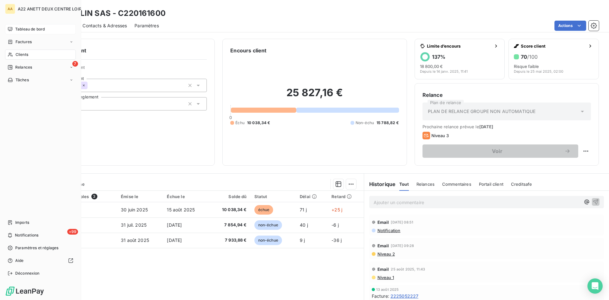
click at [20, 29] on span "Tableau de bord" at bounding box center [29, 29] width 29 height 6
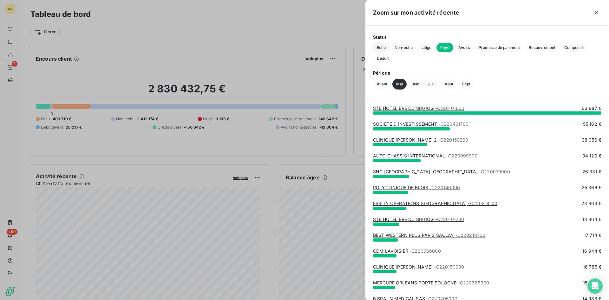
click at [378, 46] on span "Échu" at bounding box center [381, 48] width 16 height 10
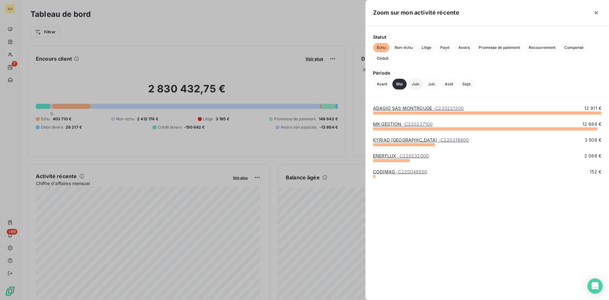
click at [417, 85] on button "Juin" at bounding box center [415, 84] width 15 height 11
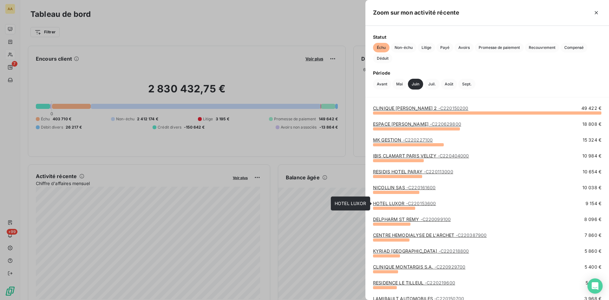
click at [397, 202] on link "HOTEL LUXOR - C220153600" at bounding box center [404, 202] width 63 height 5
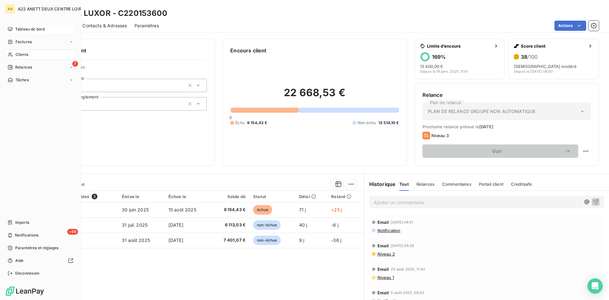
click at [29, 29] on span "Tableau de bord" at bounding box center [29, 29] width 29 height 6
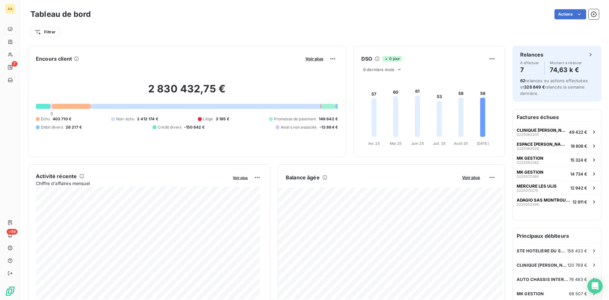
click at [199, 120] on div "Litige" at bounding box center [205, 119] width 15 height 6
click at [198, 119] on div at bounding box center [200, 119] width 4 height 4
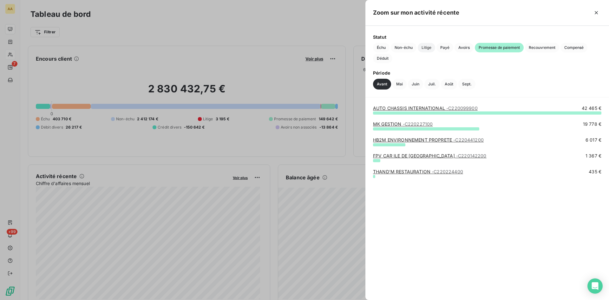
click at [426, 46] on span "Litige" at bounding box center [426, 48] width 17 height 10
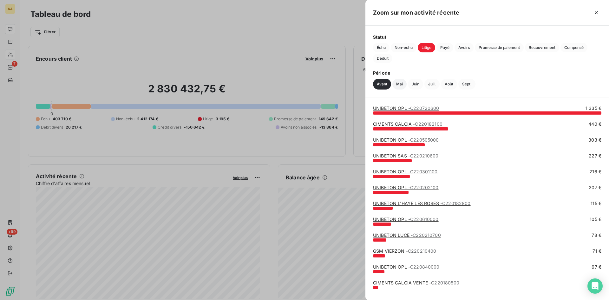
click at [397, 85] on button "Mai" at bounding box center [399, 84] width 14 height 11
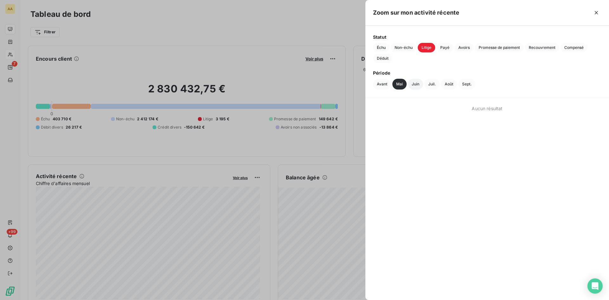
click at [415, 84] on button "Juin" at bounding box center [415, 84] width 15 height 11
click at [430, 84] on button "Juil." at bounding box center [431, 84] width 15 height 11
click at [446, 86] on button "Août" at bounding box center [449, 84] width 16 height 11
drag, startPoint x: 465, startPoint y: 84, endPoint x: 413, endPoint y: 82, distance: 52.0
click at [465, 84] on button "Sept." at bounding box center [466, 84] width 17 height 11
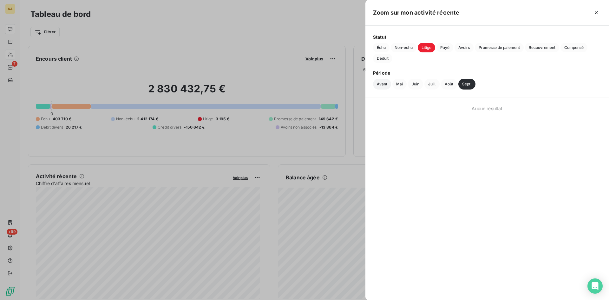
click at [381, 84] on button "Avant" at bounding box center [382, 84] width 18 height 11
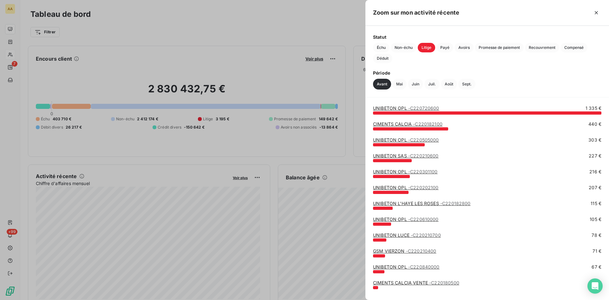
click at [25, 57] on div at bounding box center [304, 150] width 609 height 300
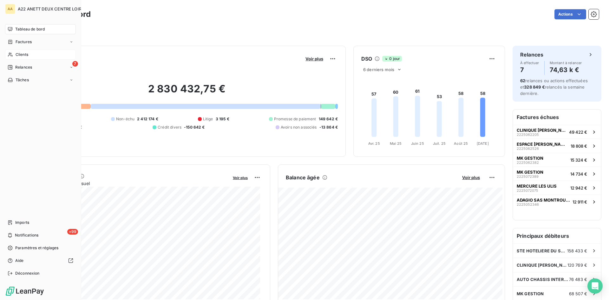
click at [16, 53] on span "Clients" at bounding box center [22, 55] width 13 height 6
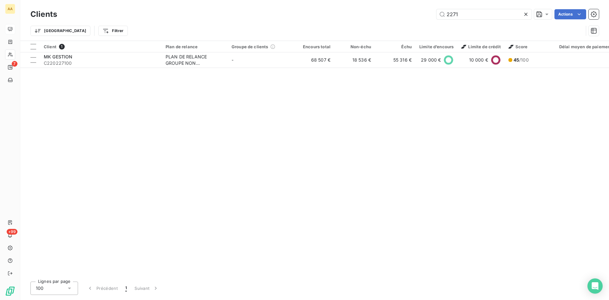
drag, startPoint x: 463, startPoint y: 17, endPoint x: 397, endPoint y: 26, distance: 66.3
click at [397, 26] on div "Clients 2271 Actions Trier Filtrer" at bounding box center [314, 24] width 568 height 33
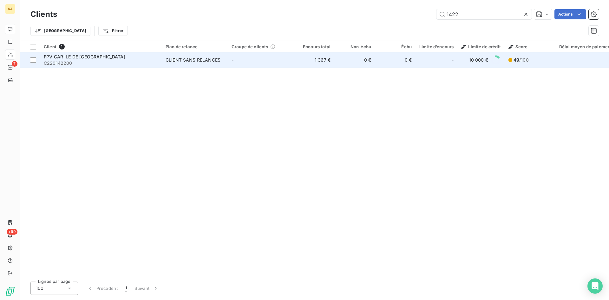
type input "1422"
click at [180, 59] on div "CLIENT SANS RELANCES" at bounding box center [193, 60] width 55 height 6
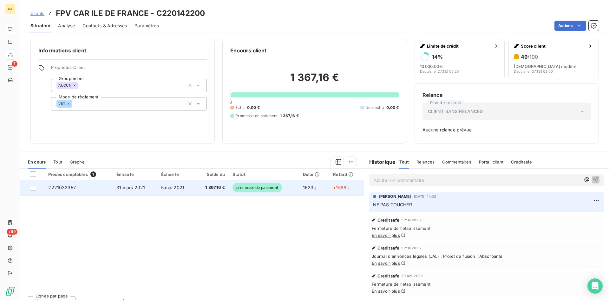
click at [59, 187] on span "2221032357" at bounding box center [62, 187] width 28 height 5
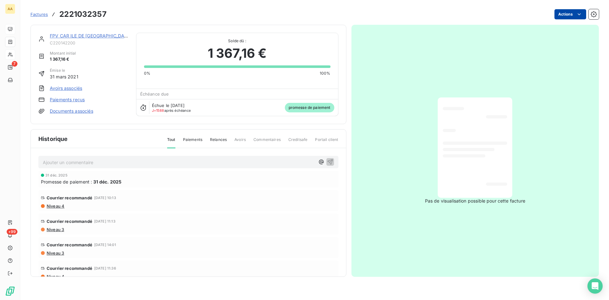
click at [571, 13] on html "AA 7 +99 Factures 2221032357 Actions FPV CAR ILE DE FRANCE C220142200 Montant i…" at bounding box center [304, 150] width 609 height 300
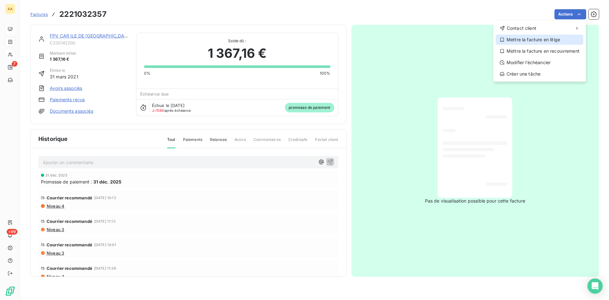
click at [533, 39] on div "Mettre la facture en litige" at bounding box center [540, 40] width 88 height 10
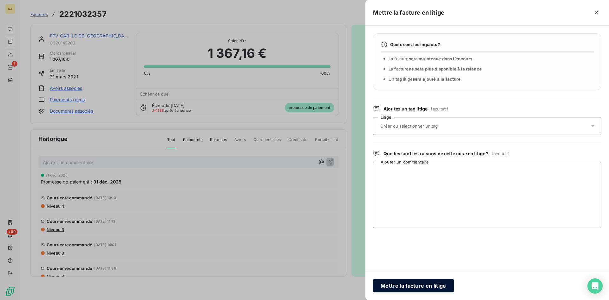
click at [395, 288] on button "Mettre la facture en litige" at bounding box center [413, 285] width 81 height 13
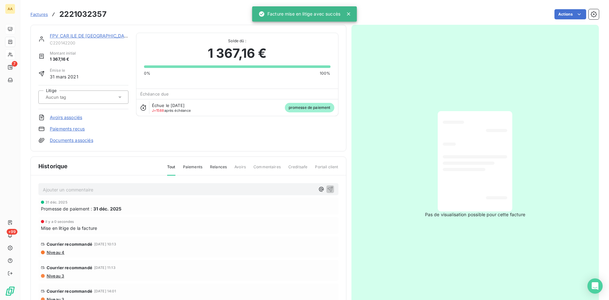
click at [65, 36] on link "FPV CAR ILE DE [GEOGRAPHIC_DATA]" at bounding box center [91, 35] width 82 height 5
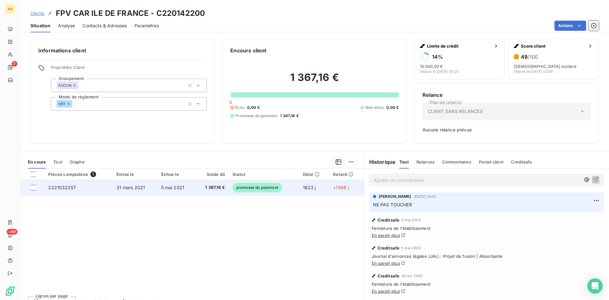
click at [59, 186] on span "2221032357" at bounding box center [62, 187] width 28 height 5
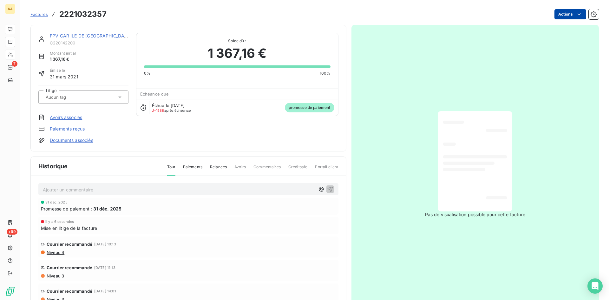
click at [568, 15] on html "AA 7 +99 Factures 2221032357 Actions FPV CAR ILE DE FRANCE C220142200 Montant i…" at bounding box center [304, 150] width 609 height 300
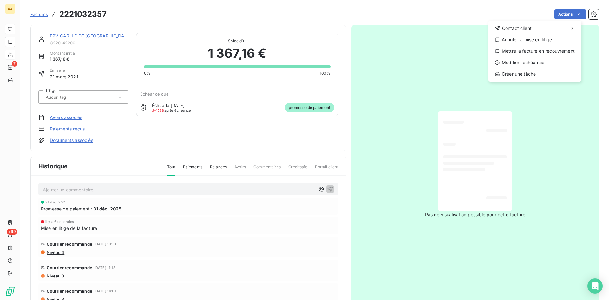
click at [253, 235] on html "AA 7 +99 Factures [PHONE_NUMBER] Actions Contact client Annuler la mise en liti…" at bounding box center [304, 150] width 609 height 300
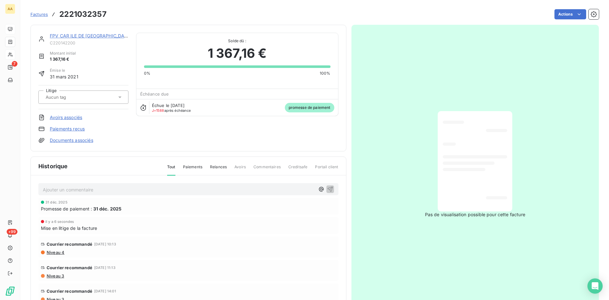
click at [80, 36] on link "FPV CAR ILE DE [GEOGRAPHIC_DATA]" at bounding box center [91, 35] width 82 height 5
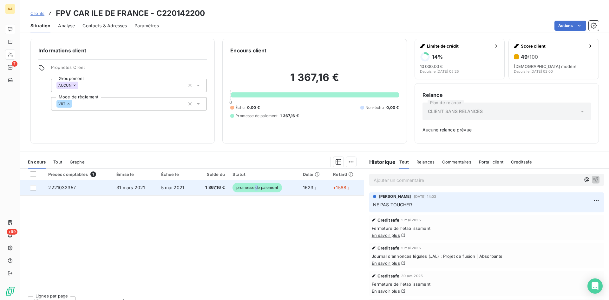
click at [255, 188] on span "promesse de paiement" at bounding box center [256, 188] width 49 height 10
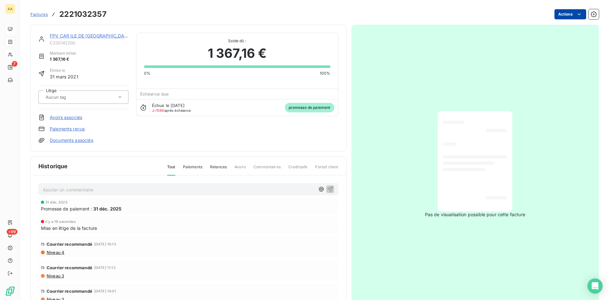
click at [560, 14] on html "AA 7 +99 Factures 2221032357 Actions FPV CAR ILE DE FRANCE C220142200 Montant i…" at bounding box center [304, 150] width 609 height 300
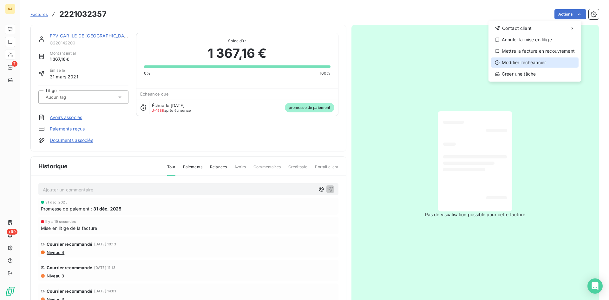
click at [536, 62] on div "Modifier l’échéancier" at bounding box center [535, 62] width 88 height 10
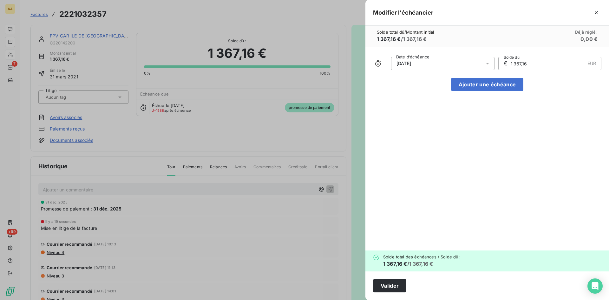
click at [445, 199] on div "[DATE] Date d’échéance € 1 367,16 EUR Solde dû Ajouter une échéance" at bounding box center [487, 149] width 244 height 204
click at [276, 157] on div at bounding box center [304, 150] width 609 height 300
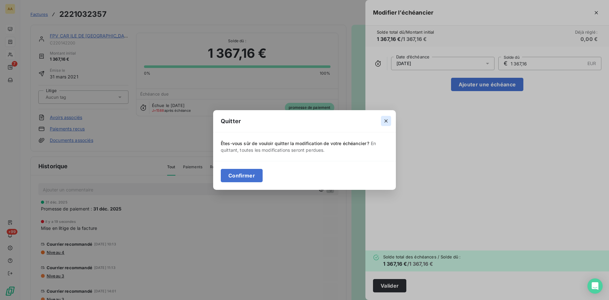
click at [386, 123] on icon "button" at bounding box center [386, 121] width 6 height 6
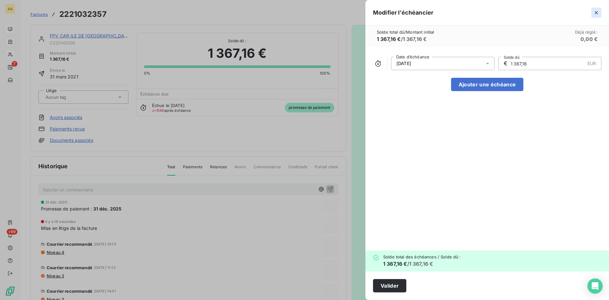
click at [598, 13] on icon "button" at bounding box center [596, 13] width 6 height 6
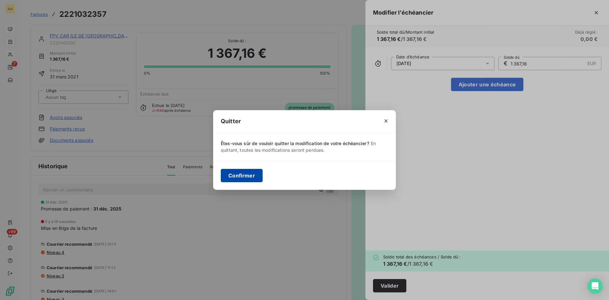
click at [234, 175] on button "Confirmer" at bounding box center [242, 175] width 42 height 13
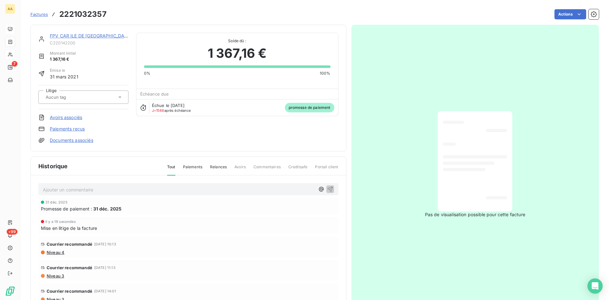
click at [84, 36] on link "FPV CAR ILE DE [GEOGRAPHIC_DATA]" at bounding box center [91, 35] width 82 height 5
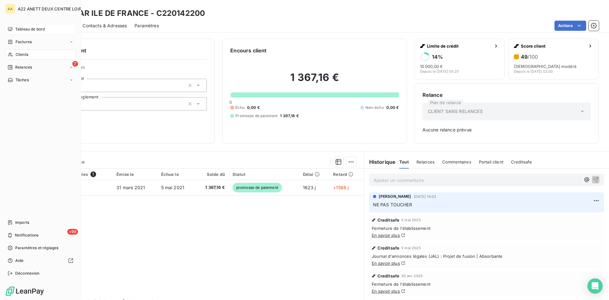
click at [23, 27] on span "Tableau de bord" at bounding box center [29, 29] width 29 height 6
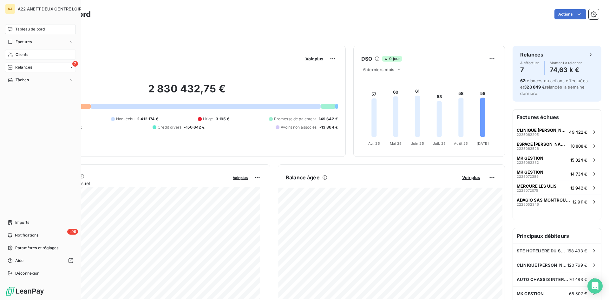
click at [12, 65] on icon at bounding box center [10, 67] width 5 height 5
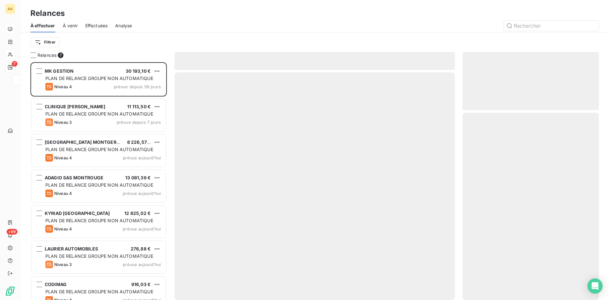
scroll to position [233, 132]
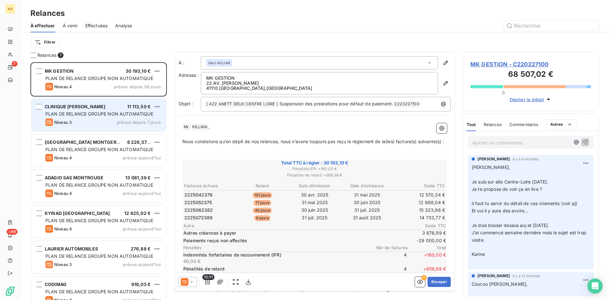
click at [89, 115] on span "PLAN DE RELANCE GROUPE NON AUTOMATIQUE" at bounding box center [99, 113] width 108 height 5
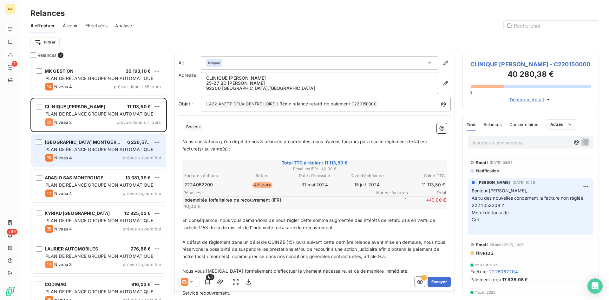
click at [91, 150] on span "PLAN DE RELANCE GROUPE NON AUTOMATIQUE" at bounding box center [99, 149] width 108 height 5
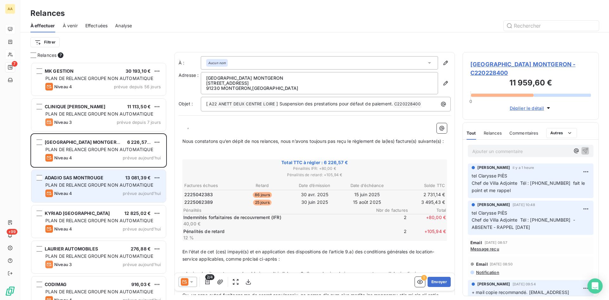
click at [83, 183] on span "PLAN DE RELANCE GROUPE NON AUTOMATIQUE" at bounding box center [99, 184] width 108 height 5
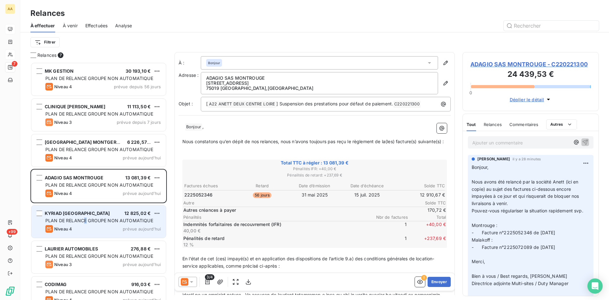
click at [85, 222] on span "PLAN DE RELANCE GROUPE NON AUTOMATIQUE" at bounding box center [99, 220] width 108 height 5
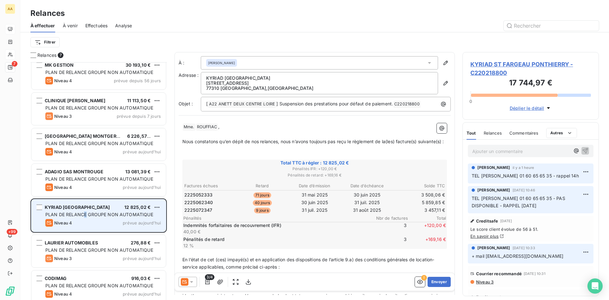
scroll to position [11, 0]
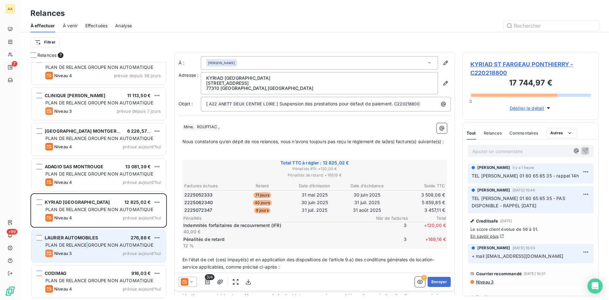
click at [87, 245] on span "PLAN DE RELANCE GROUPE NON AUTOMATIQUE" at bounding box center [99, 244] width 108 height 5
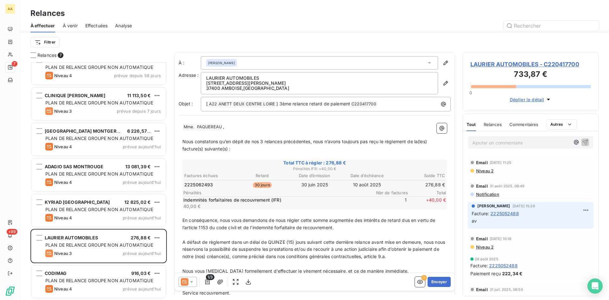
click at [539, 63] on span "LAURIER AUTOMOBILES - C220417700" at bounding box center [530, 64] width 121 height 9
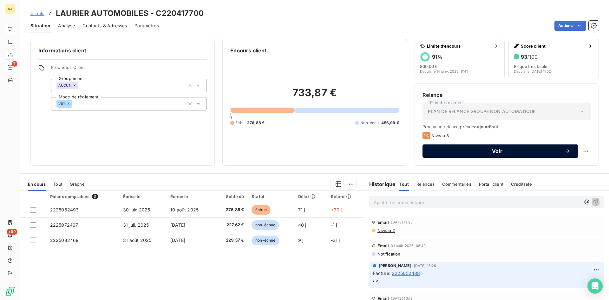
click at [496, 151] on span "Voir" at bounding box center [497, 150] width 134 height 5
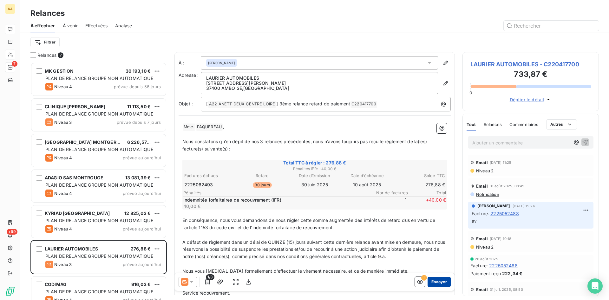
click at [434, 281] on button "Envoyer" at bounding box center [439, 282] width 23 height 10
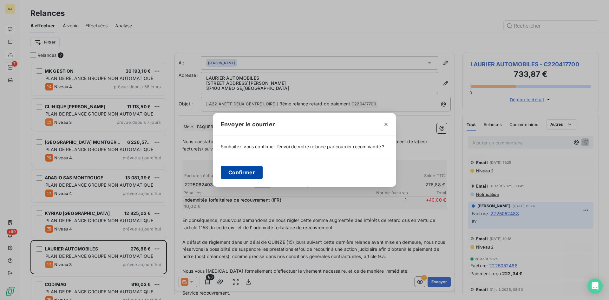
click at [238, 169] on button "Confirmer" at bounding box center [242, 172] width 42 height 13
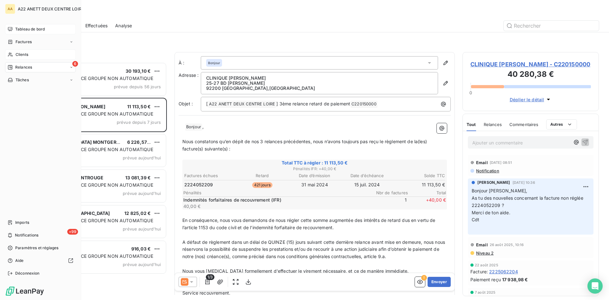
click at [18, 28] on span "Tableau de bord" at bounding box center [29, 29] width 29 height 6
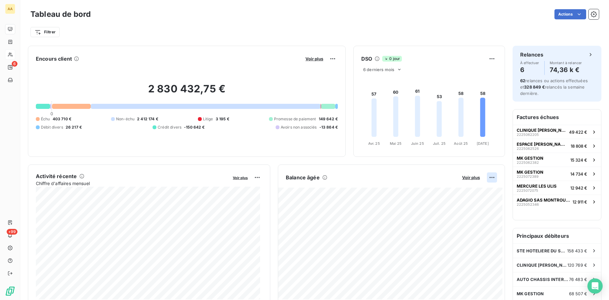
click at [487, 176] on html "AA 6 +99 Tableau de bord Actions Filtrer Encours client Voir plus 2 830 432,75 …" at bounding box center [304, 150] width 609 height 300
click at [466, 191] on div "Exporter" at bounding box center [472, 191] width 36 height 10
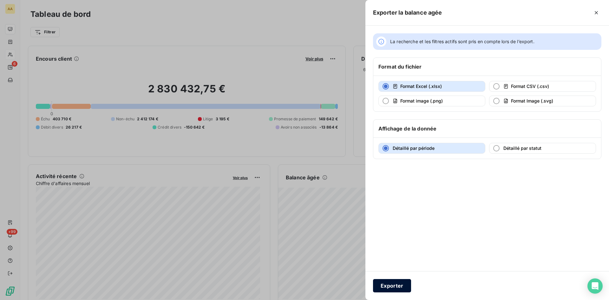
click at [387, 290] on button "Exporter" at bounding box center [392, 285] width 38 height 13
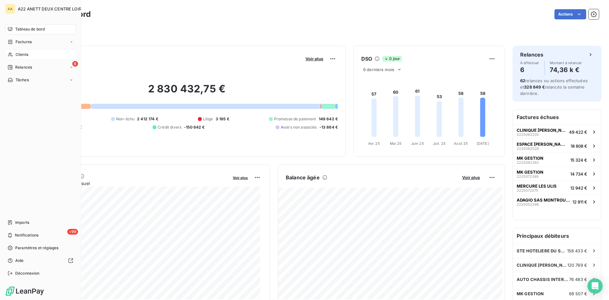
click at [29, 29] on span "Tableau de bord" at bounding box center [29, 29] width 29 height 6
click at [20, 54] on span "Clients" at bounding box center [22, 55] width 13 height 6
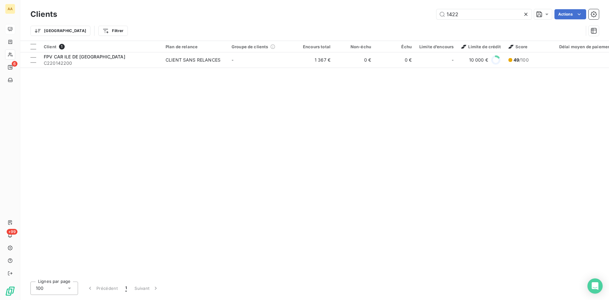
drag, startPoint x: 429, startPoint y: 14, endPoint x: 417, endPoint y: 14, distance: 11.7
click at [417, 14] on div "1422 Actions" at bounding box center [332, 14] width 534 height 10
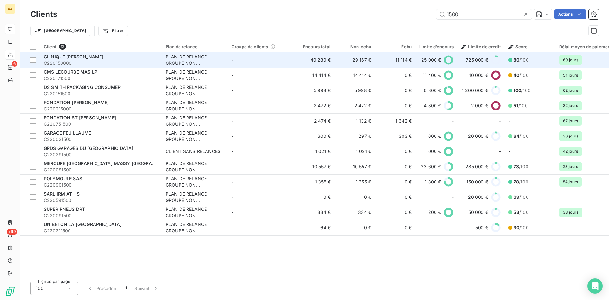
type input "1500"
click at [175, 63] on div "PLAN DE RELANCE GROUPE NON AUTOMATIQUE" at bounding box center [195, 60] width 58 height 13
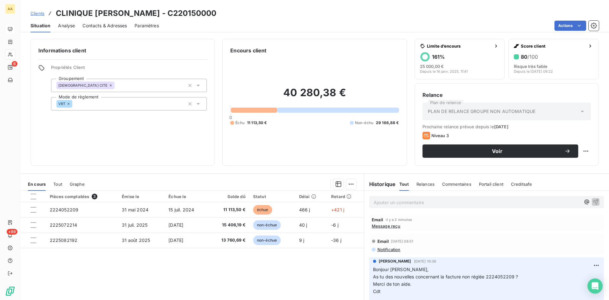
click at [376, 201] on p "Ajouter un commentaire ﻿" at bounding box center [477, 202] width 207 height 8
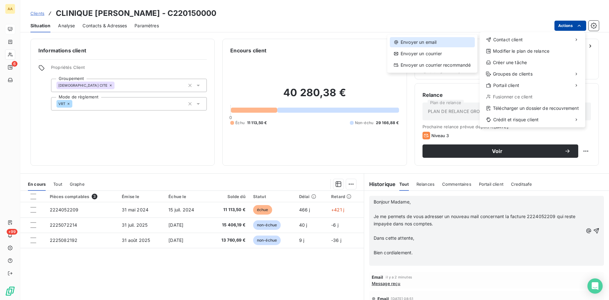
click at [426, 41] on div "Envoyer un email" at bounding box center [432, 42] width 85 height 10
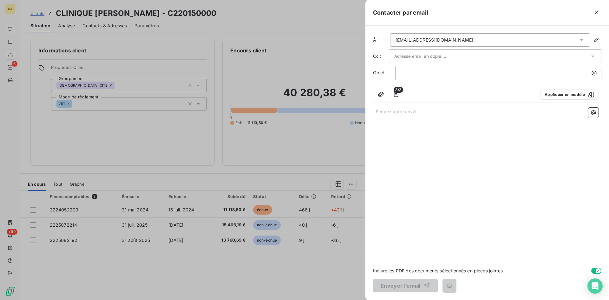
click at [389, 111] on p "Écrivez votre email ... ﻿" at bounding box center [487, 111] width 223 height 7
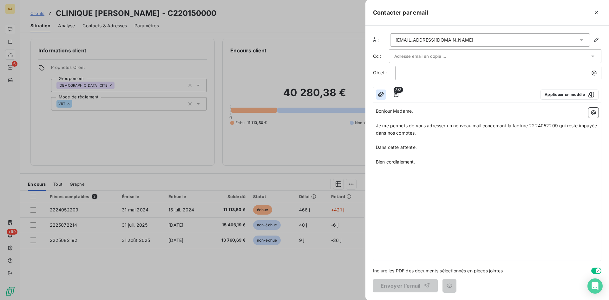
click at [382, 94] on icon "button" at bounding box center [381, 94] width 6 height 5
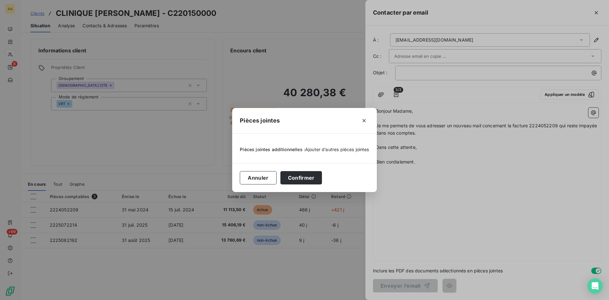
click at [322, 150] on span "Ajouter d’autres pièces jointes" at bounding box center [337, 149] width 64 height 5
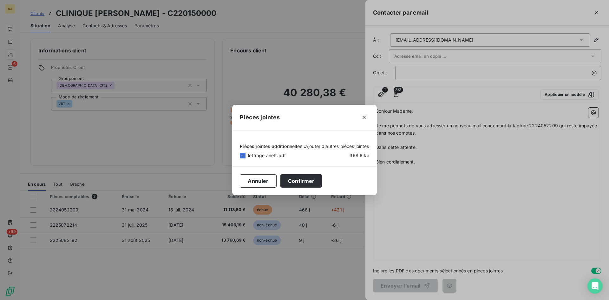
click at [310, 145] on span "Ajouter d’autres pièces jointes" at bounding box center [337, 145] width 64 height 5
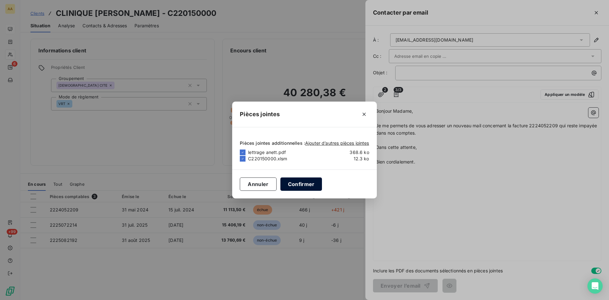
click at [298, 183] on button "Confirmer" at bounding box center [301, 183] width 42 height 13
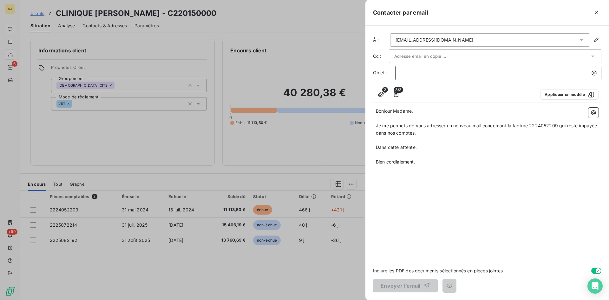
click at [408, 75] on p "﻿" at bounding box center [500, 72] width 199 height 7
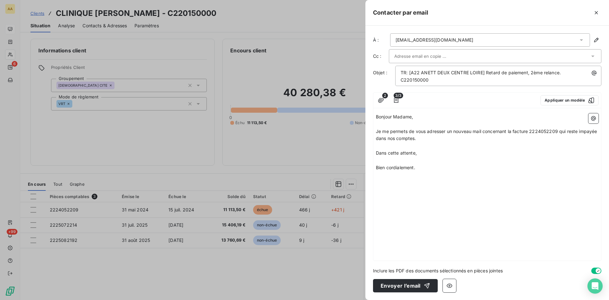
click at [398, 180] on div "Bonjour Madame, ﻿ Je me permets de vous adresser un nouveau mail concernant la …" at bounding box center [487, 186] width 228 height 150
click at [419, 168] on p "Bien cordialement." at bounding box center [487, 167] width 223 height 7
click at [394, 189] on p "﻿" at bounding box center [487, 189] width 223 height 7
click at [387, 195] on p "﻿" at bounding box center [487, 196] width 223 height 7
click at [390, 197] on span "Tél. : [PHONE_NUMBER]" at bounding box center [411, 195] width 71 height 5
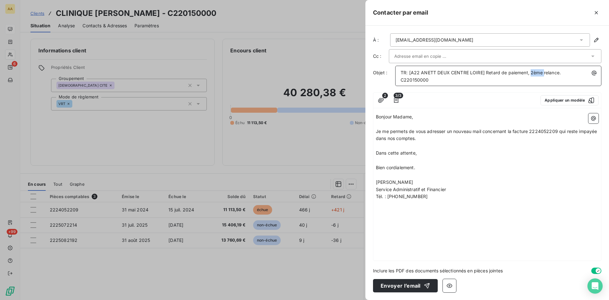
drag, startPoint x: 543, startPoint y: 72, endPoint x: 531, endPoint y: 70, distance: 12.9
click at [531, 70] on span "TR: [A22 ANETT DEUX CENTRE LOIRE] Retard de paiement, 2ème relance. C220150000" at bounding box center [481, 76] width 161 height 13
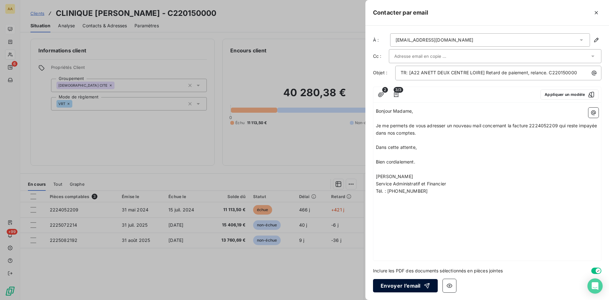
click at [401, 283] on button "Envoyer l’email" at bounding box center [405, 285] width 65 height 13
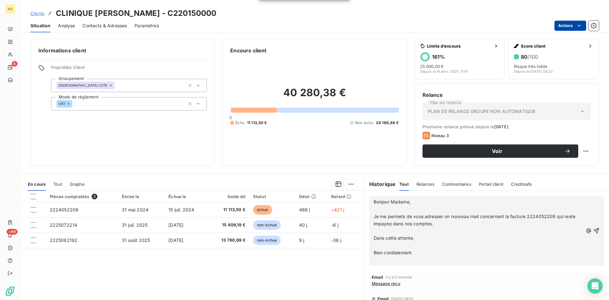
click at [380, 262] on p "﻿" at bounding box center [478, 259] width 209 height 7
drag, startPoint x: 418, startPoint y: 258, endPoint x: 357, endPoint y: 260, distance: 60.9
click at [357, 260] on div "En cours Tout Graphe Pièces comptables 3 Émise le Échue le Solde dû Statut Déla…" at bounding box center [314, 252] width 589 height 159
click at [593, 228] on icon "button" at bounding box center [596, 230] width 6 height 6
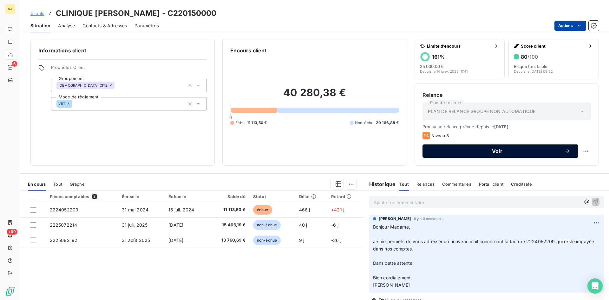
click at [496, 150] on span "Voir" at bounding box center [497, 150] width 134 height 5
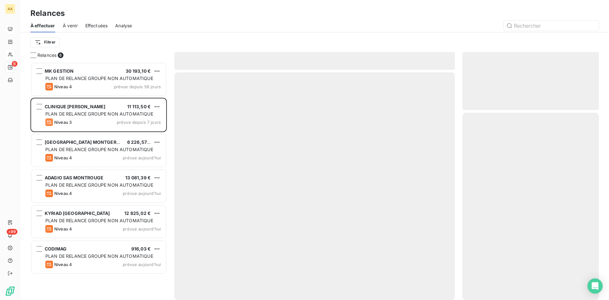
scroll to position [233, 132]
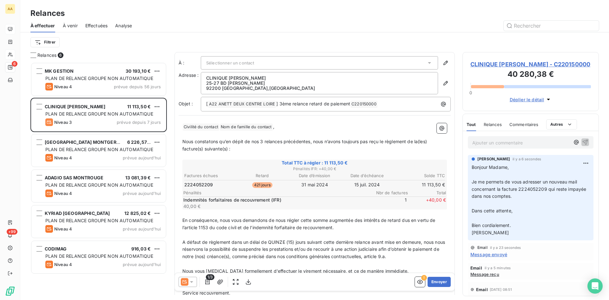
click at [271, 126] on span "Nom de famille du contact ﻿" at bounding box center [246, 126] width 53 height 7
drag, startPoint x: 271, startPoint y: 127, endPoint x: 175, endPoint y: 127, distance: 96.7
click at [175, 127] on div "À : Sélectionner un contact Adresse : CLINIQUE [PERSON_NAME] [STREET_ADDRESS][P…" at bounding box center [314, 185] width 280 height 267
click at [255, 127] on span "Nom de famille du contact ﻿" at bounding box center [246, 126] width 53 height 7
click at [442, 61] on icon "button" at bounding box center [445, 63] width 6 height 6
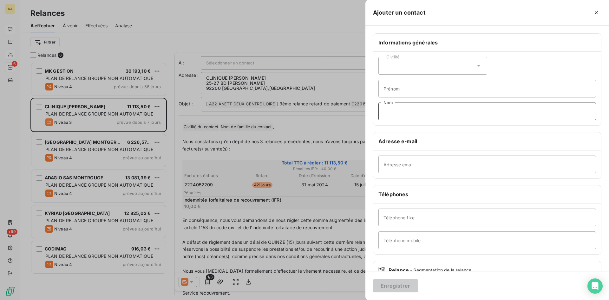
click at [390, 109] on input "Nom" at bounding box center [487, 111] width 218 height 18
type input "Bonjour"
click at [395, 285] on button "Enregistrer" at bounding box center [395, 285] width 45 height 13
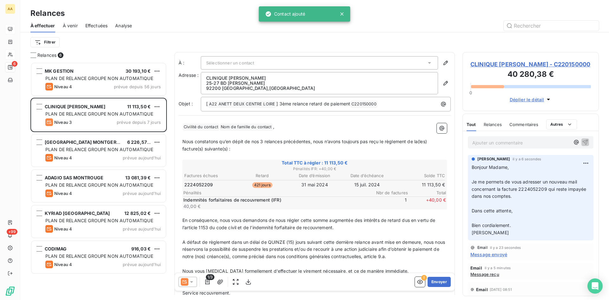
click at [244, 128] on span "Nom de famille du contact ﻿" at bounding box center [246, 126] width 53 height 7
click at [219, 126] on span "Civilité du contact ﻿" at bounding box center [201, 126] width 36 height 7
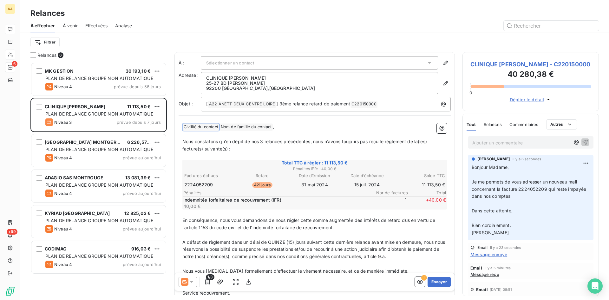
click at [208, 126] on span "Civilité du contact ﻿" at bounding box center [201, 126] width 36 height 7
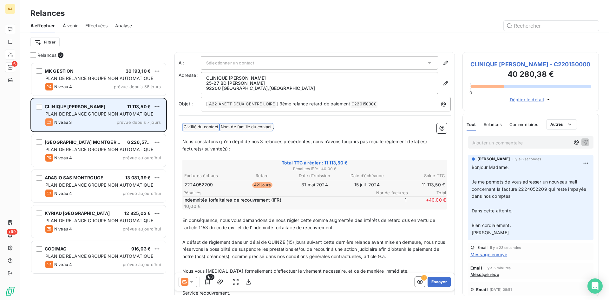
drag, startPoint x: 279, startPoint y: 128, endPoint x: 153, endPoint y: 130, distance: 126.3
click at [155, 128] on div "Relances 6 MK GESTION 30 193,10 € PLAN DE RELANCE GROUPE NON AUTOMATIQUE Niveau…" at bounding box center [314, 176] width 589 height 248
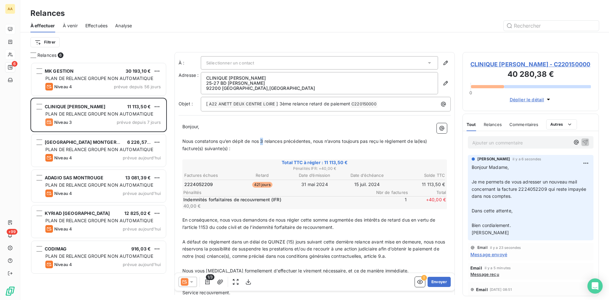
click at [261, 138] on span "Nous constatons qu’en dépit de nos 3 relances précédentes, nous n’avons toujour…" at bounding box center [305, 144] width 246 height 13
drag, startPoint x: 290, startPoint y: 102, endPoint x: 269, endPoint y: 108, distance: 21.6
click at [279, 101] on p "[ A22 ANETT DEUX CENTRE LOIRE ﻿ ] 3ème relance retard de paiement C220150000 ﻿ ﻿" at bounding box center [327, 104] width 242 height 8
drag, startPoint x: 431, startPoint y: 140, endPoint x: 416, endPoint y: 140, distance: 14.9
click at [420, 137] on div "Bonjour, ﻿ Nous constatons qu’en dépit de nos relances précédentes, nous n’avon…" at bounding box center [314, 216] width 265 height 187
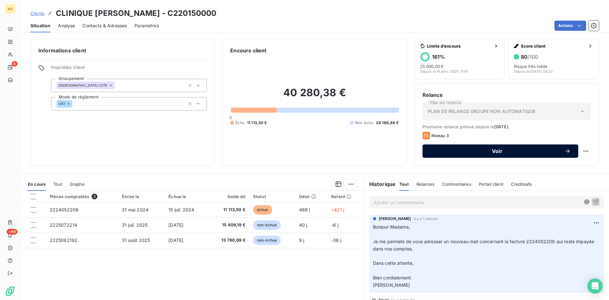
click at [468, 152] on span "Voir" at bounding box center [497, 150] width 134 height 5
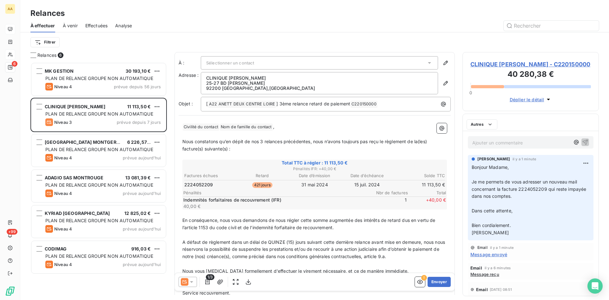
scroll to position [233, 132]
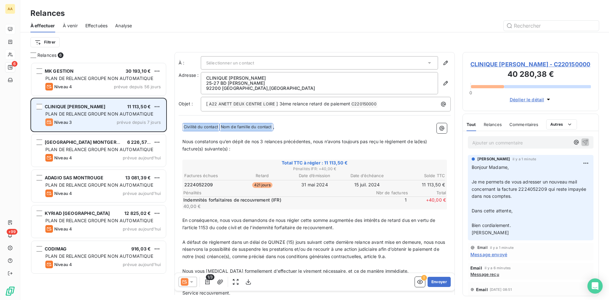
drag, startPoint x: 273, startPoint y: 125, endPoint x: 159, endPoint y: 126, distance: 113.9
click at [159, 126] on div "Relances 6 MK GESTION 30 193,10 € PLAN DE RELANCE GROUPE NON AUTOMATIQUE Niveau…" at bounding box center [314, 176] width 589 height 248
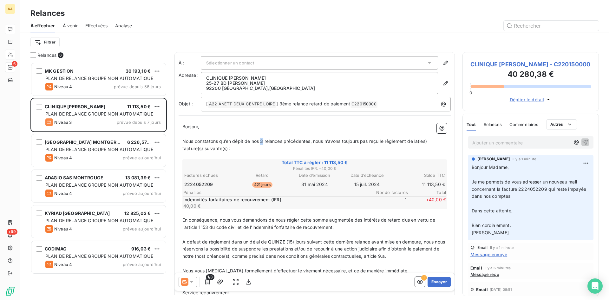
click at [262, 139] on span "Nous constatons qu’en dépit de nos 3 relances précédentes, nous n’avons toujour…" at bounding box center [305, 144] width 246 height 13
drag, startPoint x: 282, startPoint y: 102, endPoint x: 278, endPoint y: 101, distance: 3.7
click at [278, 101] on span "] 3ème relance retard de paiement" at bounding box center [313, 103] width 74 height 5
drag, startPoint x: 289, startPoint y: 104, endPoint x: 278, endPoint y: 101, distance: 11.3
click at [278, 101] on p "[ A22 ANETT DEUX CENTRE LOIRE ﻿ ] 3ème relance retard de paiement C220150000 ﻿ ﻿" at bounding box center [327, 104] width 242 height 8
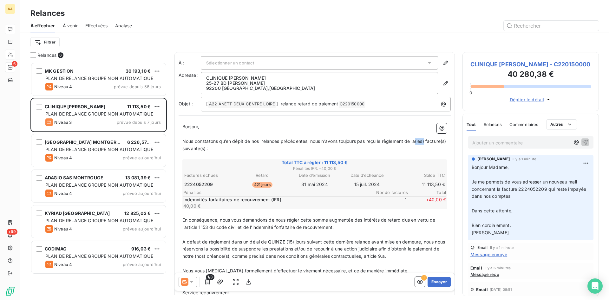
drag, startPoint x: 426, startPoint y: 141, endPoint x: 415, endPoint y: 141, distance: 11.4
click at [419, 138] on p "Nous constatons qu’en dépit de nos relances précédentes, nous n’avons toujours …" at bounding box center [314, 145] width 265 height 15
drag, startPoint x: 438, startPoint y: 140, endPoint x: 432, endPoint y: 140, distance: 5.4
click at [432, 140] on span "Nous constatons qu’en dépit de nos relances précédentes, nous n’avons toujours …" at bounding box center [310, 144] width 256 height 13
drag, startPoint x: 440, startPoint y: 142, endPoint x: 421, endPoint y: 148, distance: 19.6
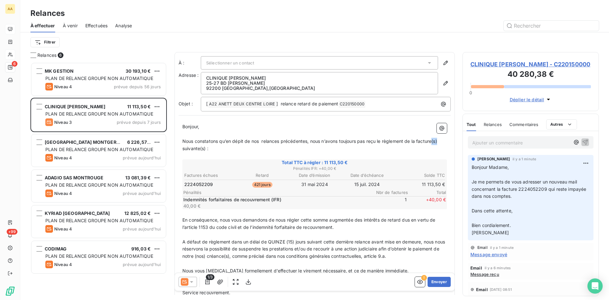
click at [434, 140] on span "Nous constatons qu’en dépit de nos relances précédentes, nous n’avons toujours …" at bounding box center [310, 144] width 256 height 13
click at [204, 151] on p "Nous constatons qu’en dépit de nos relances précédentes, nous n’avons toujours …" at bounding box center [314, 145] width 265 height 15
drag, startPoint x: 206, startPoint y: 148, endPoint x: 203, endPoint y: 147, distance: 3.5
click at [205, 147] on span "Nous constatons qu’en dépit de nos relances précédentes, nous n’avons toujours …" at bounding box center [307, 144] width 250 height 13
click at [221, 282] on icon "button" at bounding box center [220, 281] width 6 height 6
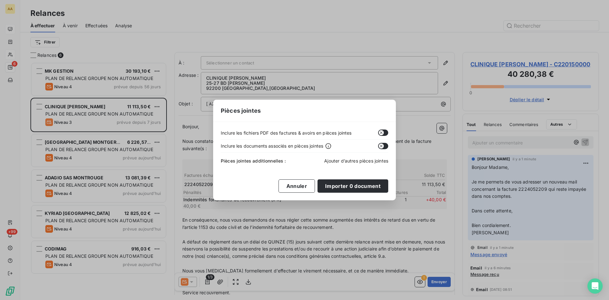
click at [336, 160] on span "Ajouter d’autres pièces jointes" at bounding box center [356, 160] width 64 height 5
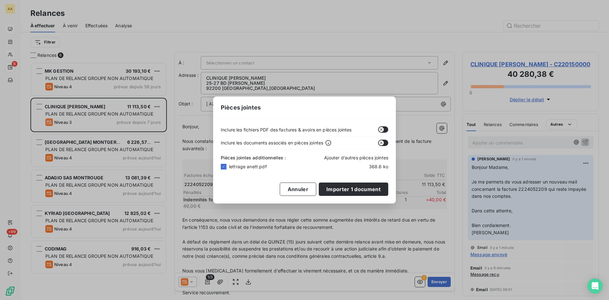
click at [347, 158] on span "Ajouter d’autres pièces jointes" at bounding box center [356, 157] width 64 height 5
click at [341, 158] on span "Ajouter d’autres pièces jointes" at bounding box center [356, 157] width 64 height 5
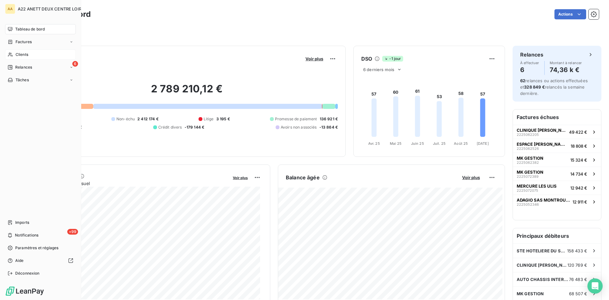
click at [19, 52] on span "Clients" at bounding box center [22, 55] width 13 height 6
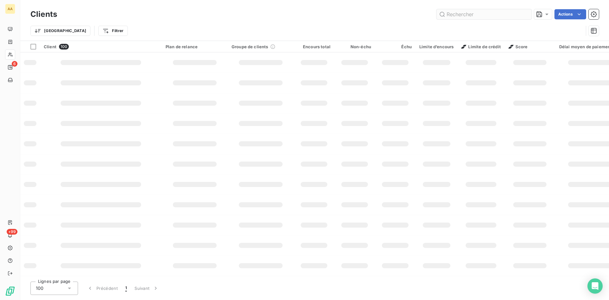
click at [460, 16] on input "text" at bounding box center [483, 14] width 95 height 10
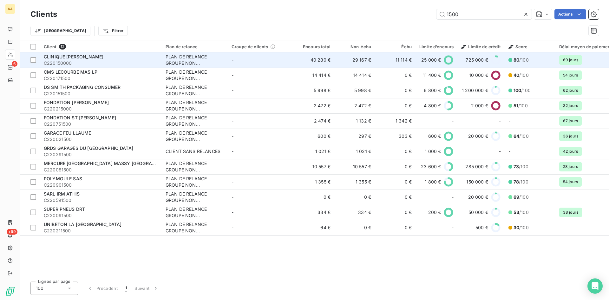
type input "1500"
click at [184, 64] on div "PLAN DE RELANCE GROUPE NON AUTOMATIQUE" at bounding box center [195, 60] width 58 height 13
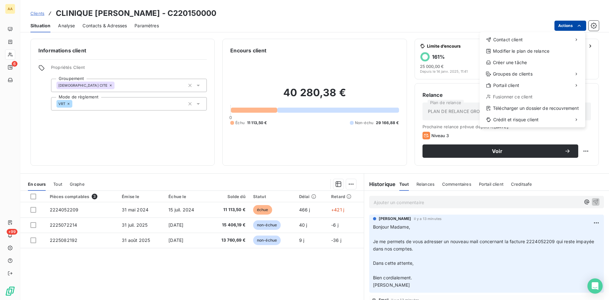
click at [574, 27] on html "AA 6 +99 Clients CLINIQUE [PERSON_NAME] - C220150000 Situation Analyse Contacts…" at bounding box center [304, 150] width 609 height 300
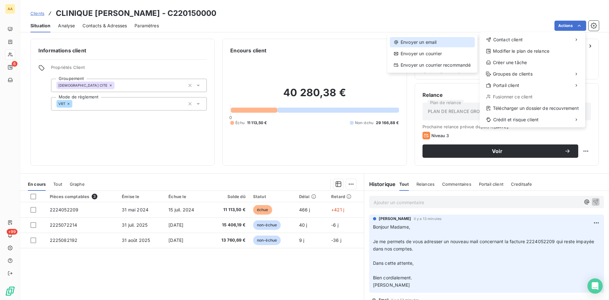
click at [433, 40] on div "Envoyer un email" at bounding box center [432, 42] width 85 height 10
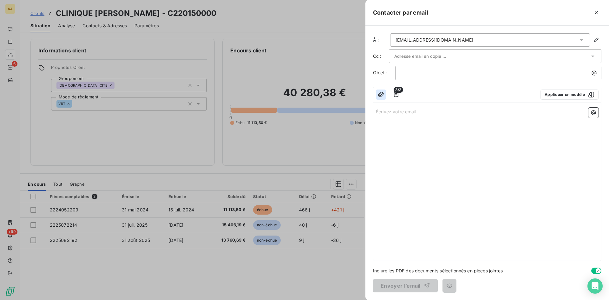
click at [379, 94] on icon "button" at bounding box center [381, 94] width 6 height 6
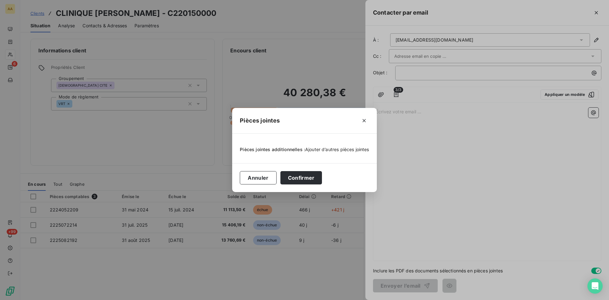
click at [332, 151] on span "Ajouter d’autres pièces jointes" at bounding box center [337, 149] width 64 height 5
click at [324, 149] on span "Ajouter d’autres pièces jointes" at bounding box center [337, 149] width 64 height 5
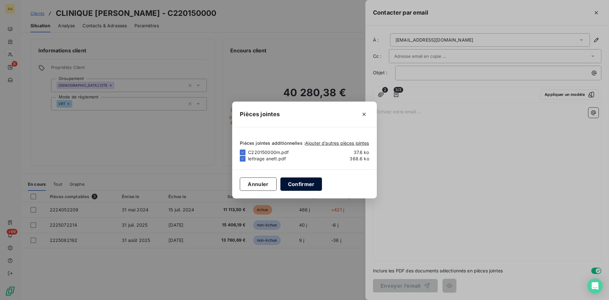
click at [295, 184] on button "Confirmer" at bounding box center [301, 183] width 42 height 13
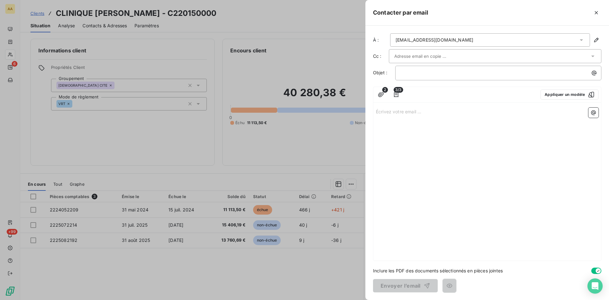
click at [394, 114] on p "Écrivez votre email ... ﻿" at bounding box center [487, 111] width 223 height 7
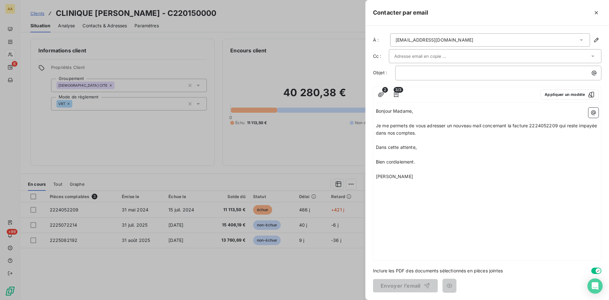
click at [386, 181] on div "Bonjour Madame, ﻿ Je me permets de vous adresser un nouveau mail concernant la …" at bounding box center [487, 182] width 228 height 155
click at [382, 183] on div "Bonjour Madame, ﻿ Je me permets de vous adresser un nouveau mail concernant la …" at bounding box center [487, 182] width 228 height 155
click at [417, 176] on p "[PERSON_NAME]" at bounding box center [487, 176] width 223 height 7
click at [394, 191] on div "Bonjour Madame, ﻿ Je me permets de vous adresser un nouveau mail concernant la …" at bounding box center [487, 182] width 228 height 155
click at [381, 189] on div "Bonjour Madame, ﻿ Je me permets de vous adresser un nouveau mail concernant la …" at bounding box center [487, 182] width 228 height 155
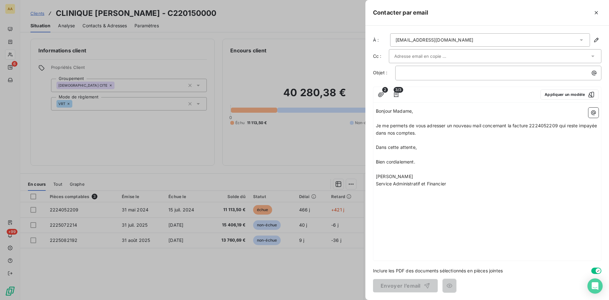
click at [450, 182] on p "Service Administratif et Financier" at bounding box center [487, 183] width 223 height 7
click at [389, 191] on span "Tél. : [PHONE_NUMBER]" at bounding box center [411, 190] width 71 height 5
click at [415, 71] on p "﻿" at bounding box center [500, 72] width 199 height 7
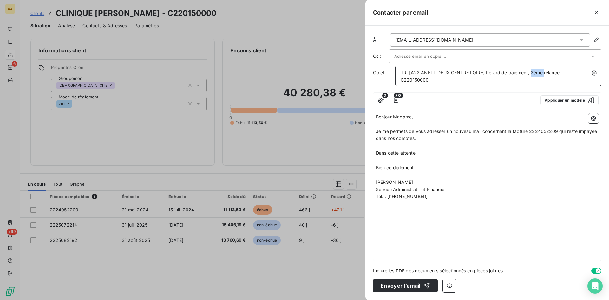
drag, startPoint x: 544, startPoint y: 72, endPoint x: 530, endPoint y: 70, distance: 13.7
click at [530, 70] on span "TR: [A22 ANETT DEUX CENTRE LOIRE] Retard de paiement, 2ème relance. C220150000" at bounding box center [481, 76] width 161 height 13
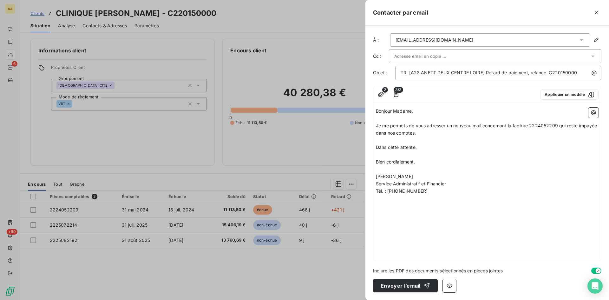
click at [402, 55] on input "text" at bounding box center [428, 56] width 68 height 10
paste input "[PERSON_NAME][EMAIL_ADDRESS][DOMAIN_NAME]"
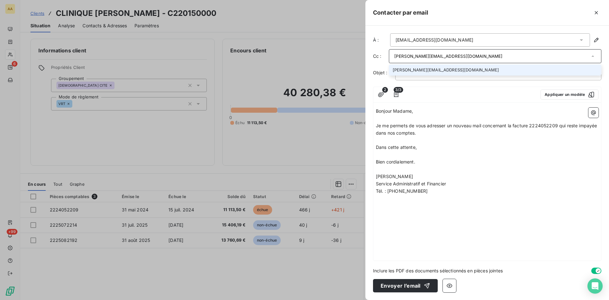
type input "[PERSON_NAME][EMAIL_ADDRESS][DOMAIN_NAME]"
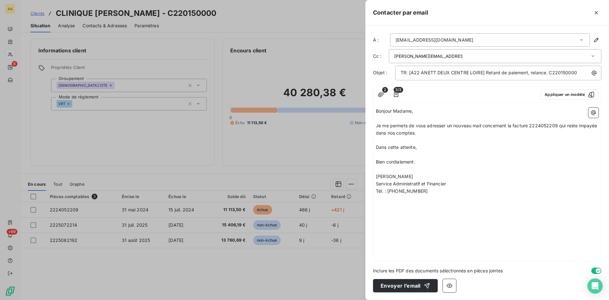
click at [526, 185] on p "Service Administratif et Financier" at bounding box center [487, 183] width 223 height 7
click at [387, 286] on button "Envoyer l’email" at bounding box center [405, 285] width 65 height 13
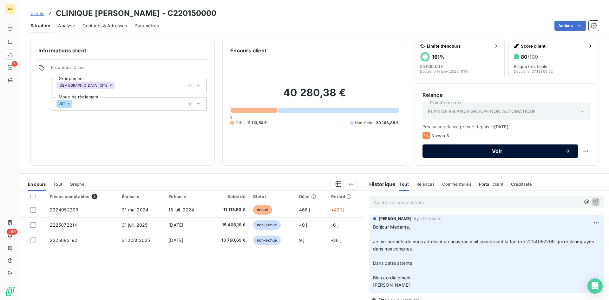
click at [487, 153] on span "Voir" at bounding box center [497, 150] width 134 height 5
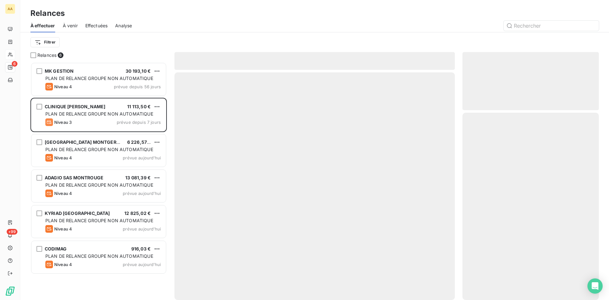
scroll to position [233, 132]
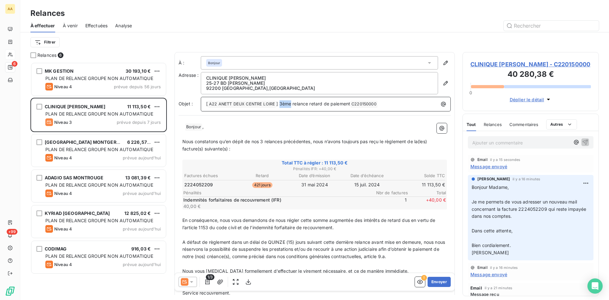
drag, startPoint x: 290, startPoint y: 102, endPoint x: 278, endPoint y: 102, distance: 12.1
click at [278, 102] on span "] 3ème relance retard de paiement" at bounding box center [313, 103] width 74 height 5
drag, startPoint x: 263, startPoint y: 140, endPoint x: 253, endPoint y: 130, distance: 14.8
click at [262, 139] on span "Nous constatons qu’en dépit de nos 3 relances précédentes, nous n’avons toujour…" at bounding box center [305, 145] width 246 height 13
click at [219, 280] on icon "button" at bounding box center [220, 281] width 6 height 6
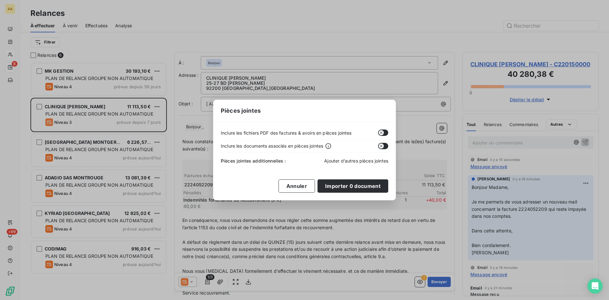
click at [332, 162] on span "Ajouter d’autres pièces jointes" at bounding box center [356, 160] width 64 height 5
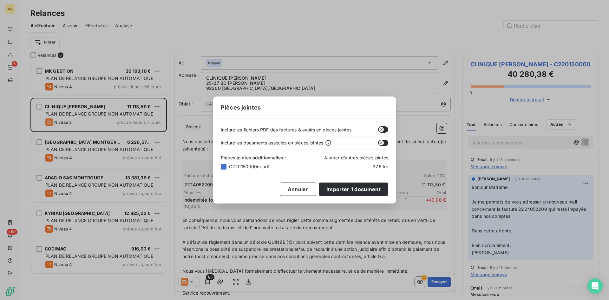
click at [336, 157] on span "Ajouter d’autres pièces jointes" at bounding box center [356, 157] width 64 height 5
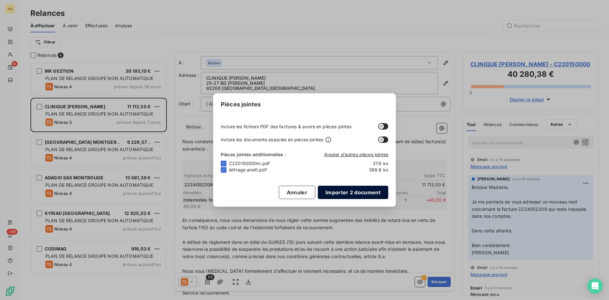
click at [343, 189] on button "Importer 2 document" at bounding box center [353, 192] width 70 height 13
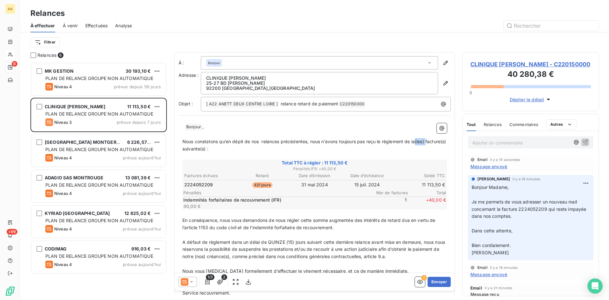
drag, startPoint x: 428, startPoint y: 144, endPoint x: 418, endPoint y: 141, distance: 10.1
click at [418, 141] on span "Nous constatons qu’en dépit de nos relances précédentes, nous n’avons toujours …" at bounding box center [314, 145] width 265 height 13
drag, startPoint x: 439, startPoint y: 142, endPoint x: 434, endPoint y: 141, distance: 5.1
click at [434, 141] on span "Nous constatons qu’en dépit de nos relances précédentes, nous n’avons toujours …" at bounding box center [310, 145] width 256 height 13
drag, startPoint x: 206, startPoint y: 148, endPoint x: 200, endPoint y: 146, distance: 5.8
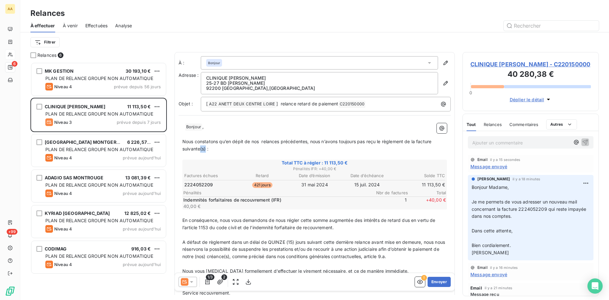
click at [200, 146] on span "Nous constatons qu’en dépit de nos relances précédentes, nous n’avons toujours …" at bounding box center [308, 145] width 252 height 13
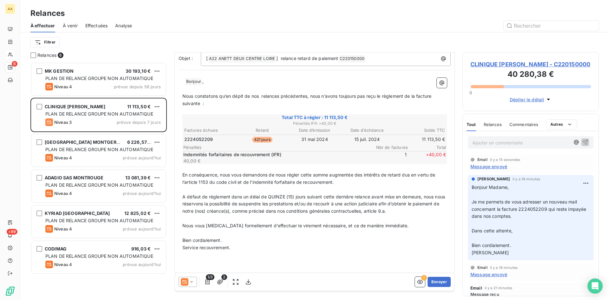
scroll to position [49, 0]
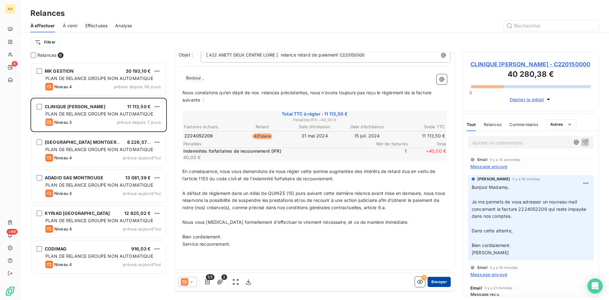
click at [429, 280] on button "Envoyer" at bounding box center [439, 282] width 23 height 10
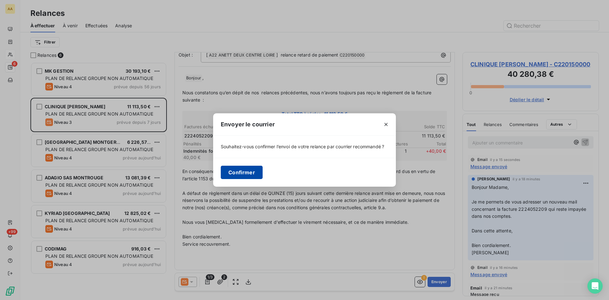
click at [246, 170] on button "Confirmer" at bounding box center [242, 172] width 42 height 13
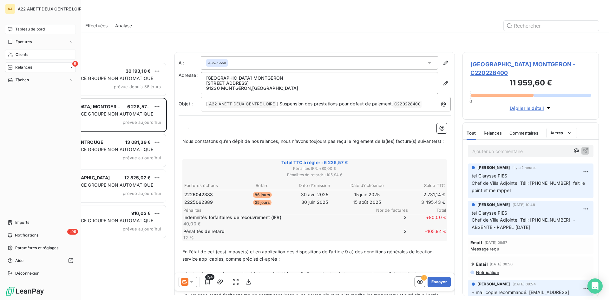
click at [18, 29] on span "Tableau de bord" at bounding box center [29, 29] width 29 height 6
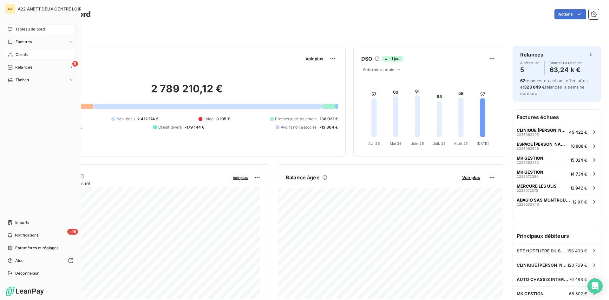
click at [20, 54] on span "Clients" at bounding box center [22, 55] width 13 height 6
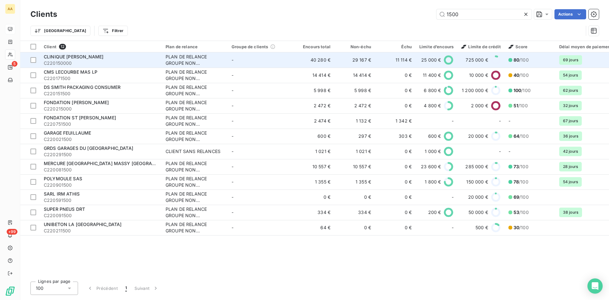
click at [176, 56] on div "PLAN DE RELANCE GROUPE NON AUTOMATIQUE" at bounding box center [195, 60] width 58 height 13
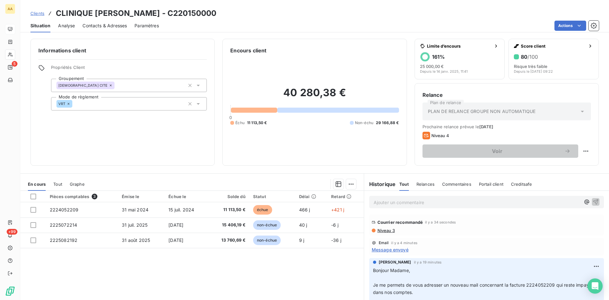
click at [389, 250] on span "Message envoyé" at bounding box center [390, 249] width 37 height 7
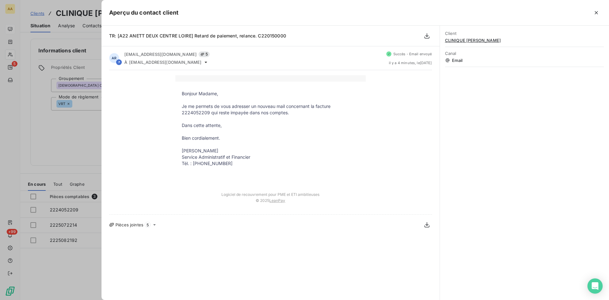
click at [77, 126] on div at bounding box center [304, 150] width 609 height 300
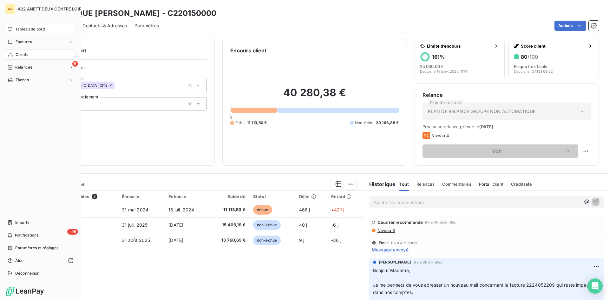
click at [18, 29] on span "Tableau de bord" at bounding box center [29, 29] width 29 height 6
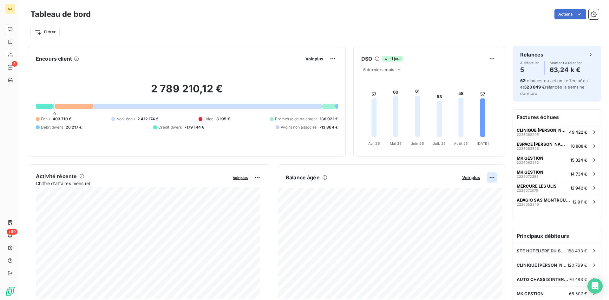
click at [487, 178] on html "AA 5 +99 Tableau de bord Actions Filtrer Encours client Voir plus 2 789 210,12 …" at bounding box center [304, 150] width 609 height 300
click at [469, 191] on div "Exporter" at bounding box center [472, 191] width 36 height 10
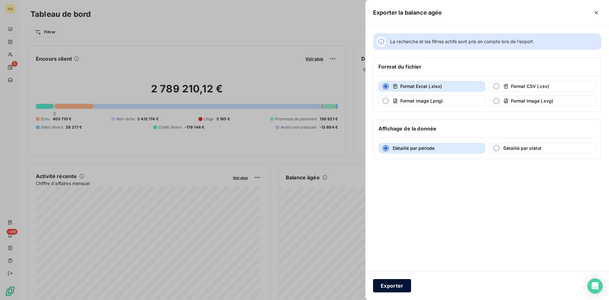
click at [384, 286] on button "Exporter" at bounding box center [392, 285] width 38 height 13
